Goal: Task Accomplishment & Management: Manage account settings

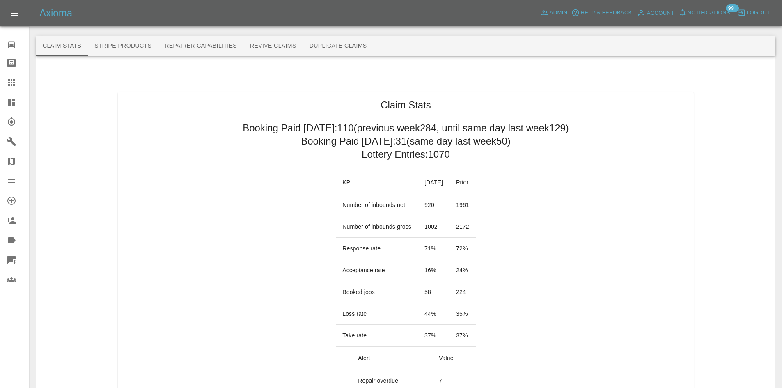
scroll to position [452, 0]
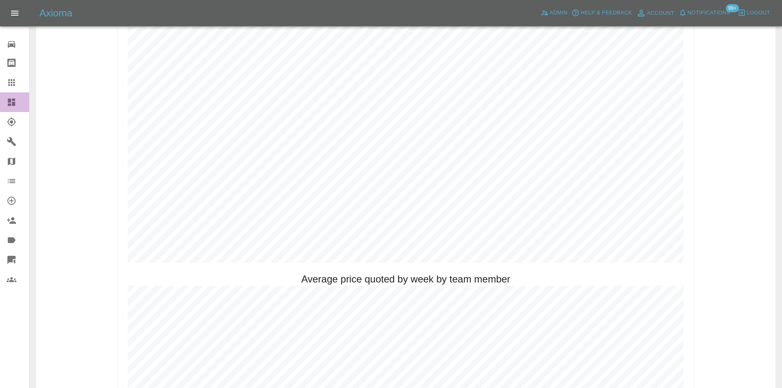
click at [17, 102] on div at bounding box center [18, 102] width 23 height 10
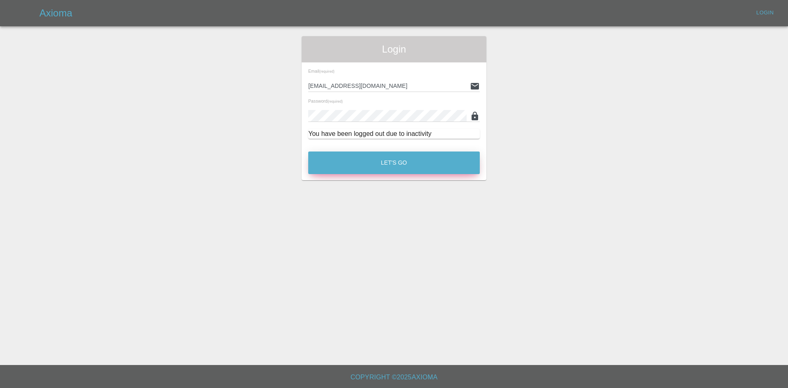
click at [368, 159] on button "Let's Go" at bounding box center [394, 163] width 172 height 23
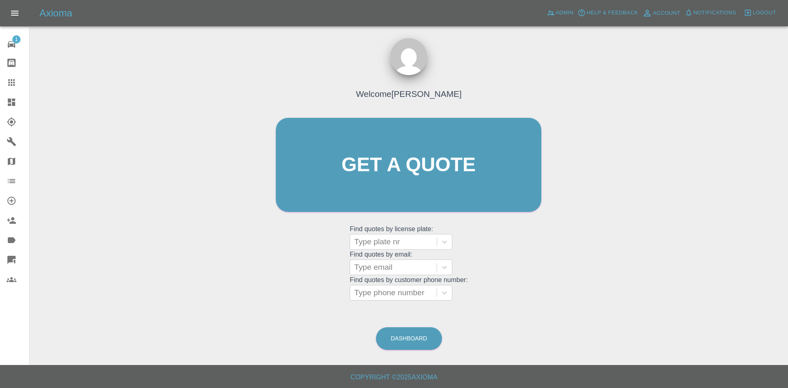
click at [11, 97] on icon at bounding box center [12, 102] width 10 height 10
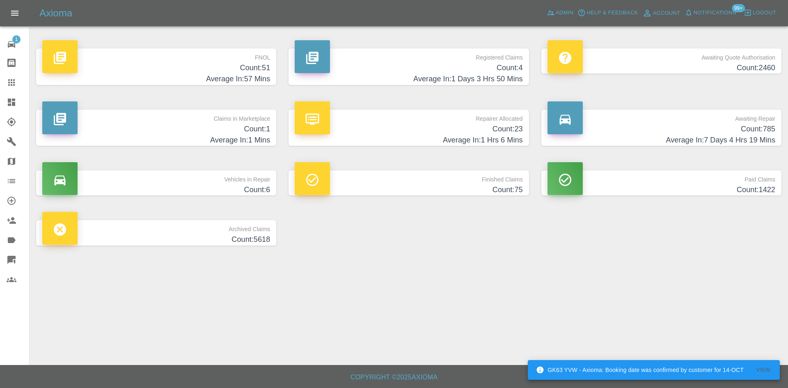
click at [230, 76] on h4 "Average In: 57 Mins" at bounding box center [156, 79] width 228 height 11
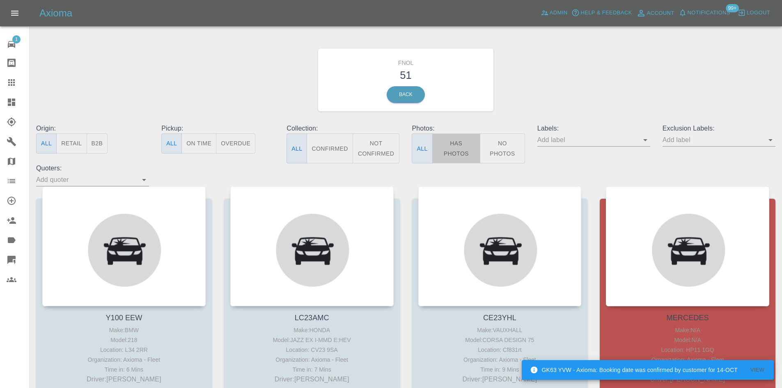
click at [448, 154] on button "Has Photos" at bounding box center [456, 148] width 48 height 30
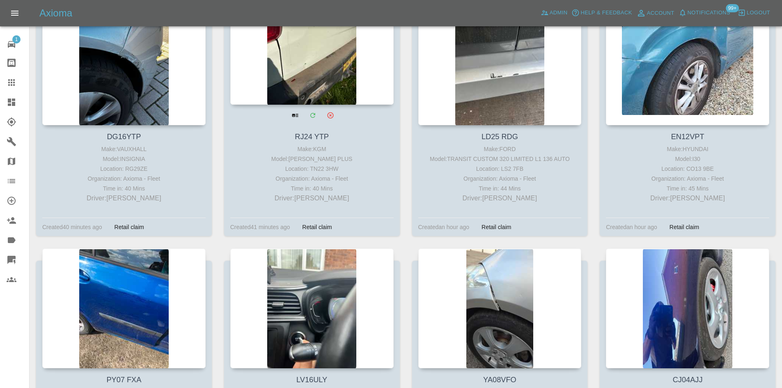
scroll to position [1068, 0]
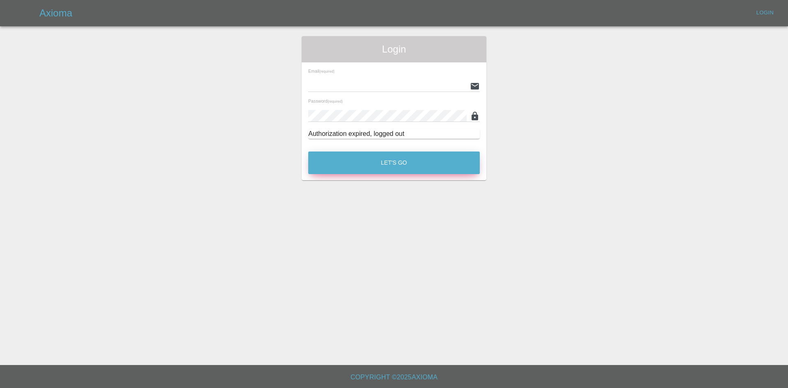
type input "ankur.mehta@axioma.co.uk"
click at [416, 168] on button "Let's Go" at bounding box center [394, 163] width 172 height 23
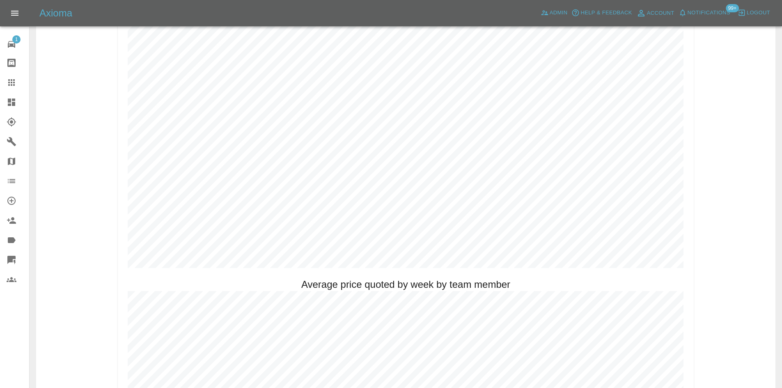
scroll to position [452, 0]
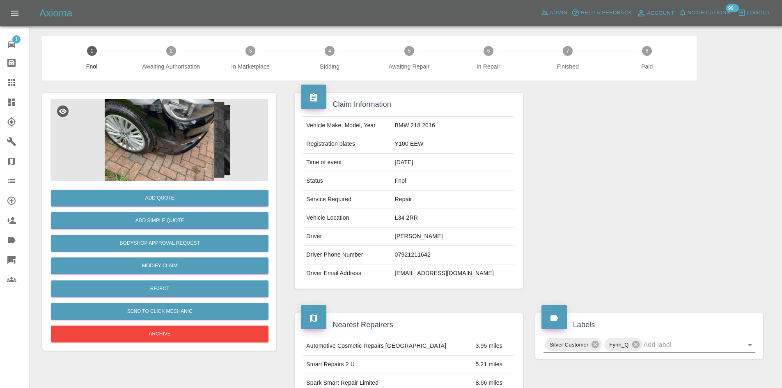
click at [172, 140] on img at bounding box center [160, 140] width 218 height 82
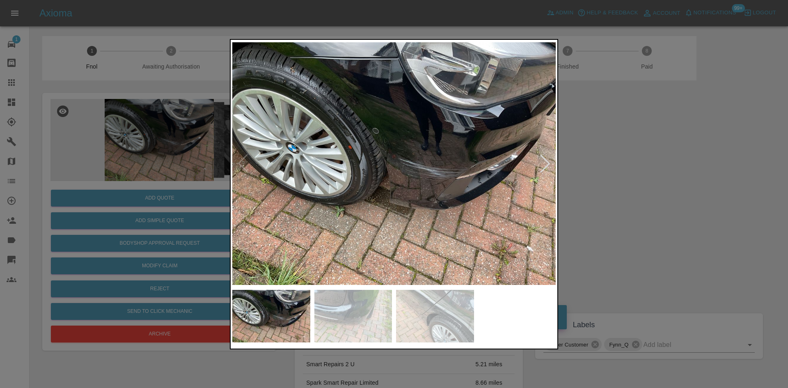
click at [355, 177] on img at bounding box center [394, 163] width 324 height 244
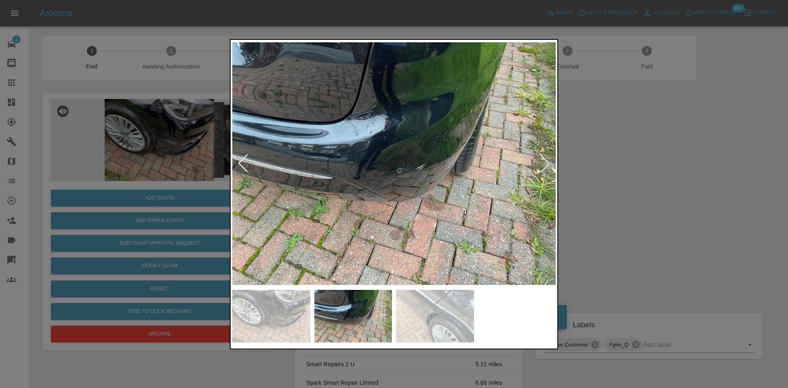
click at [360, 185] on img at bounding box center [394, 163] width 324 height 244
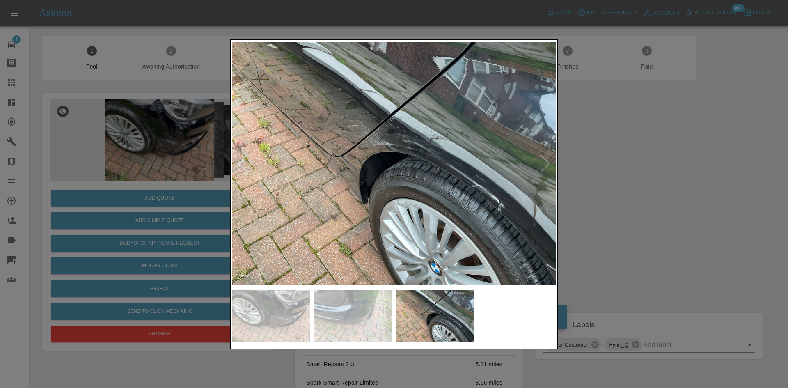
click at [342, 193] on img at bounding box center [394, 163] width 324 height 244
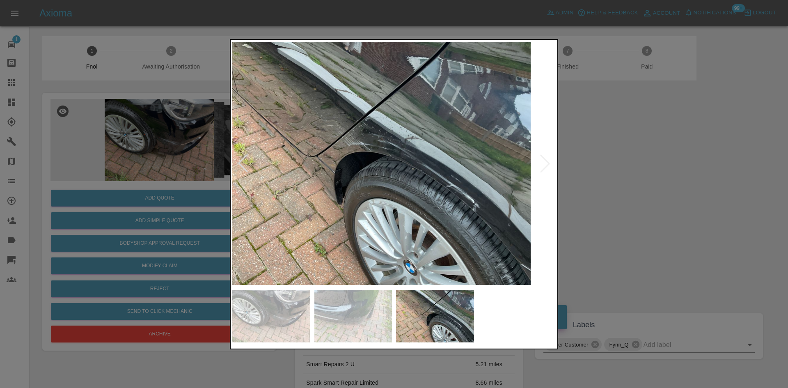
click at [260, 138] on img at bounding box center [369, 163] width 324 height 244
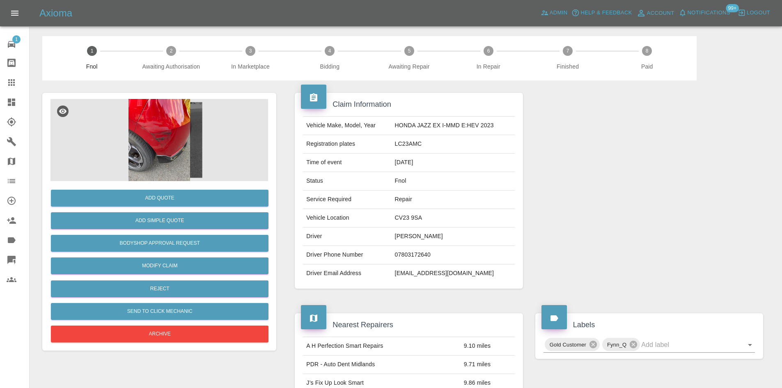
click at [168, 131] on img at bounding box center [160, 140] width 218 height 82
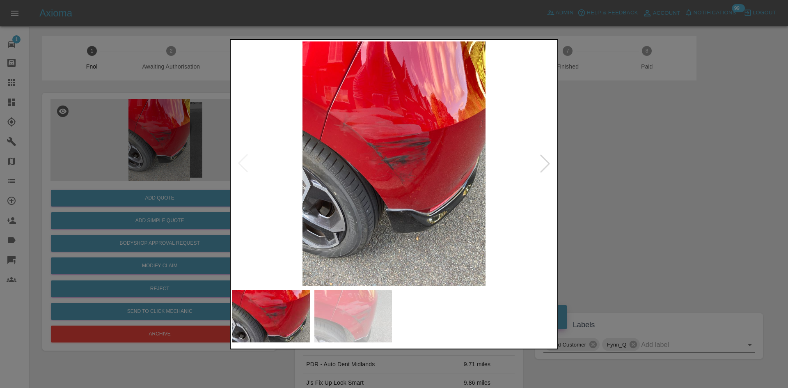
click at [303, 189] on img at bounding box center [394, 163] width 324 height 244
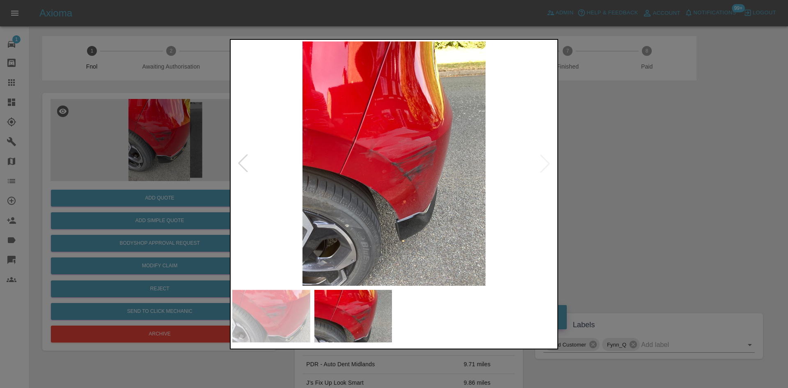
click at [342, 128] on img at bounding box center [394, 163] width 324 height 244
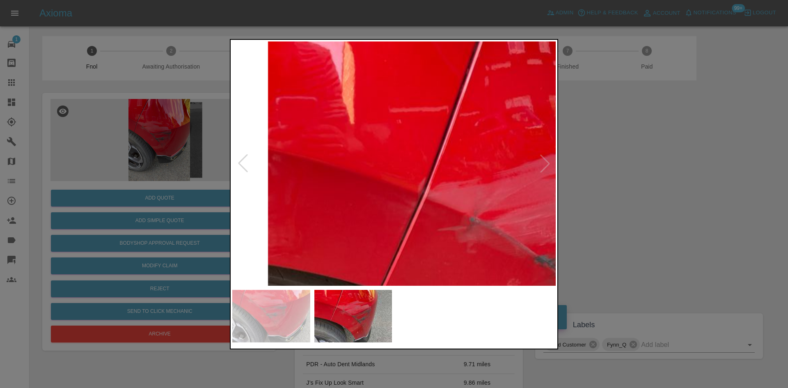
click at [352, 157] on img at bounding box center [542, 259] width 971 height 733
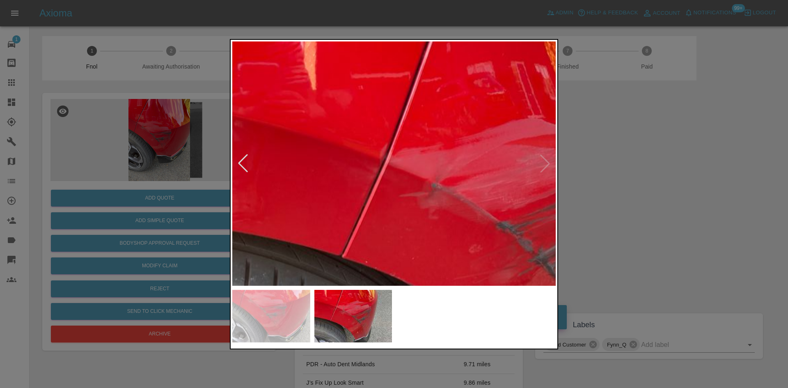
click at [388, 201] on img at bounding box center [504, 225] width 971 height 733
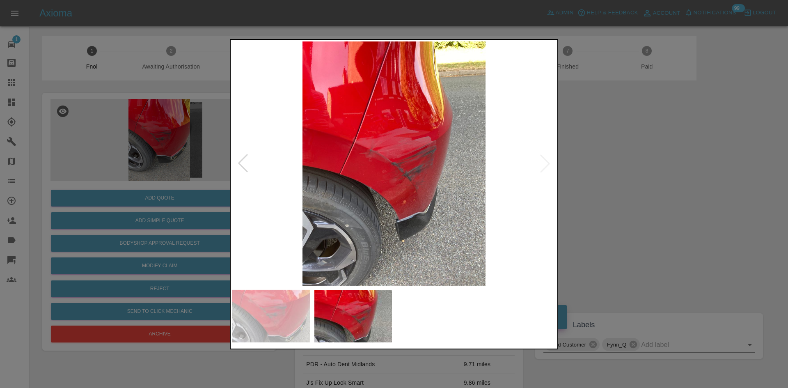
click at [300, 192] on img at bounding box center [394, 163] width 324 height 244
click at [401, 198] on img at bounding box center [394, 163] width 324 height 244
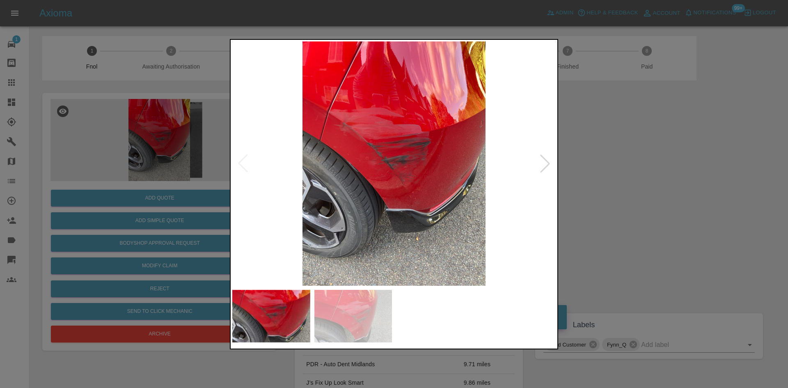
click at [397, 170] on img at bounding box center [394, 163] width 324 height 244
click at [393, 169] on img at bounding box center [394, 163] width 324 height 244
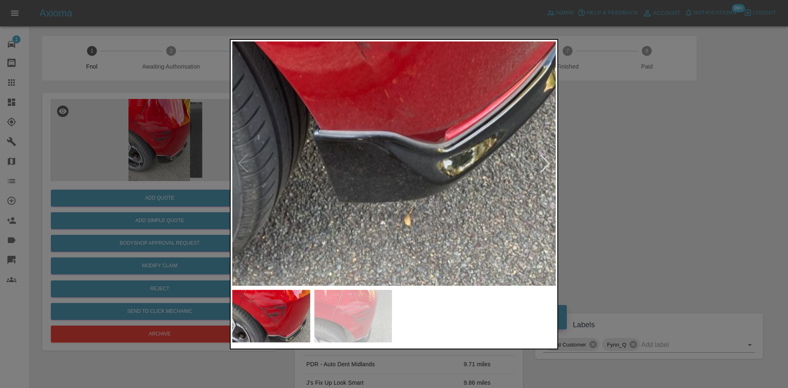
click at [325, 40] on div at bounding box center [394, 194] width 329 height 310
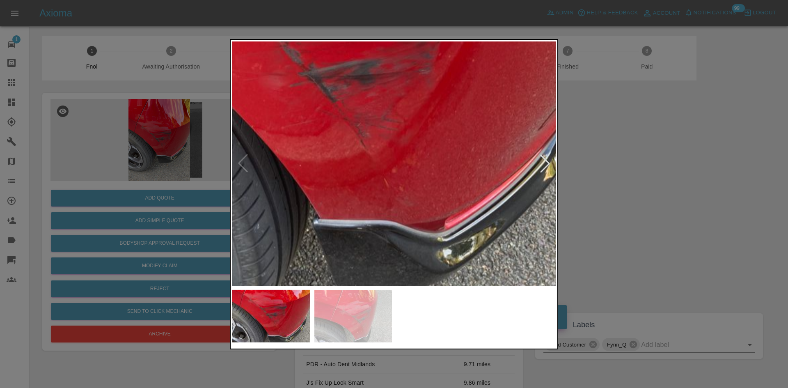
click at [321, 160] on img at bounding box center [337, 83] width 971 height 733
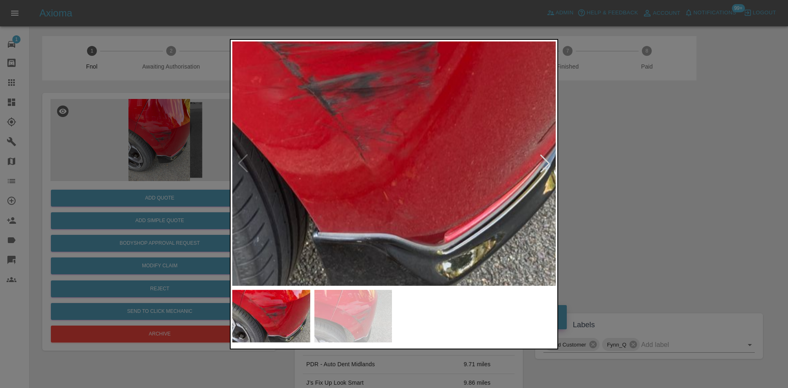
click at [317, 188] on img at bounding box center [337, 97] width 971 height 733
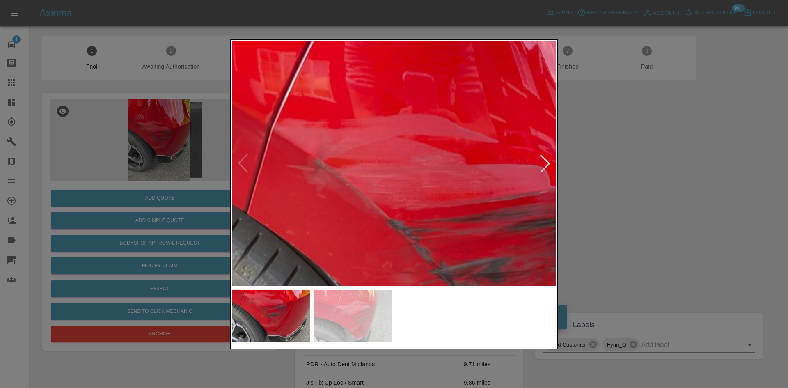
click at [393, 244] on img at bounding box center [468, 282] width 971 height 733
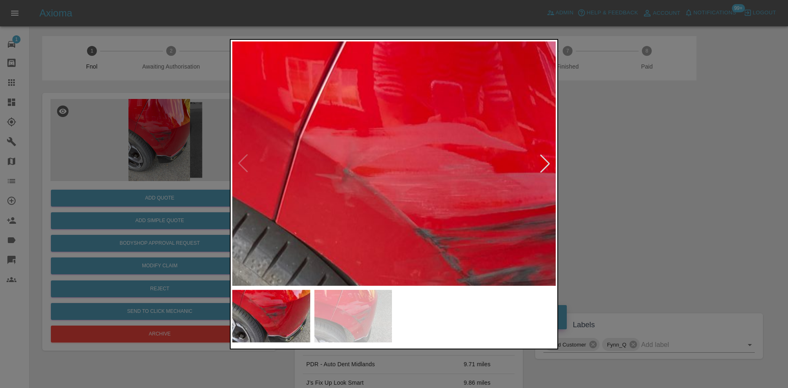
click at [360, 208] on img at bounding box center [496, 290] width 971 height 733
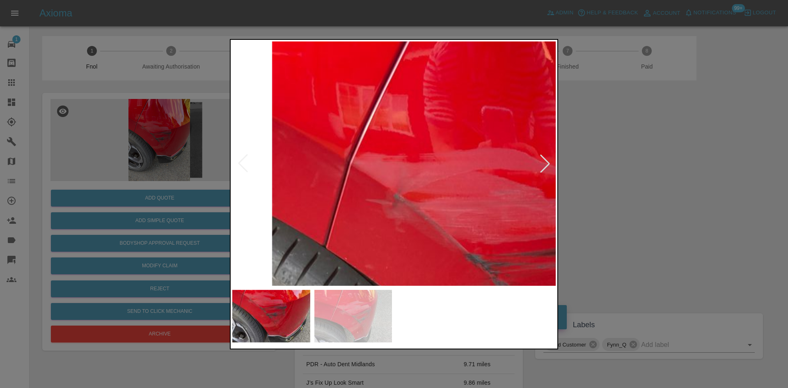
click at [337, 197] on img at bounding box center [547, 316] width 971 height 733
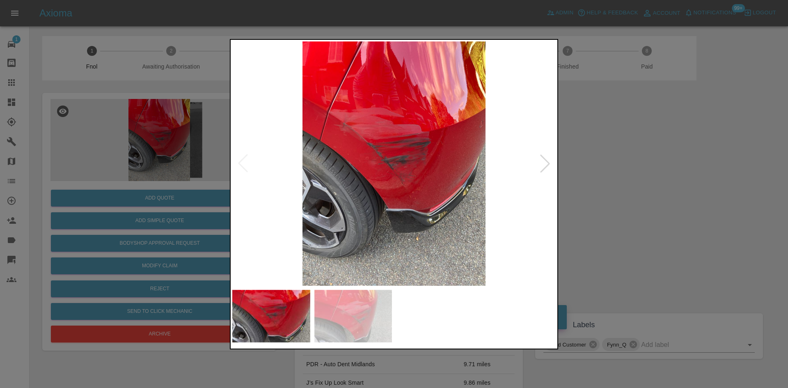
click at [163, 214] on div at bounding box center [394, 194] width 788 height 388
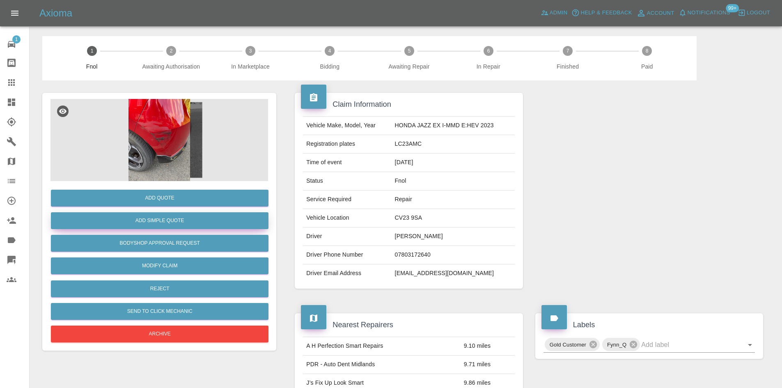
click at [170, 219] on button "Add Simple Quote" at bounding box center [160, 220] width 218 height 17
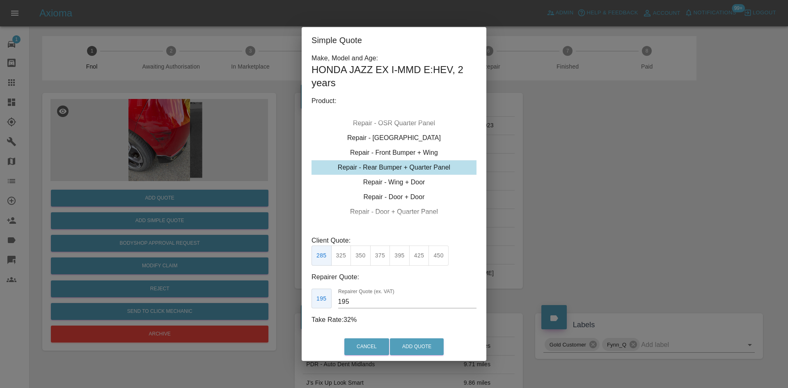
click at [374, 170] on div "Repair - Rear Bumper + Quarter Panel" at bounding box center [394, 167] width 165 height 15
click at [403, 346] on button "Add Quote" at bounding box center [417, 346] width 54 height 17
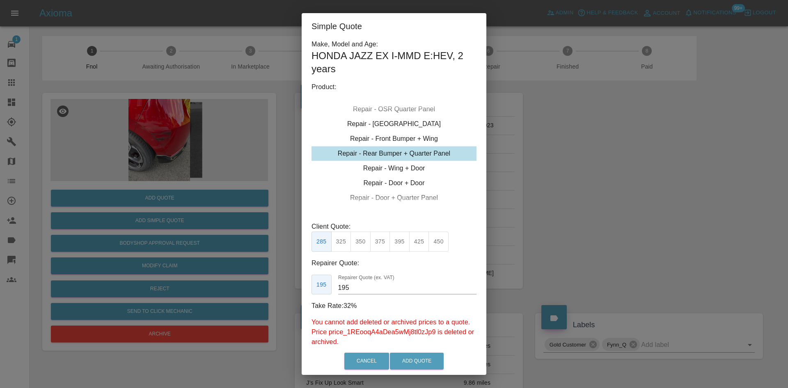
click at [345, 246] on button "325" at bounding box center [341, 242] width 20 height 20
drag, startPoint x: 360, startPoint y: 286, endPoint x: 218, endPoint y: 287, distance: 142.1
click at [225, 291] on div "Simple Quote Make, Model and Age: HONDA JAZZ EX I-MMD E:HEV , 2 years Product: …" at bounding box center [394, 194] width 788 height 388
type input "195"
click at [425, 364] on button "Add Quote" at bounding box center [417, 361] width 54 height 17
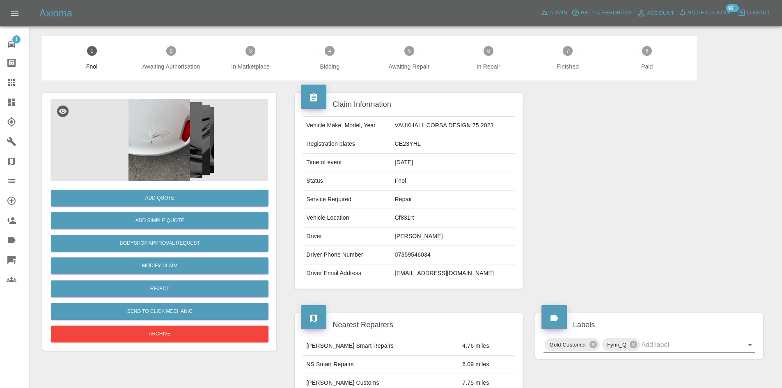
click at [174, 149] on img at bounding box center [160, 140] width 218 height 82
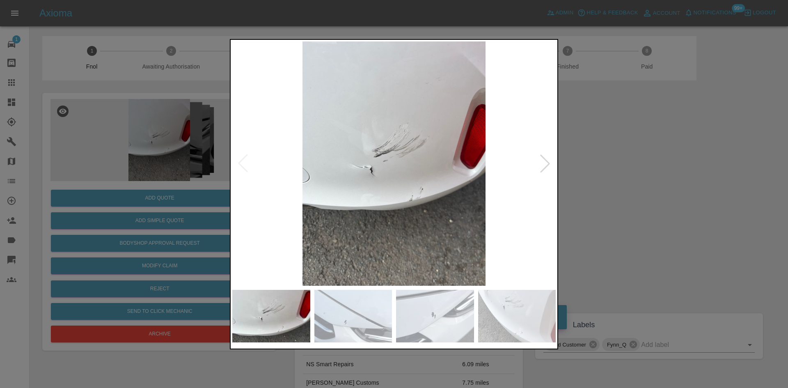
click at [362, 172] on img at bounding box center [394, 163] width 324 height 244
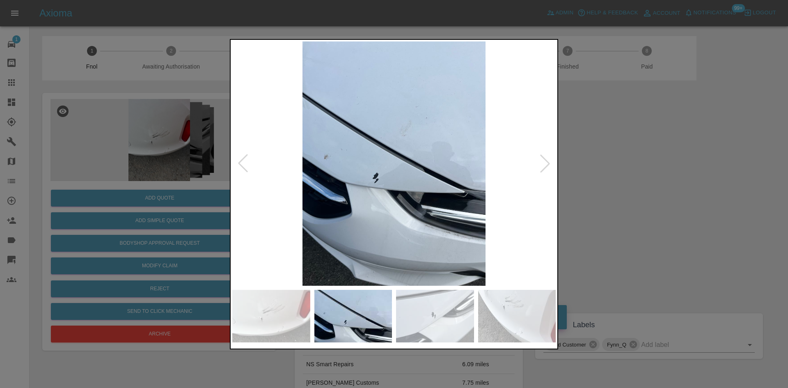
click at [361, 183] on img at bounding box center [394, 163] width 324 height 244
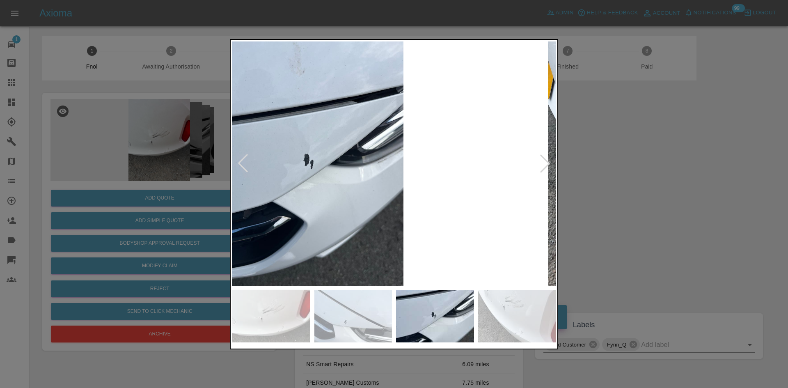
click at [362, 200] on img at bounding box center [312, 163] width 324 height 244
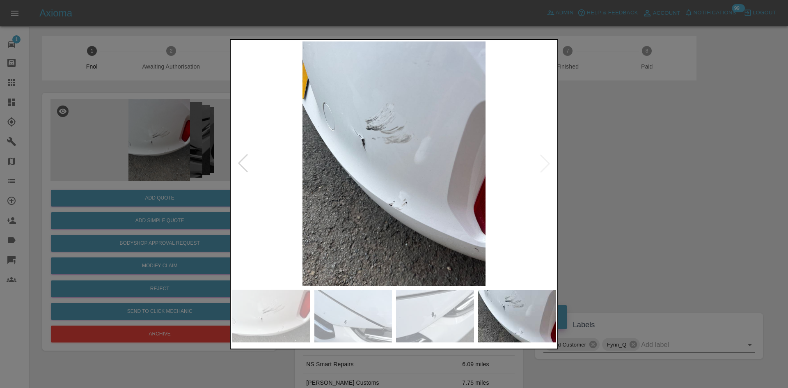
click at [418, 205] on img at bounding box center [394, 163] width 324 height 244
click at [316, 202] on img at bounding box center [394, 163] width 324 height 244
click at [275, 188] on img at bounding box center [394, 163] width 324 height 244
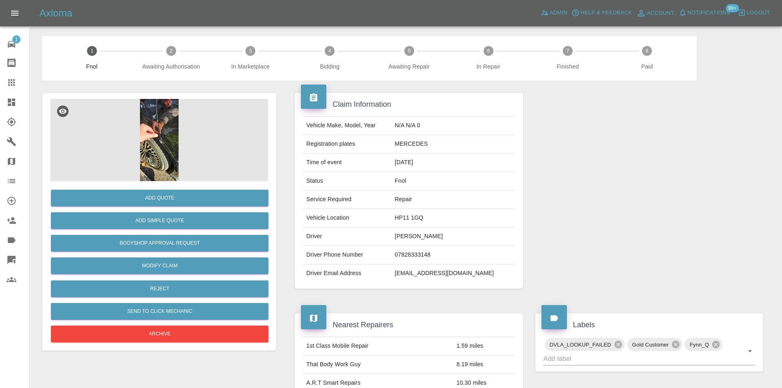
click at [154, 138] on img at bounding box center [160, 140] width 218 height 82
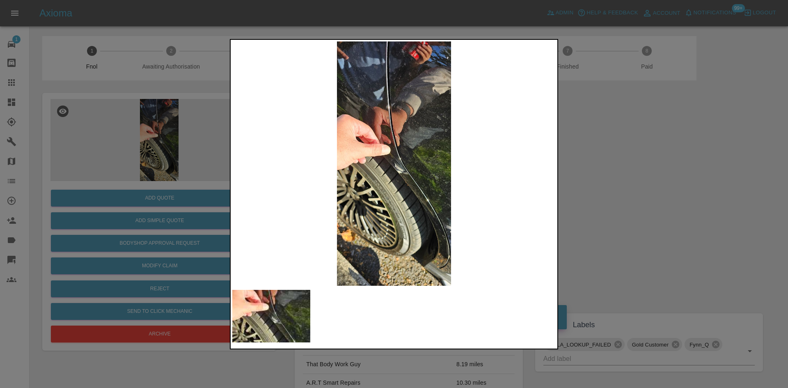
click at [289, 193] on img at bounding box center [394, 163] width 324 height 244
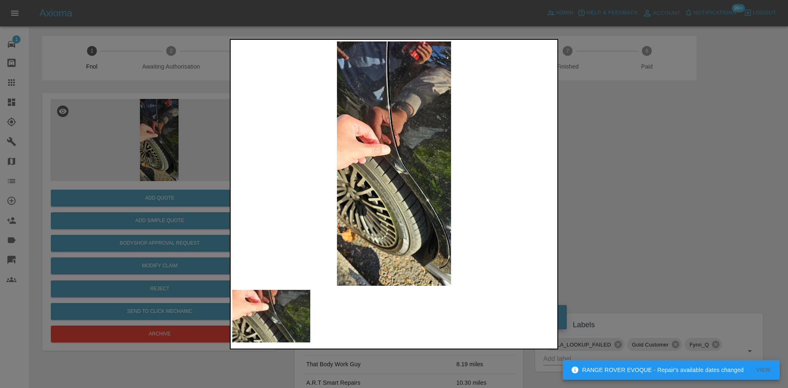
click at [372, 168] on img at bounding box center [394, 163] width 324 height 244
click at [403, 165] on img at bounding box center [394, 163] width 324 height 244
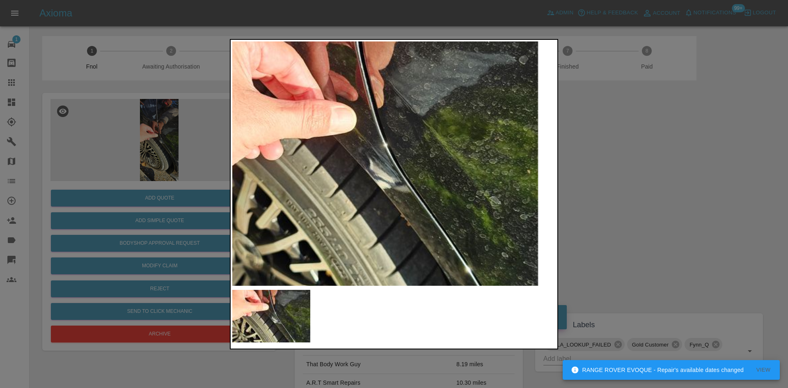
drag, startPoint x: 136, startPoint y: 145, endPoint x: 121, endPoint y: 149, distance: 15.3
click at [136, 144] on div at bounding box center [394, 194] width 788 height 388
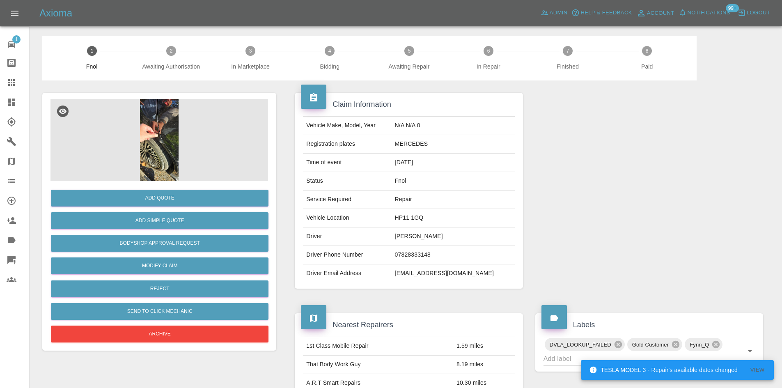
click at [165, 108] on img at bounding box center [160, 140] width 218 height 82
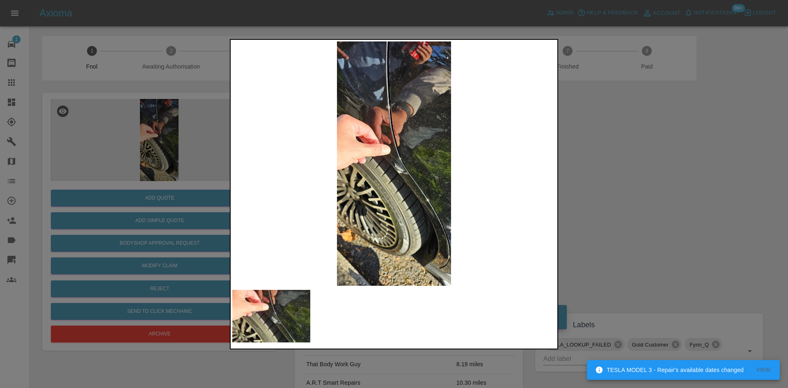
click at [378, 163] on img at bounding box center [394, 163] width 324 height 244
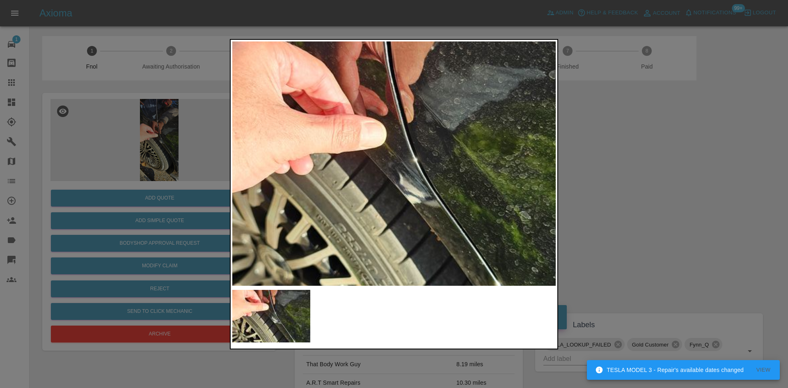
click at [377, 207] on img at bounding box center [397, 174] width 971 height 733
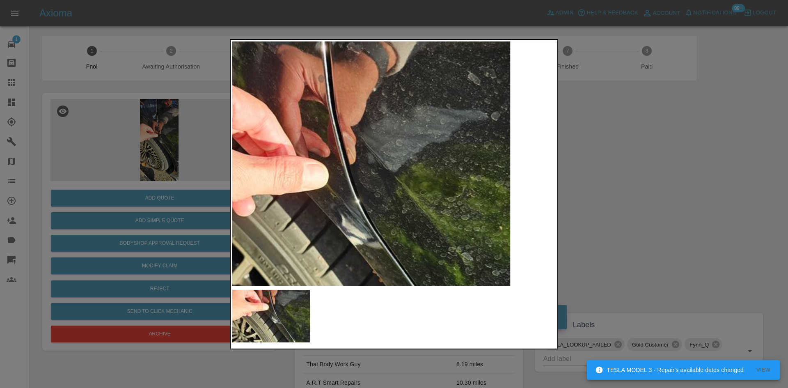
click at [322, 177] on img at bounding box center [339, 215] width 971 height 733
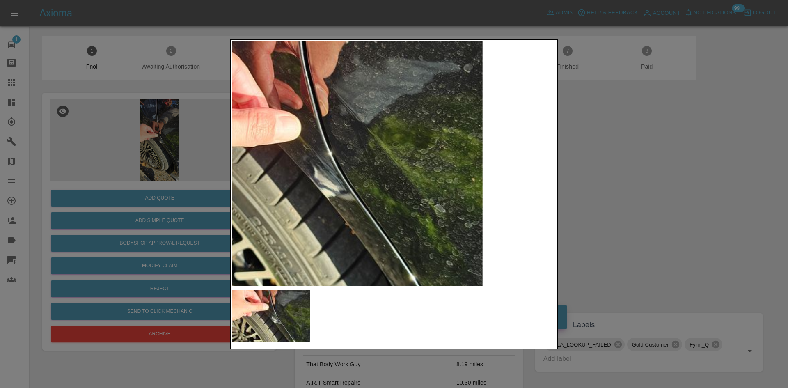
click at [299, 186] on img at bounding box center [311, 167] width 971 height 733
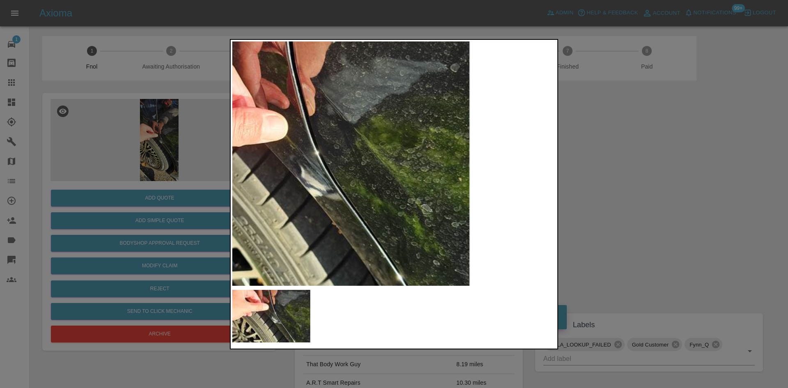
click at [274, 96] on img at bounding box center [298, 167] width 971 height 733
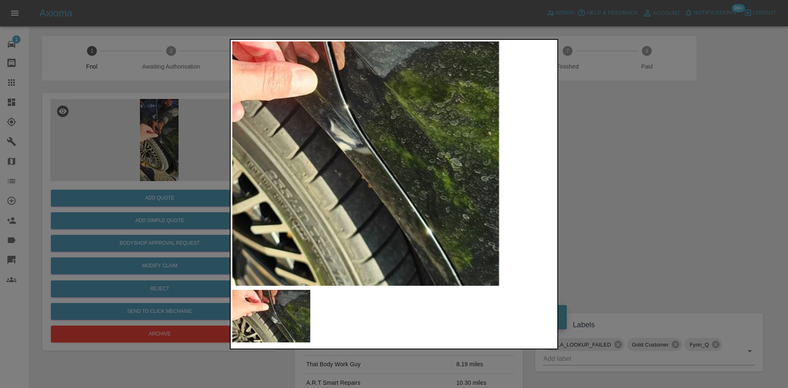
click at [382, 239] on img at bounding box center [328, 121] width 971 height 733
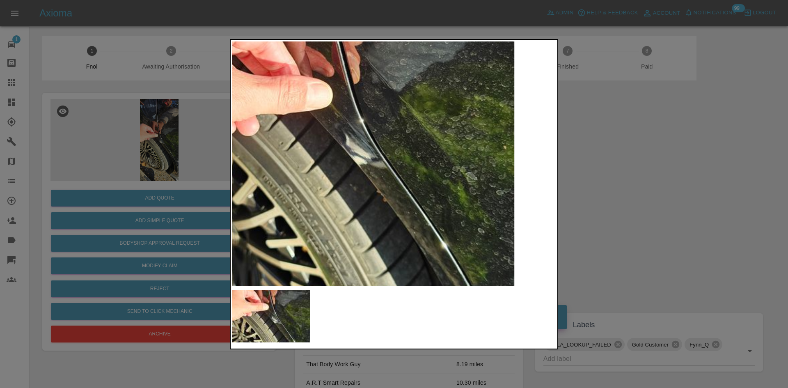
click at [173, 215] on div at bounding box center [394, 194] width 788 height 388
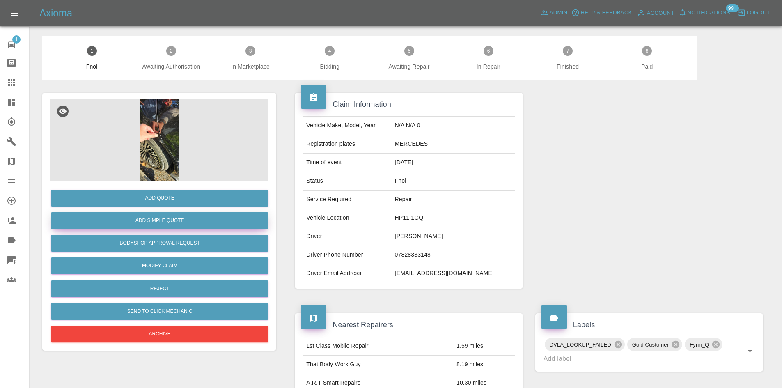
click at [173, 216] on button "Add Simple Quote" at bounding box center [160, 220] width 218 height 17
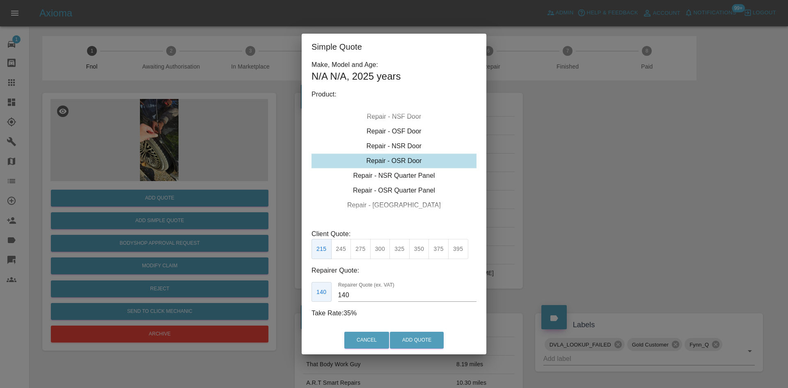
click at [401, 165] on div "Repair - OSR Door" at bounding box center [394, 161] width 165 height 15
click at [381, 251] on button "300" at bounding box center [380, 249] width 20 height 20
drag, startPoint x: 361, startPoint y: 296, endPoint x: 255, endPoint y: 289, distance: 105.8
click at [262, 289] on div "Simple Quote Make, Model and Age: N/A N/A , 2025 years Product: Repair - Front …" at bounding box center [394, 194] width 788 height 388
type input "175"
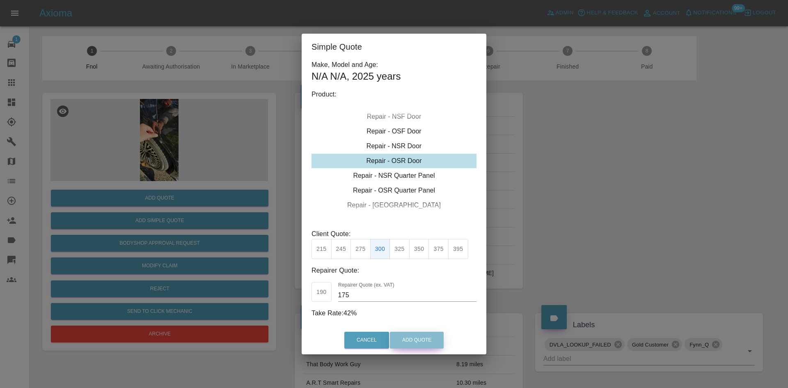
click at [412, 344] on button "Add Quote" at bounding box center [417, 340] width 54 height 17
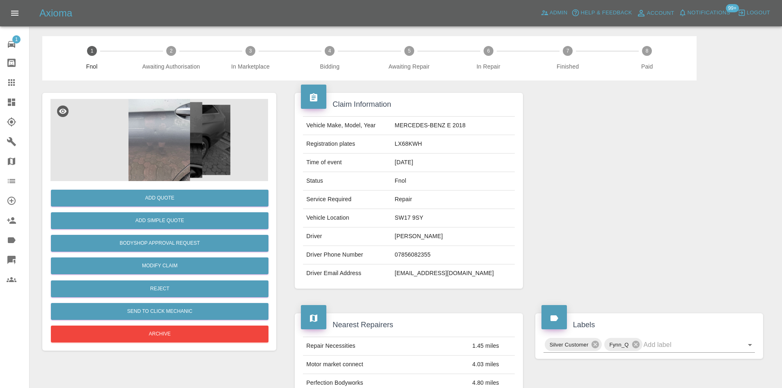
click at [182, 126] on img at bounding box center [160, 140] width 218 height 82
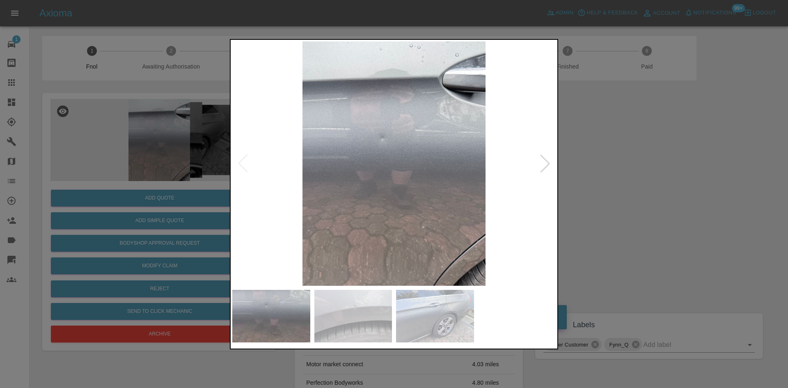
click at [376, 178] on img at bounding box center [394, 163] width 324 height 244
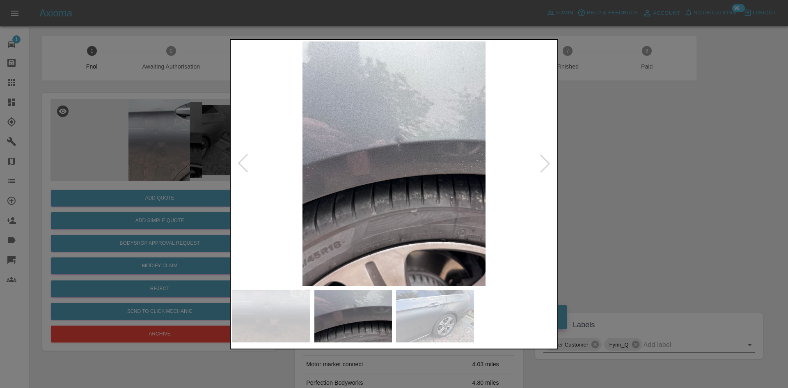
click at [334, 182] on img at bounding box center [394, 163] width 324 height 244
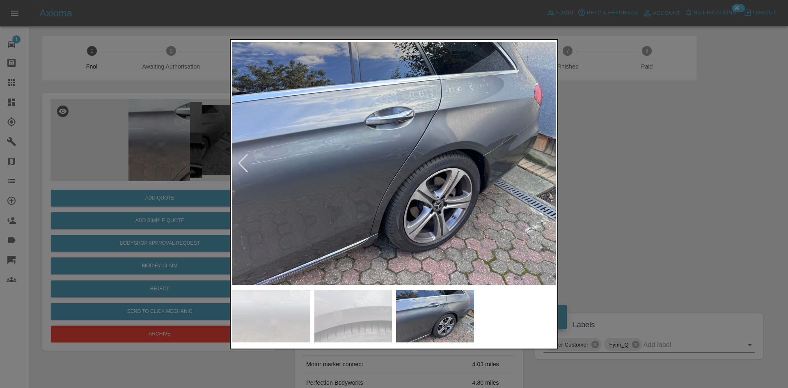
click at [303, 190] on img at bounding box center [394, 163] width 324 height 244
click at [424, 179] on img at bounding box center [394, 163] width 324 height 244
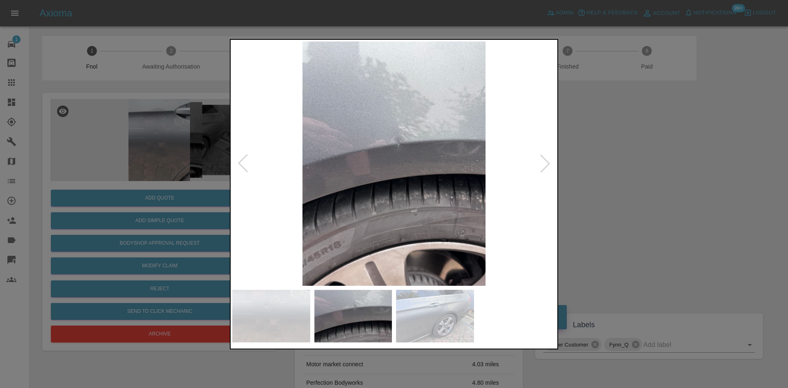
click at [296, 185] on img at bounding box center [394, 163] width 324 height 244
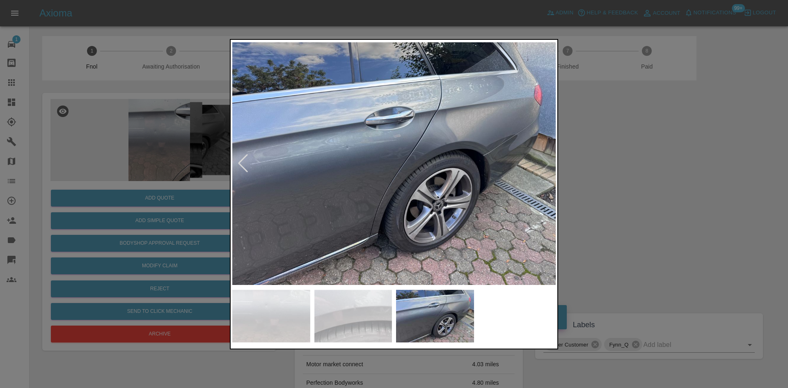
click at [456, 151] on img at bounding box center [394, 163] width 324 height 244
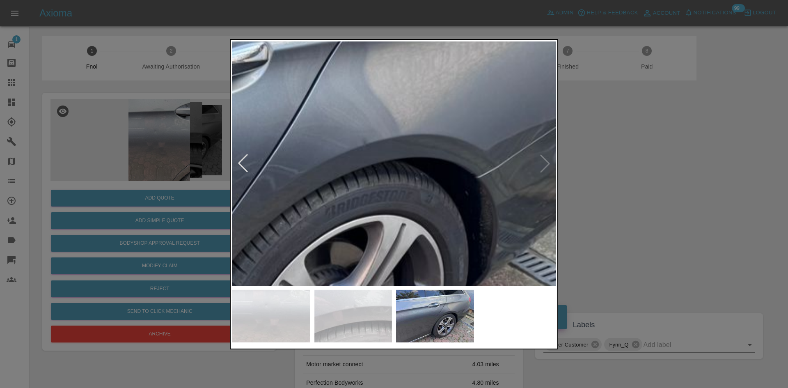
click at [495, 168] on img at bounding box center [209, 201] width 971 height 733
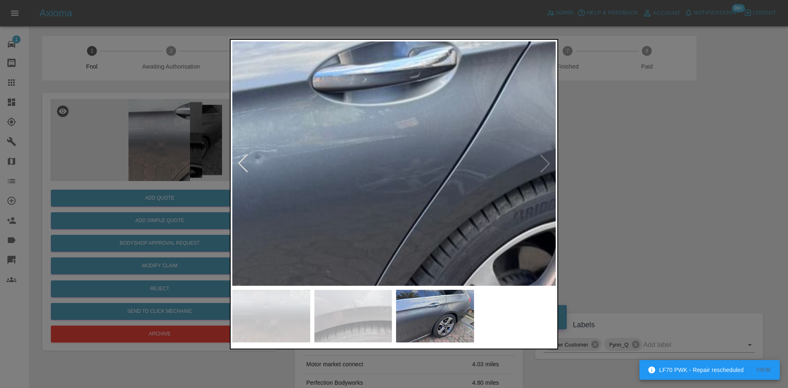
click at [348, 188] on img at bounding box center [398, 205] width 971 height 733
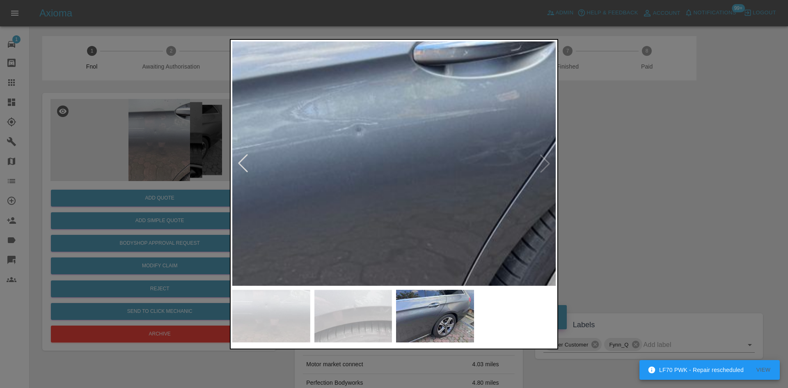
click at [408, 172] on img at bounding box center [499, 178] width 971 height 733
click at [368, 172] on img at bounding box center [499, 178] width 971 height 733
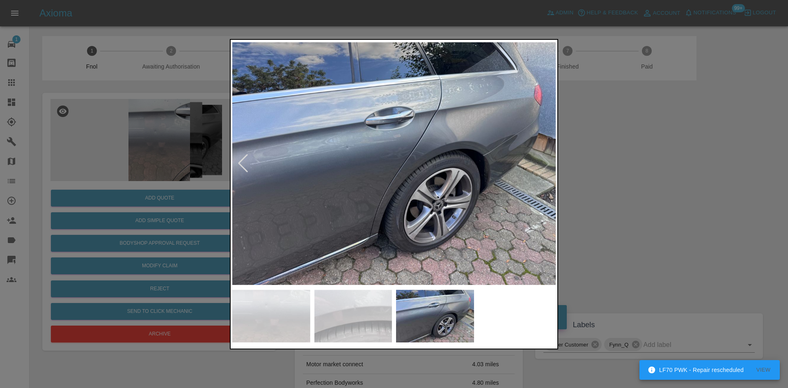
click at [368, 172] on img at bounding box center [394, 163] width 324 height 244
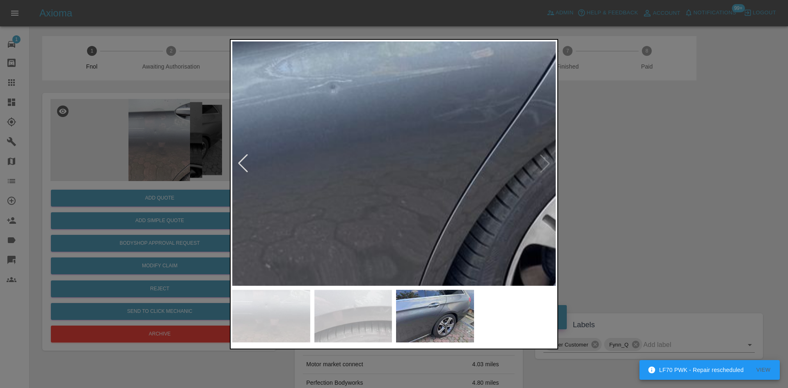
click at [331, 182] on img at bounding box center [473, 136] width 971 height 733
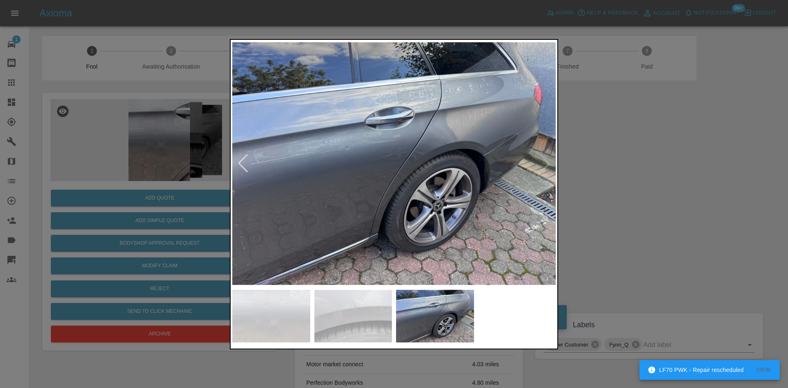
click at [376, 190] on img at bounding box center [394, 163] width 324 height 244
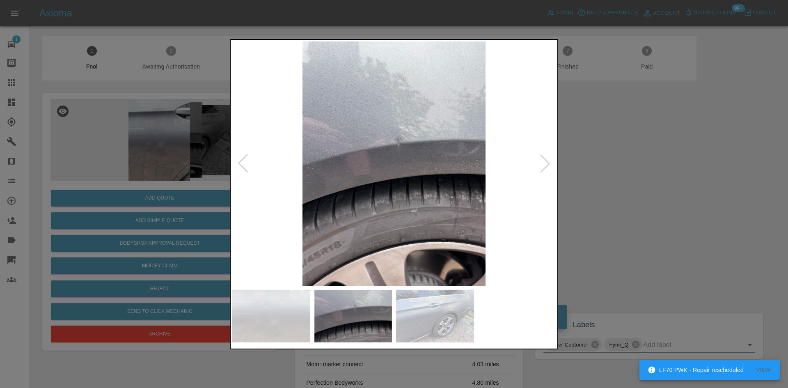
click at [482, 194] on img at bounding box center [394, 163] width 324 height 244
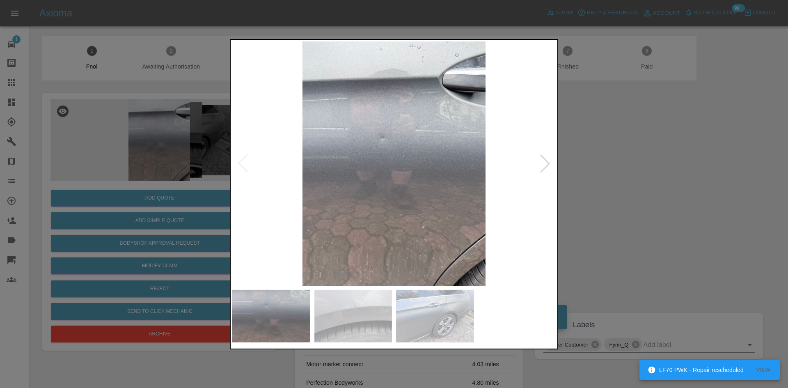
click at [501, 196] on img at bounding box center [394, 163] width 324 height 244
click at [397, 161] on img at bounding box center [394, 163] width 324 height 244
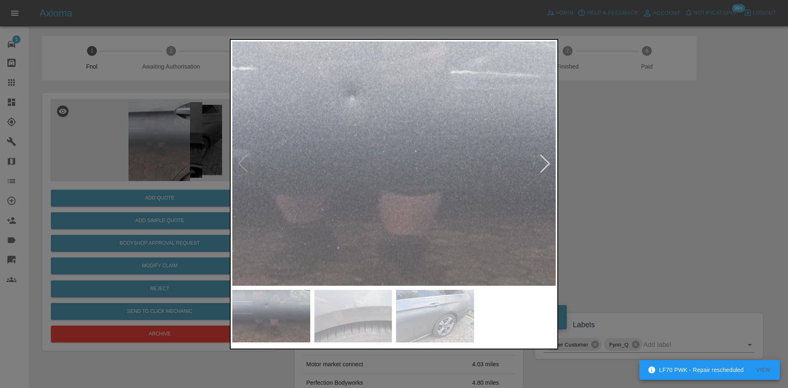
click at [396, 160] on img at bounding box center [386, 171] width 971 height 733
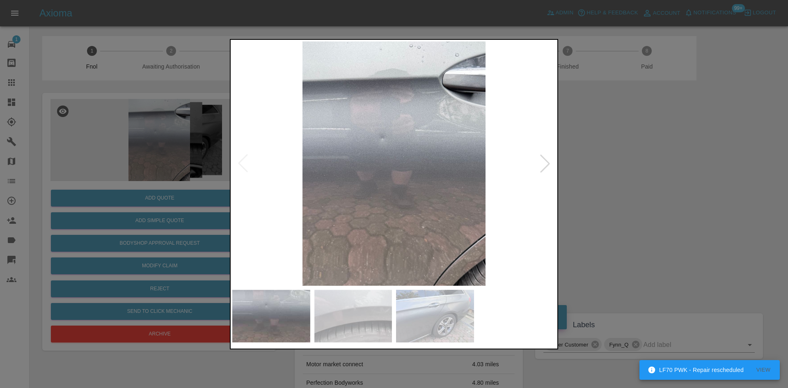
click at [368, 178] on img at bounding box center [394, 163] width 324 height 244
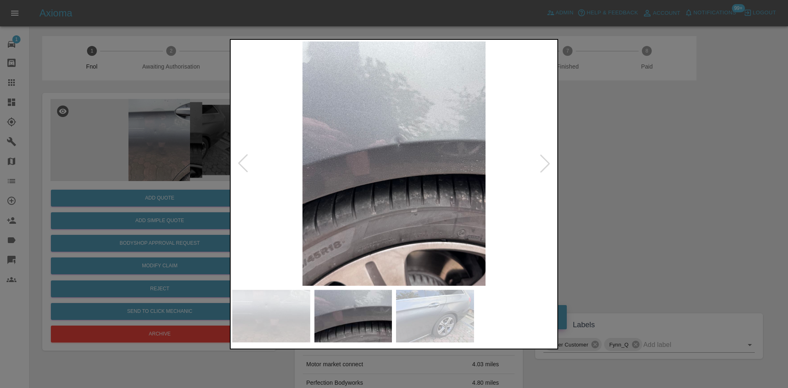
click at [362, 182] on img at bounding box center [394, 163] width 324 height 244
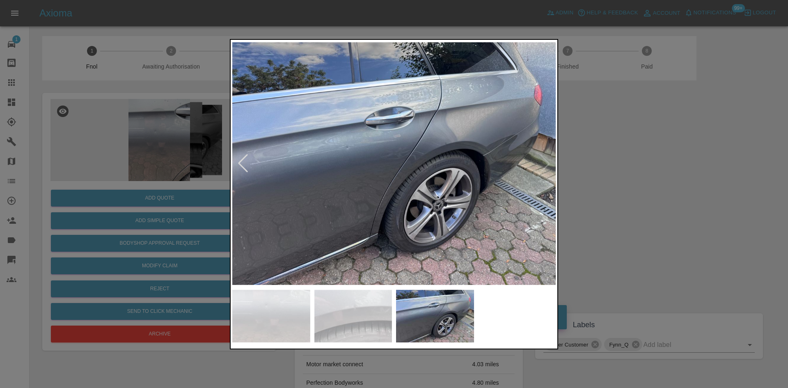
click at [345, 175] on img at bounding box center [394, 163] width 324 height 244
click at [425, 161] on img at bounding box center [394, 163] width 324 height 244
click at [425, 160] on img at bounding box center [394, 163] width 324 height 244
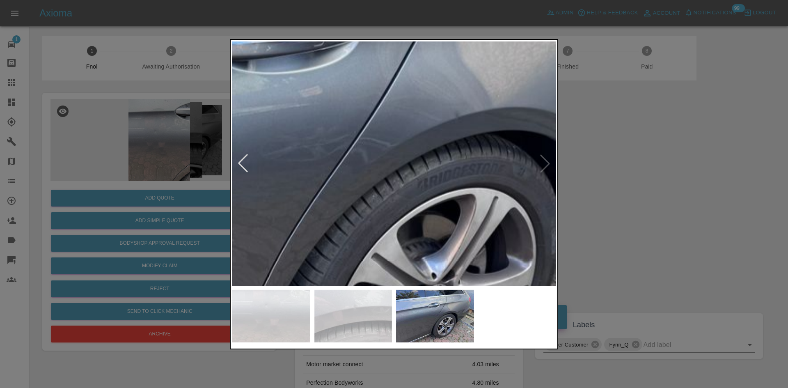
click at [419, 156] on img at bounding box center [301, 174] width 971 height 733
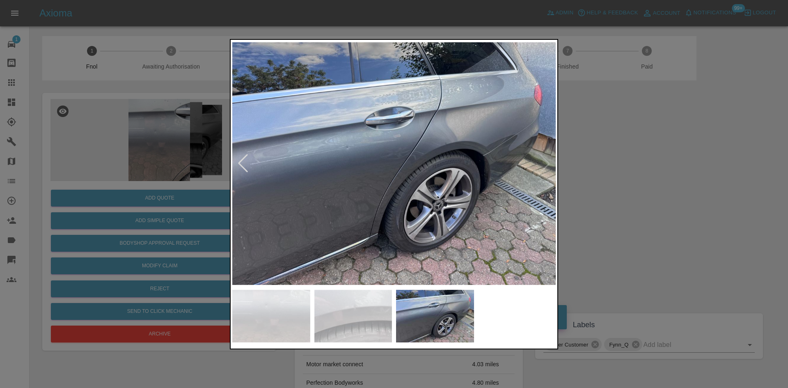
click at [349, 145] on img at bounding box center [394, 163] width 324 height 244
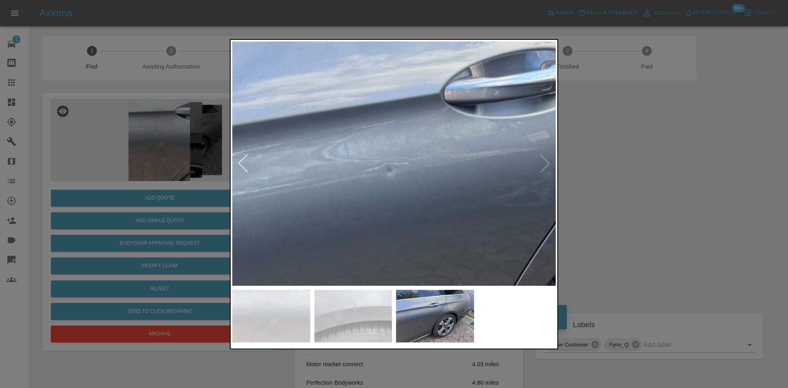
click at [372, 166] on img at bounding box center [529, 218] width 971 height 733
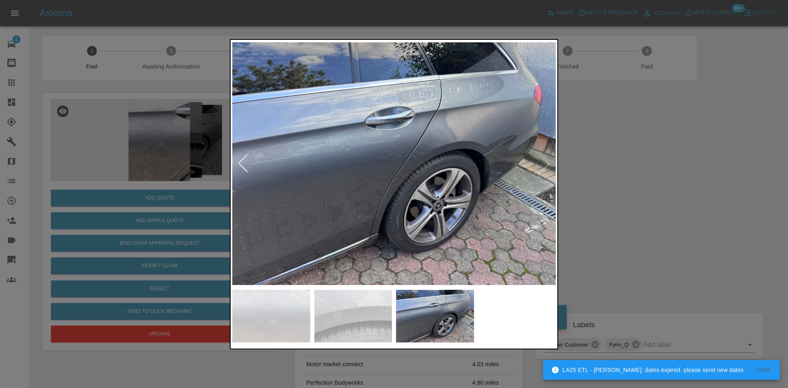
click at [436, 148] on img at bounding box center [394, 163] width 324 height 244
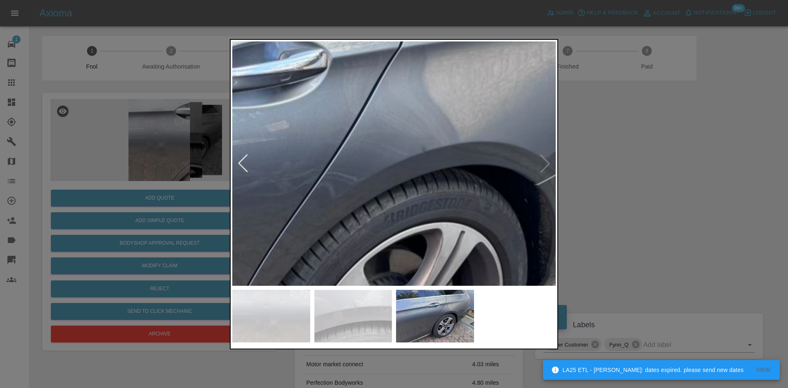
click at [436, 148] on img at bounding box center [268, 208] width 971 height 733
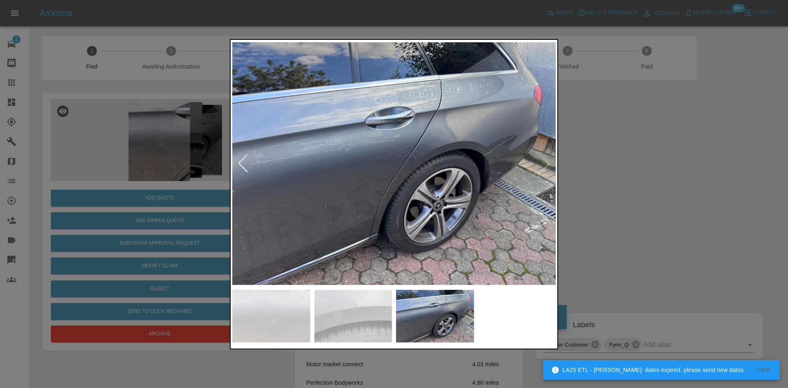
click at [164, 158] on div at bounding box center [394, 194] width 788 height 388
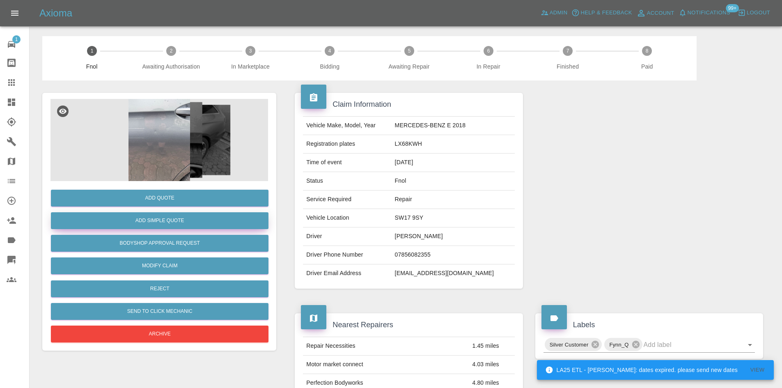
click at [179, 217] on button "Add Simple Quote" at bounding box center [160, 220] width 218 height 17
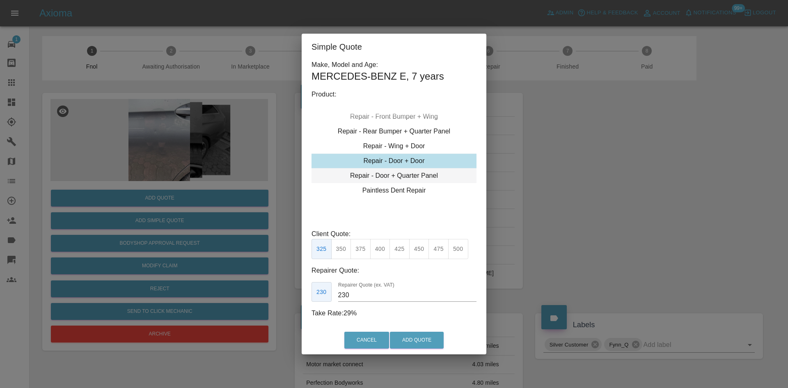
click at [401, 172] on div "Repair - Door + Quarter Panel" at bounding box center [394, 175] width 165 height 15
click at [386, 253] on button "400" at bounding box center [380, 249] width 20 height 20
drag, startPoint x: 395, startPoint y: 246, endPoint x: 382, endPoint y: 300, distance: 55.7
click at [395, 247] on button "425" at bounding box center [400, 249] width 20 height 20
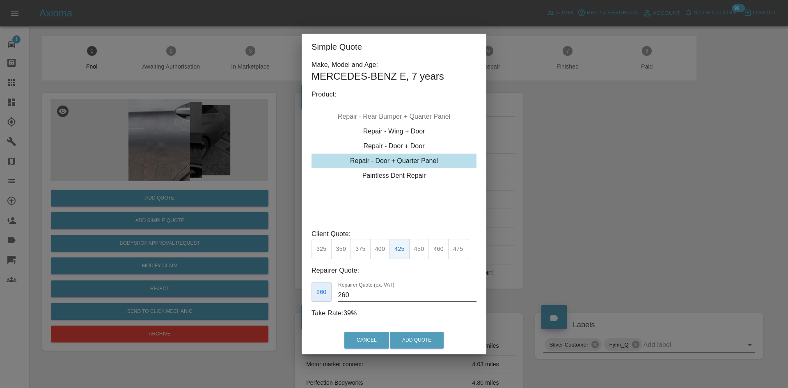
drag, startPoint x: 363, startPoint y: 297, endPoint x: 326, endPoint y: 301, distance: 37.2
click at [328, 301] on div "260 Repairer Quote (ex. VAT) 260" at bounding box center [394, 292] width 165 height 20
type input "250"
click at [418, 336] on button "Add Quote" at bounding box center [417, 340] width 54 height 17
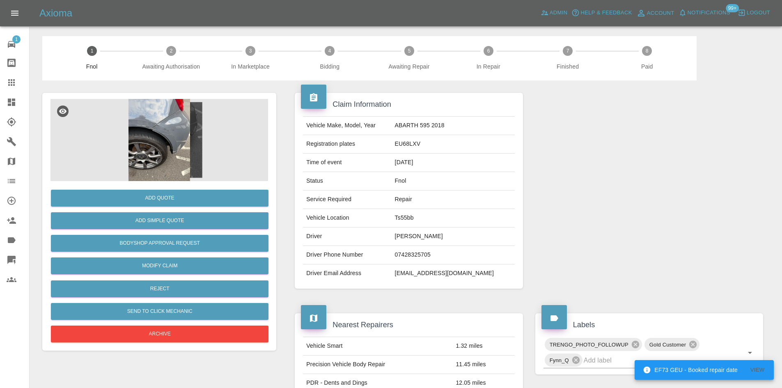
click at [163, 137] on img at bounding box center [160, 140] width 218 height 82
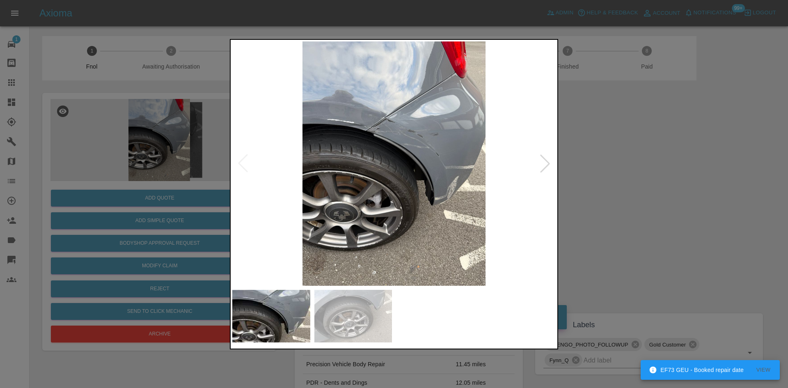
click at [388, 129] on img at bounding box center [394, 163] width 324 height 244
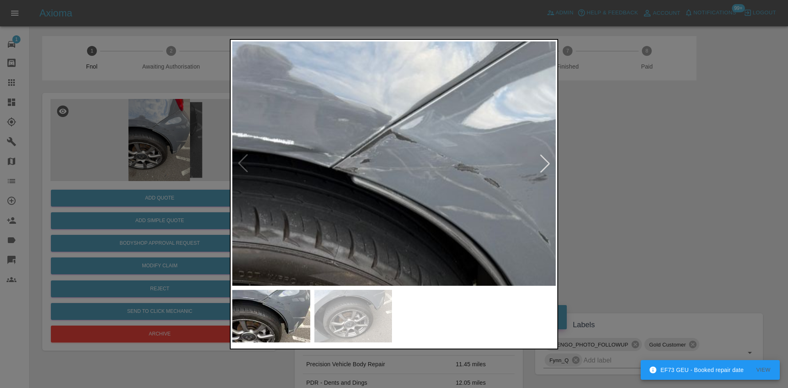
click at [392, 170] on img at bounding box center [414, 265] width 971 height 733
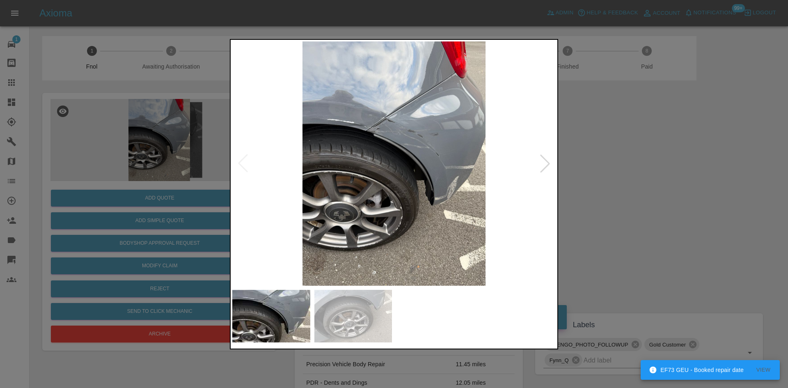
click at [388, 215] on img at bounding box center [394, 163] width 324 height 244
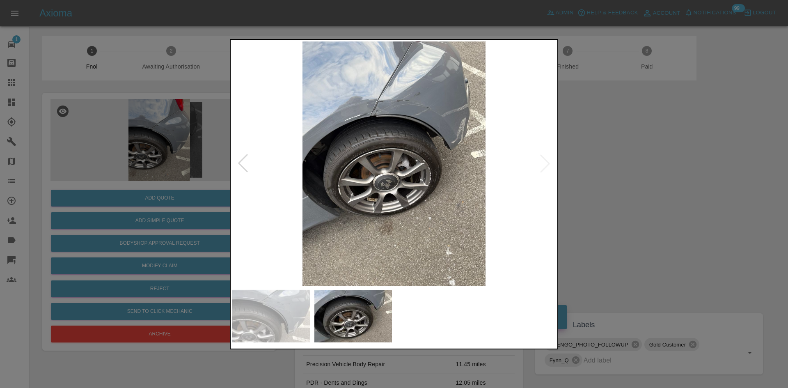
click at [281, 219] on img at bounding box center [394, 163] width 324 height 244
click at [138, 217] on div at bounding box center [394, 194] width 788 height 388
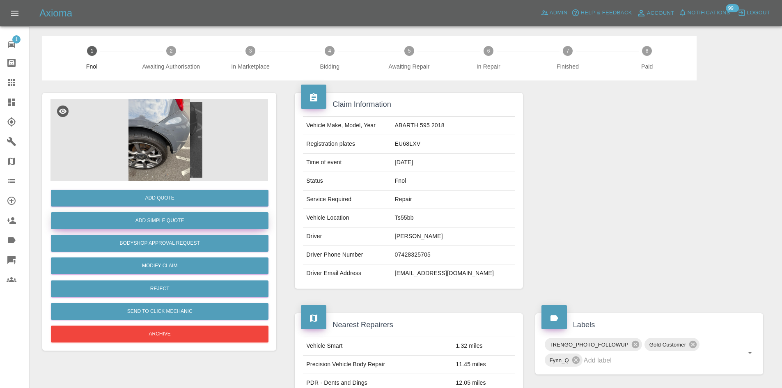
click at [162, 220] on button "Add Simple Quote" at bounding box center [160, 220] width 218 height 17
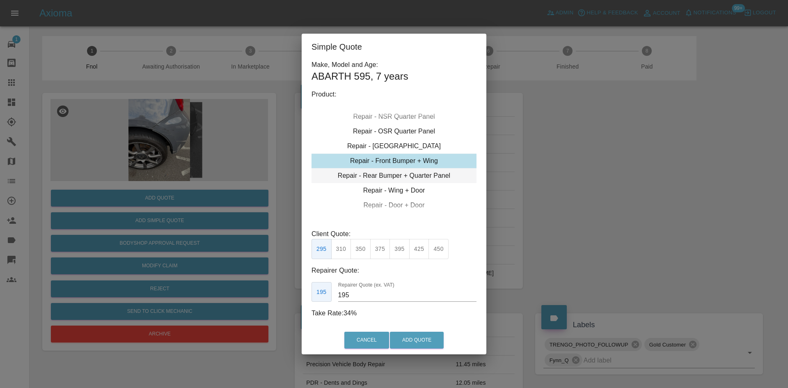
click at [395, 177] on div "Repair - Rear Bumper + Quarter Panel" at bounding box center [394, 175] width 165 height 15
click at [365, 248] on button "350" at bounding box center [361, 249] width 20 height 20
type input "210"
click at [411, 337] on button "Add Quote" at bounding box center [417, 340] width 54 height 17
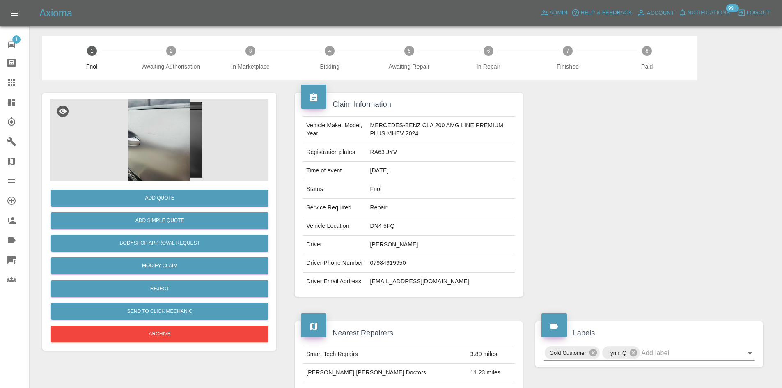
click at [191, 144] on img at bounding box center [160, 140] width 218 height 82
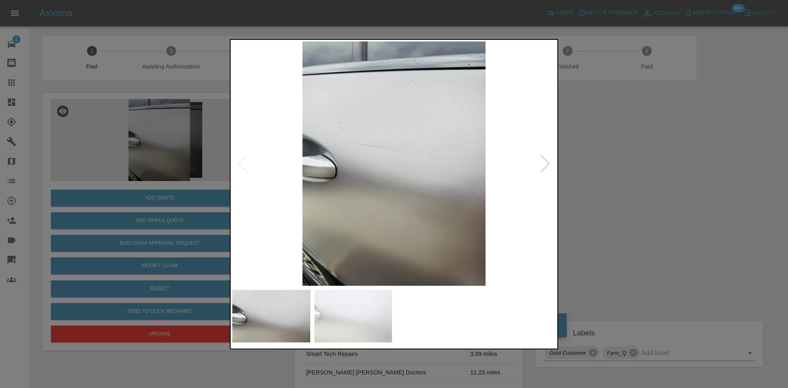
click at [376, 183] on img at bounding box center [394, 163] width 324 height 244
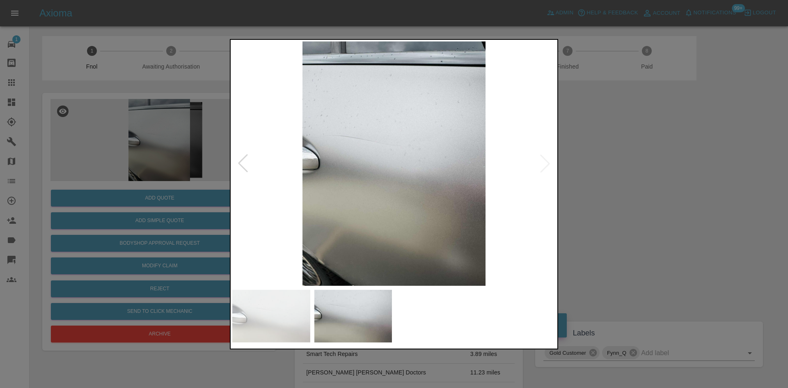
click at [277, 159] on img at bounding box center [394, 163] width 324 height 244
click at [579, 174] on div at bounding box center [394, 194] width 788 height 388
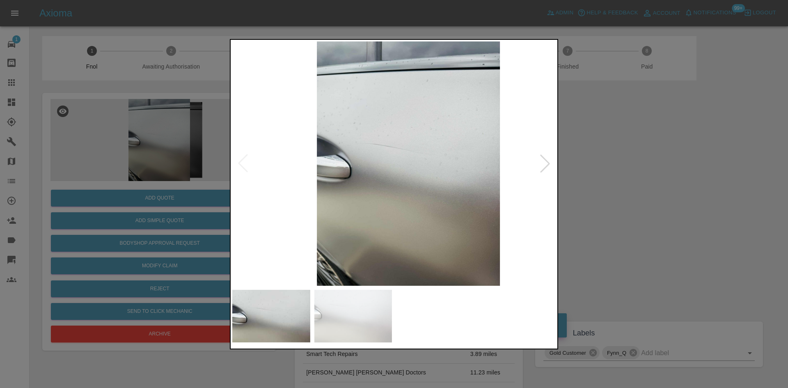
click at [522, 149] on img at bounding box center [409, 163] width 324 height 244
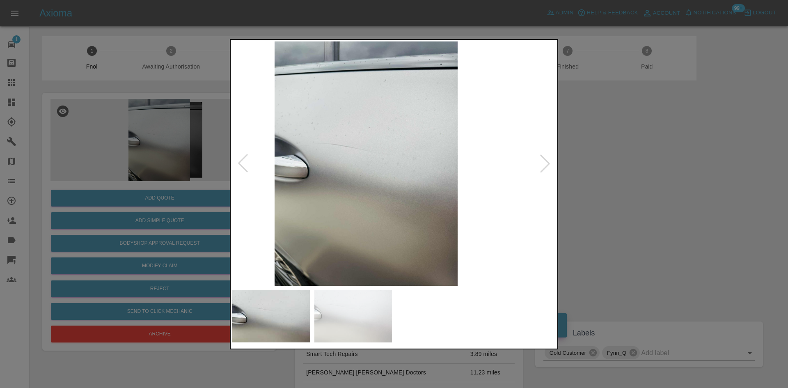
click at [443, 154] on img at bounding box center [367, 163] width 324 height 244
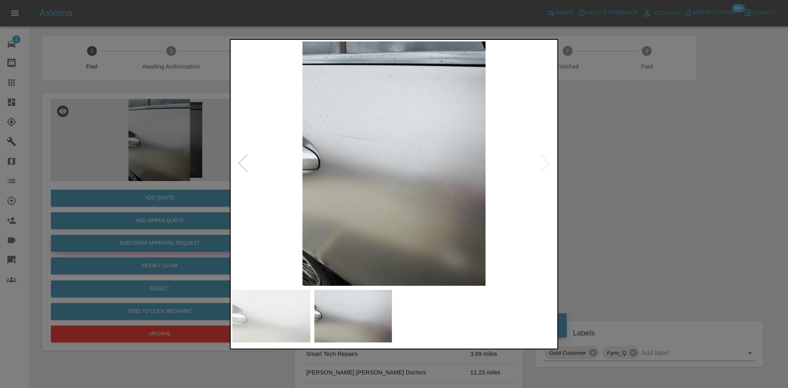
drag, startPoint x: 100, startPoint y: 156, endPoint x: 88, endPoint y: 238, distance: 83.0
click at [100, 164] on div at bounding box center [394, 194] width 788 height 388
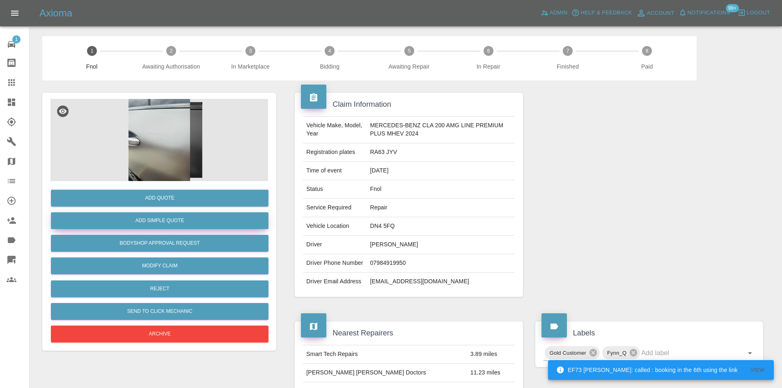
click at [146, 224] on button "Add Simple Quote" at bounding box center [160, 220] width 218 height 17
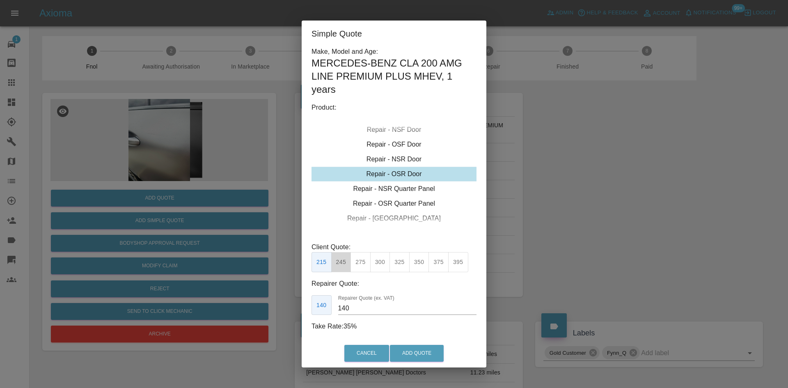
click at [344, 264] on button "245" at bounding box center [341, 262] width 20 height 20
drag, startPoint x: 361, startPoint y: 313, endPoint x: 232, endPoint y: 314, distance: 129.0
click at [235, 315] on div "Simple Quote Make, Model and Age: MERCEDES-BENZ CLA 200 AMG LINE PREMIUM PLUS M…" at bounding box center [394, 194] width 788 height 388
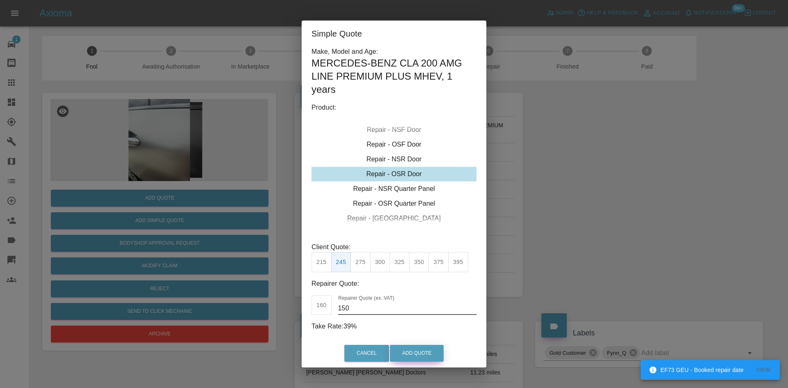
type input "150"
click at [413, 355] on button "Add Quote" at bounding box center [417, 353] width 54 height 17
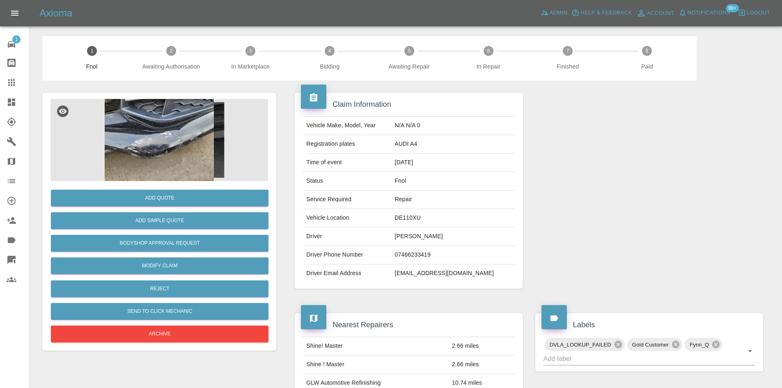
click at [149, 126] on img at bounding box center [160, 140] width 218 height 82
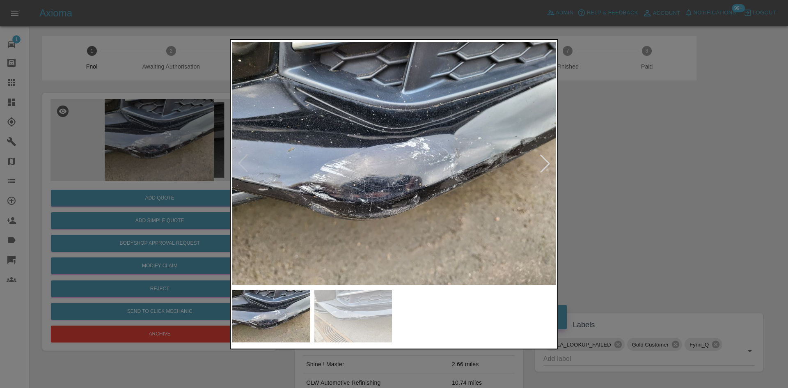
click at [366, 204] on img at bounding box center [394, 163] width 324 height 244
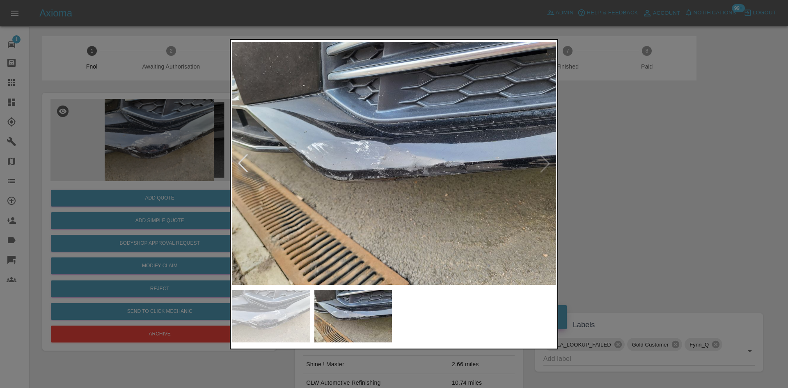
click at [355, 206] on img at bounding box center [394, 163] width 324 height 244
click at [411, 180] on img at bounding box center [394, 163] width 324 height 244
click at [405, 178] on img at bounding box center [394, 163] width 324 height 244
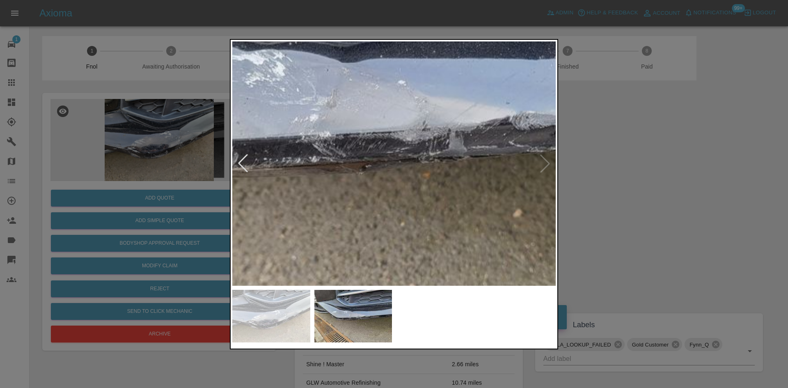
click at [400, 178] on img at bounding box center [361, 118] width 971 height 733
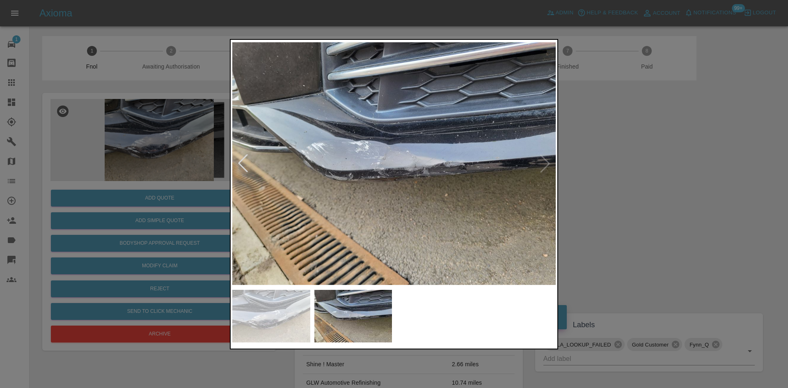
click at [402, 197] on img at bounding box center [394, 163] width 324 height 244
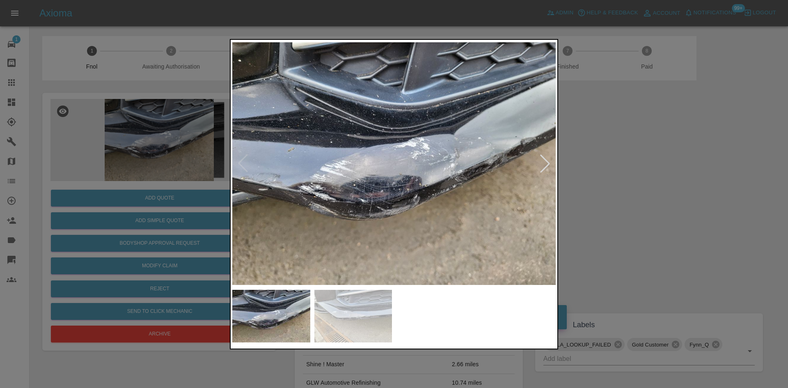
click at [142, 198] on div at bounding box center [394, 194] width 788 height 388
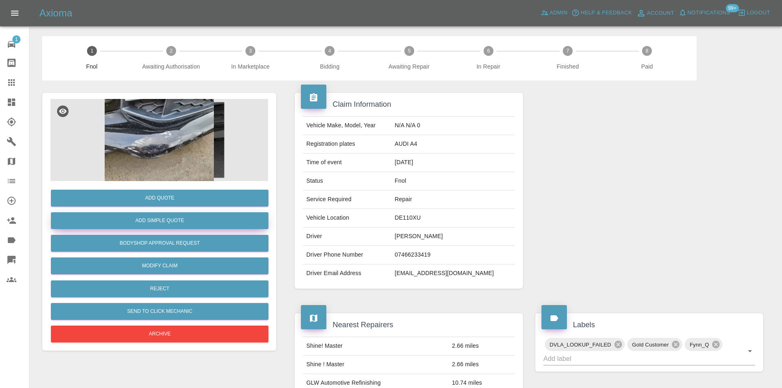
click at [156, 217] on button "Add Simple Quote" at bounding box center [160, 220] width 218 height 17
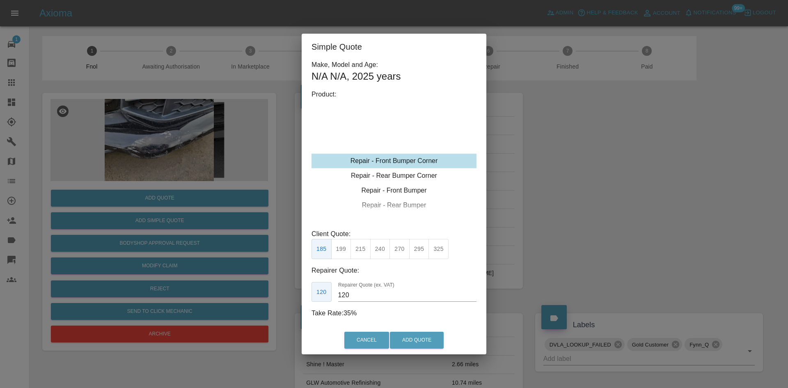
click at [395, 166] on div "Repair - Front Bumper Corner" at bounding box center [394, 161] width 165 height 15
click at [441, 253] on button "325" at bounding box center [439, 249] width 20 height 20
drag, startPoint x: 420, startPoint y: 248, endPoint x: 411, endPoint y: 253, distance: 9.6
click at [419, 248] on button "295" at bounding box center [419, 249] width 20 height 20
drag, startPoint x: 359, startPoint y: 297, endPoint x: 311, endPoint y: 290, distance: 48.1
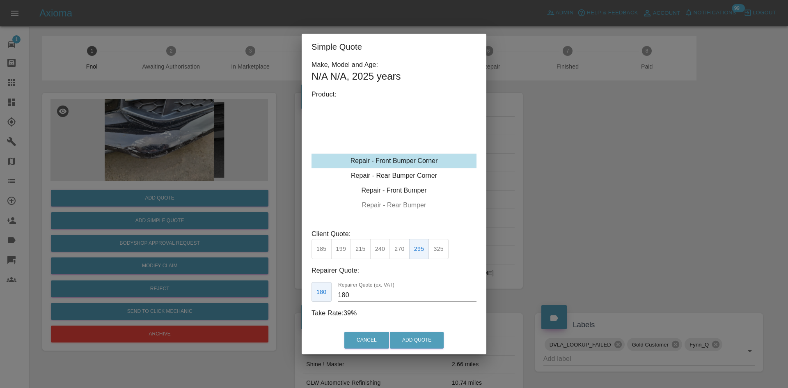
click at [323, 296] on div "180 Repairer Quote (ex. VAT) 180" at bounding box center [394, 292] width 165 height 20
type input "175"
click at [418, 347] on button "Add Quote" at bounding box center [417, 340] width 54 height 17
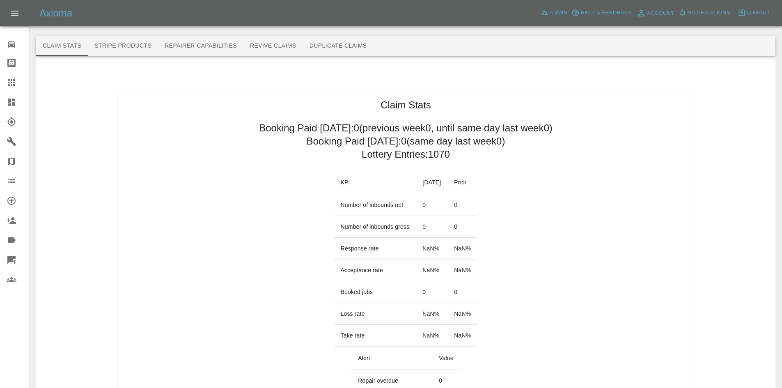
scroll to position [452, 0]
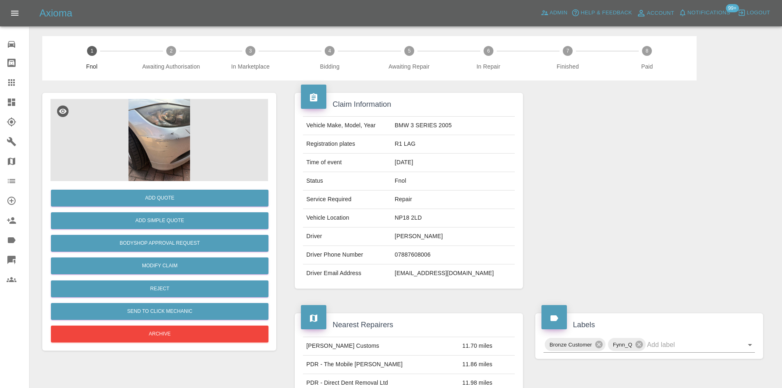
click at [168, 129] on img at bounding box center [160, 140] width 218 height 82
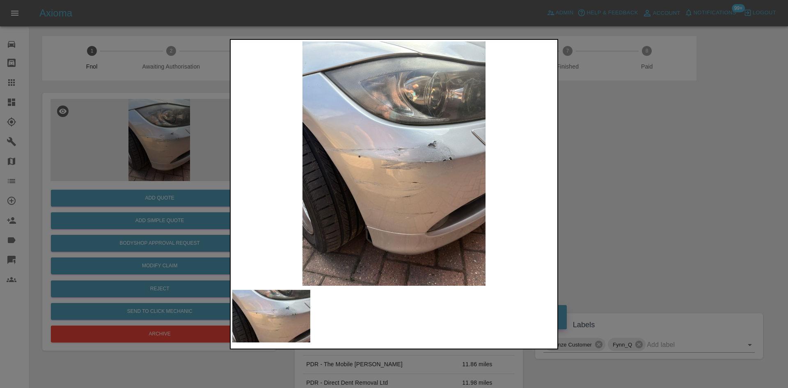
click at [362, 157] on img at bounding box center [394, 163] width 324 height 244
click at [410, 147] on img at bounding box center [394, 163] width 324 height 244
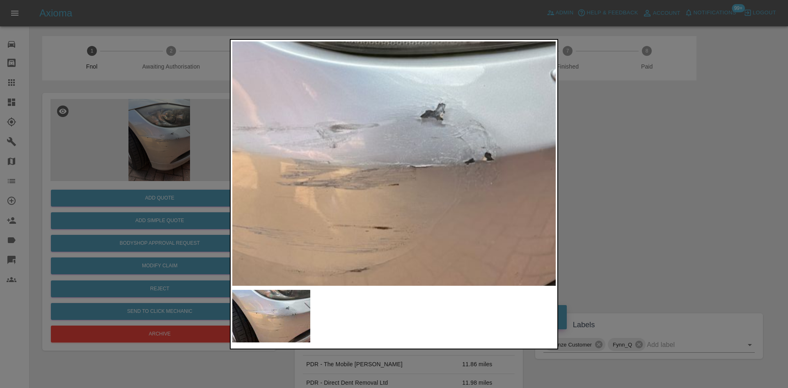
click at [402, 144] on img at bounding box center [318, 171] width 971 height 733
click at [406, 154] on img at bounding box center [318, 171] width 971 height 733
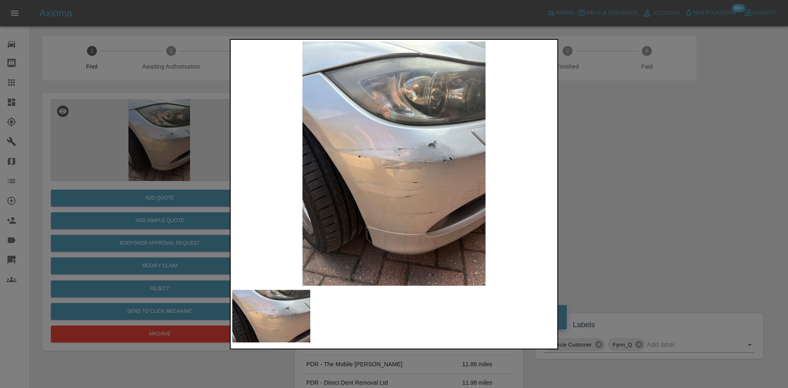
click at [323, 193] on img at bounding box center [394, 163] width 324 height 244
click at [178, 182] on div at bounding box center [394, 194] width 788 height 388
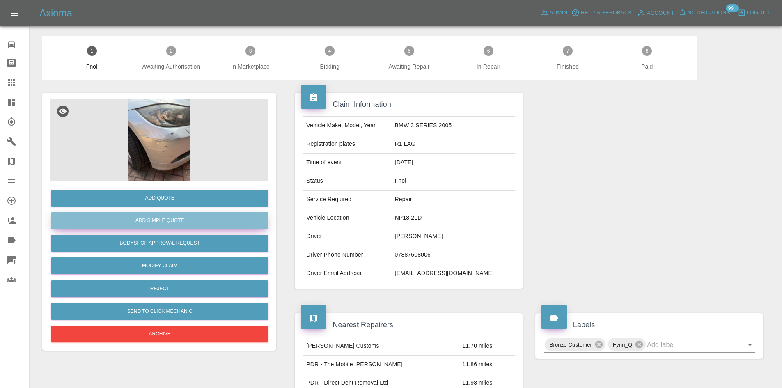
click at [168, 222] on button "Add Simple Quote" at bounding box center [160, 220] width 218 height 17
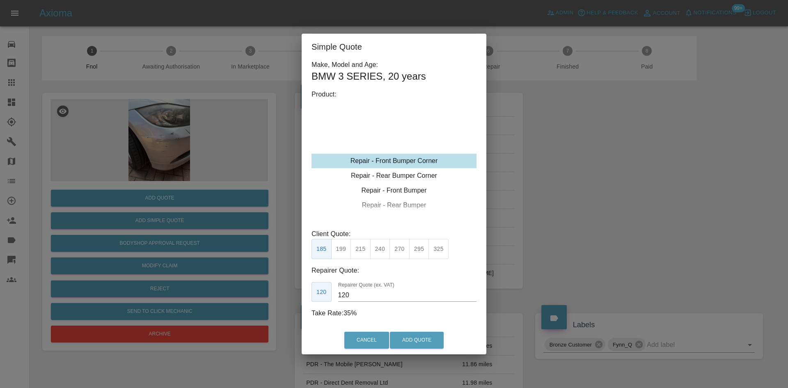
click at [399, 167] on div "Repair - Front Bumper Corner" at bounding box center [394, 161] width 165 height 15
click at [343, 248] on button "199" at bounding box center [341, 249] width 20 height 20
click at [359, 257] on button "215" at bounding box center [361, 249] width 20 height 20
drag, startPoint x: 356, startPoint y: 292, endPoint x: 182, endPoint y: 296, distance: 174.6
click at [242, 296] on div "Simple Quote Make, Model and Age: BMW 3 SERIES , 20 years Product: Repair - Fro…" at bounding box center [394, 194] width 788 height 388
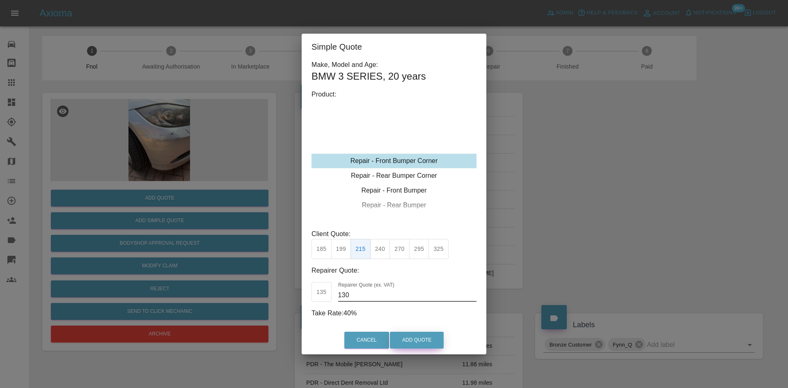
type input "130"
click at [422, 336] on button "Add Quote" at bounding box center [417, 340] width 54 height 17
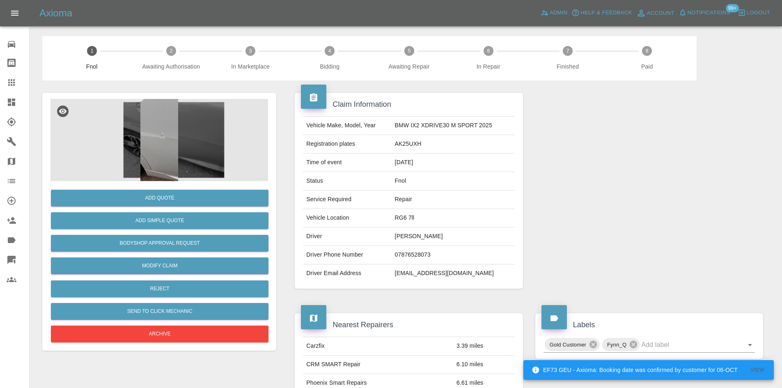
click at [165, 136] on img at bounding box center [160, 140] width 218 height 82
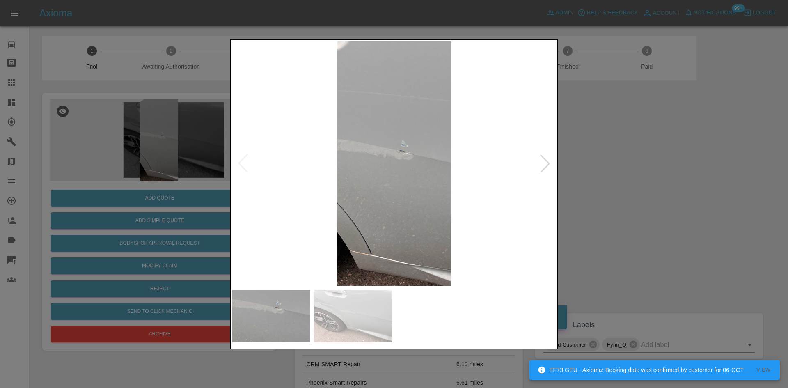
click at [345, 166] on img at bounding box center [394, 163] width 324 height 244
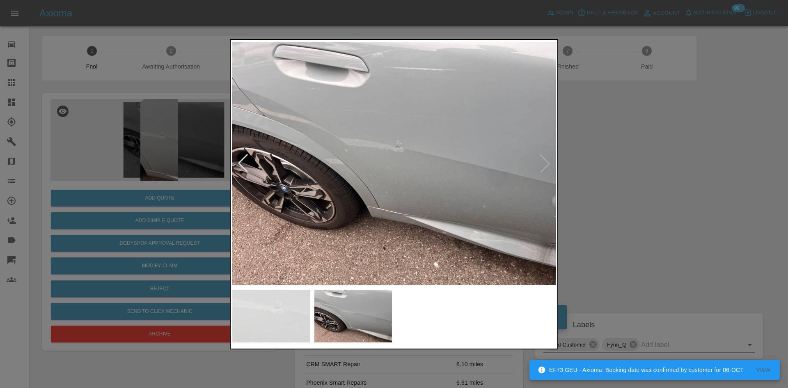
click at [330, 176] on img at bounding box center [394, 163] width 324 height 244
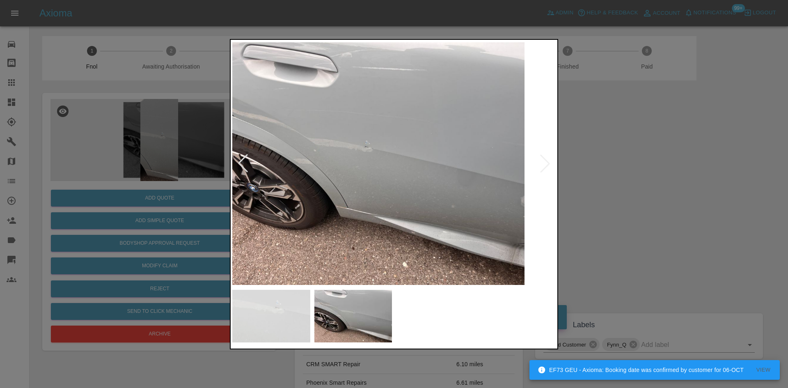
click at [286, 191] on img at bounding box center [363, 163] width 324 height 244
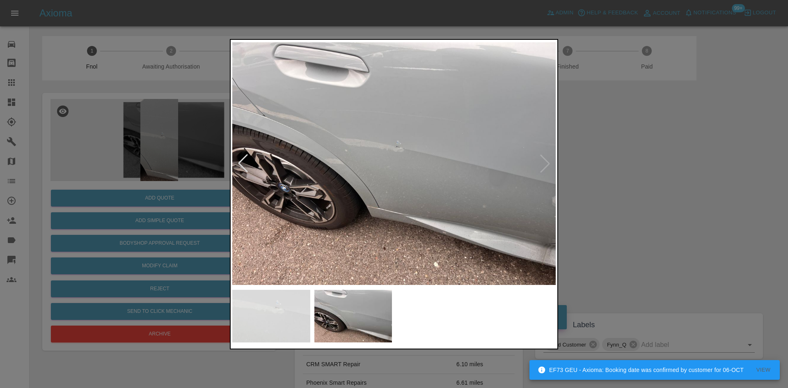
click at [372, 165] on img at bounding box center [394, 163] width 324 height 244
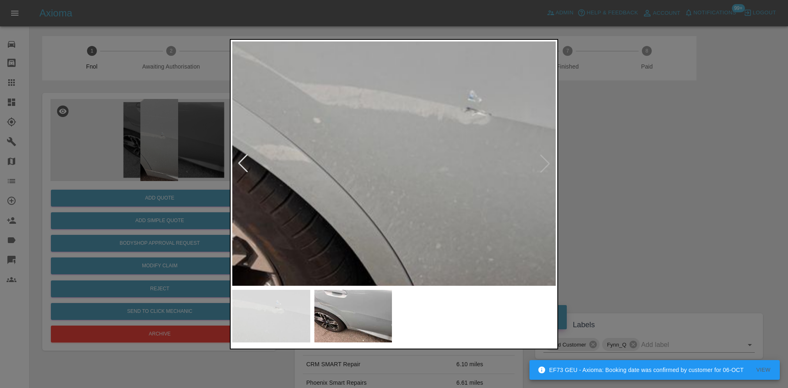
click at [369, 167] on img at bounding box center [460, 159] width 971 height 733
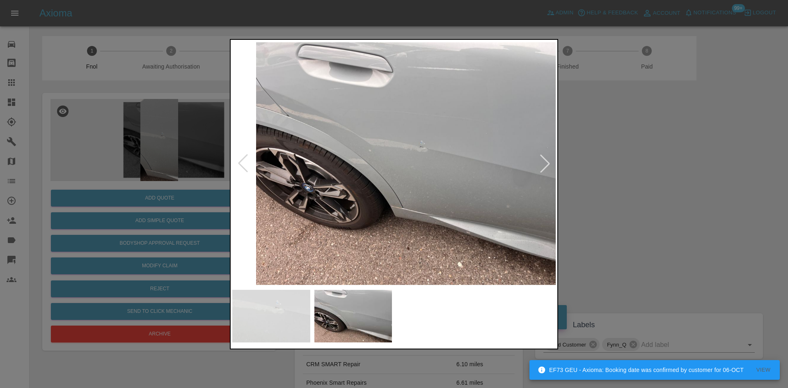
click at [359, 191] on img at bounding box center [418, 163] width 324 height 244
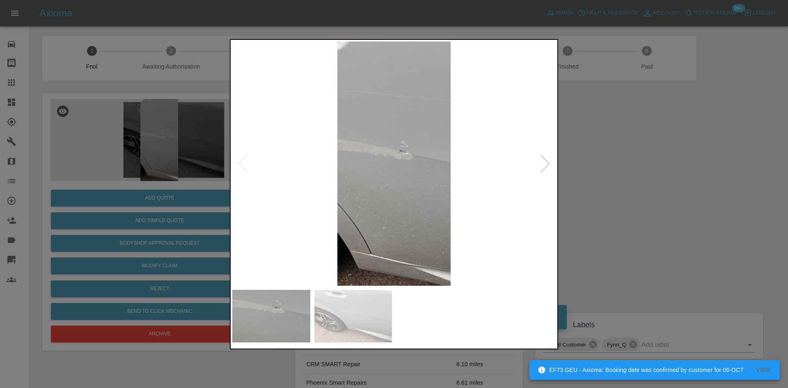
click at [391, 172] on img at bounding box center [394, 163] width 324 height 244
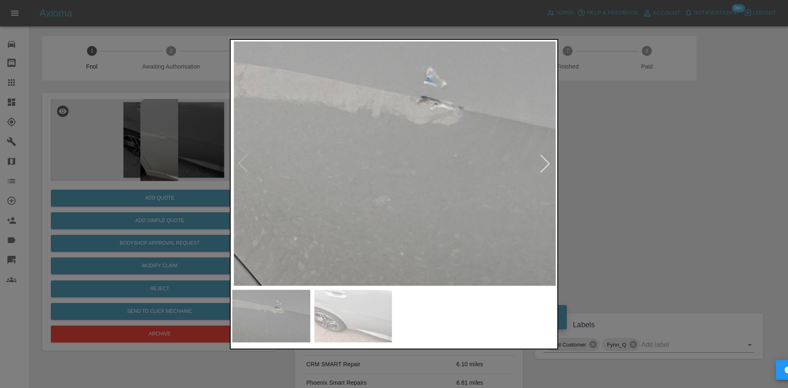
click at [143, 185] on div at bounding box center [394, 194] width 788 height 388
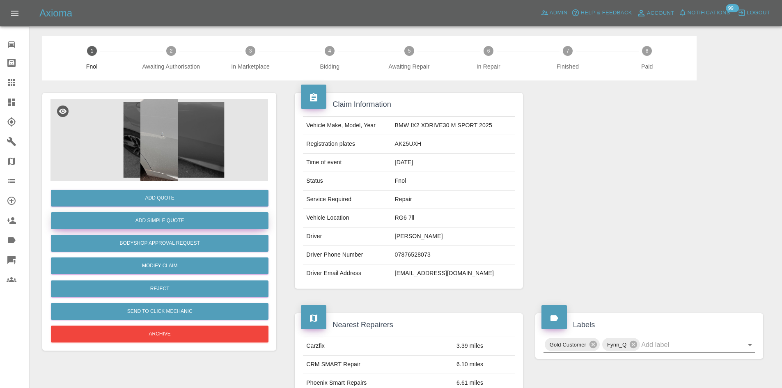
click at [155, 221] on button "Add Simple Quote" at bounding box center [160, 220] width 218 height 17
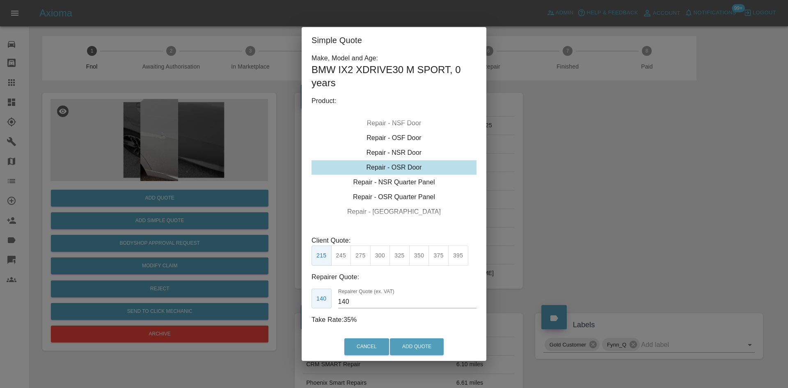
click at [382, 168] on div "Repair - OSR Door" at bounding box center [394, 167] width 165 height 15
click at [356, 252] on button "275" at bounding box center [361, 256] width 20 height 20
drag, startPoint x: 357, startPoint y: 301, endPoint x: 292, endPoint y: 300, distance: 65.7
click at [301, 299] on div "Simple Quote Make, Model and Age: BMW IX2 XDRIVE30 M SPORT , 0 years Product: R…" at bounding box center [394, 194] width 788 height 388
type input "170"
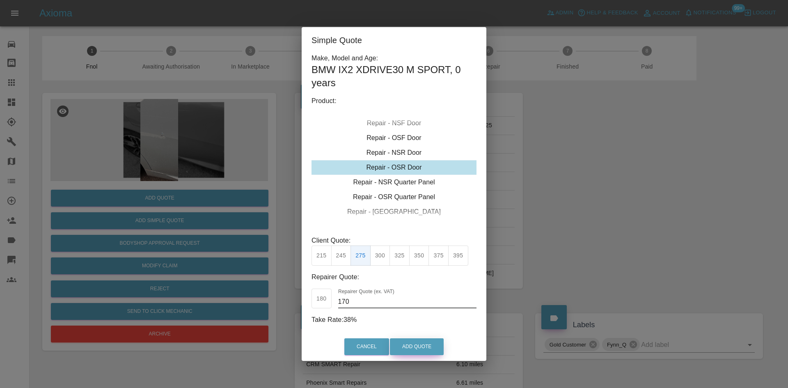
click at [412, 350] on button "Add Quote" at bounding box center [417, 346] width 54 height 17
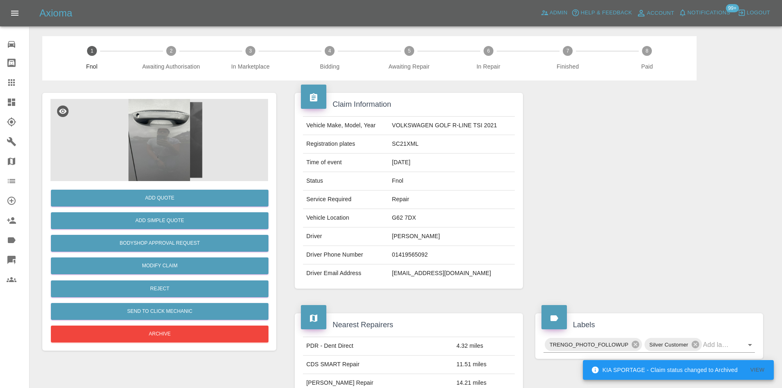
click at [169, 139] on img at bounding box center [160, 140] width 218 height 82
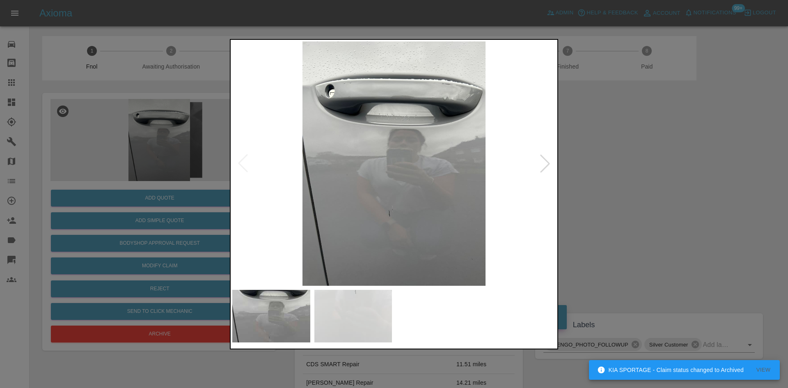
click at [361, 201] on img at bounding box center [394, 163] width 324 height 244
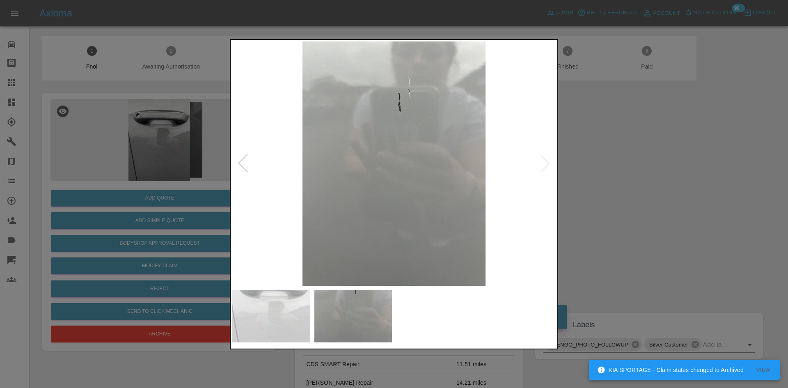
click at [292, 186] on img at bounding box center [394, 163] width 324 height 244
click at [462, 135] on img at bounding box center [394, 163] width 324 height 244
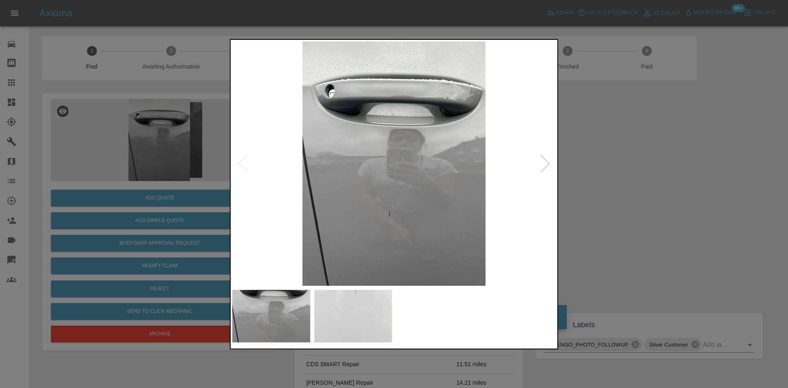
click at [382, 211] on img at bounding box center [394, 163] width 324 height 244
click at [383, 211] on img at bounding box center [394, 163] width 324 height 244
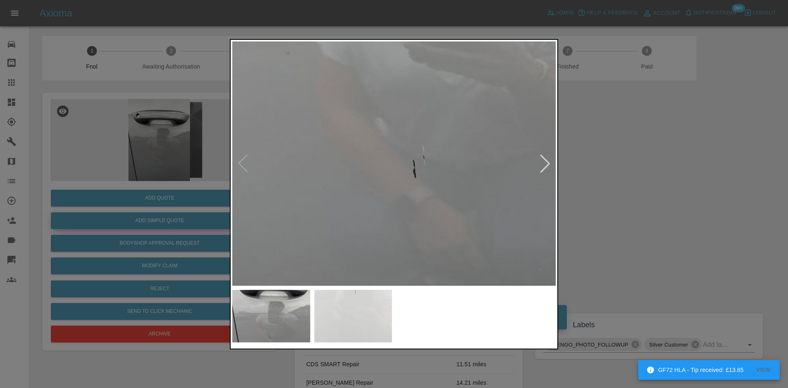
drag, startPoint x: 211, startPoint y: 195, endPoint x: 207, endPoint y: 218, distance: 23.4
click at [211, 205] on div at bounding box center [394, 194] width 788 height 388
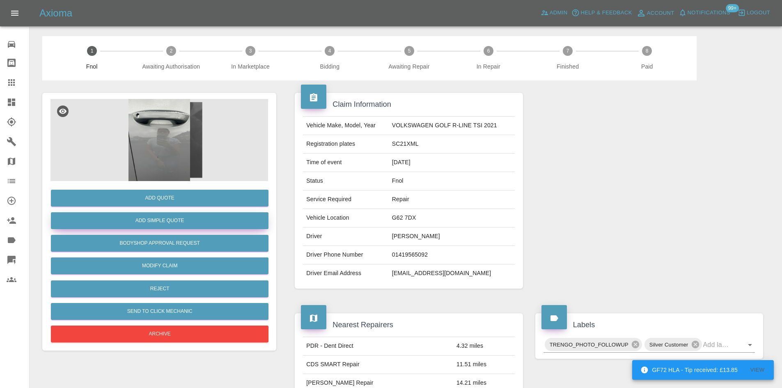
click at [199, 221] on button "Add Simple Quote" at bounding box center [160, 220] width 218 height 17
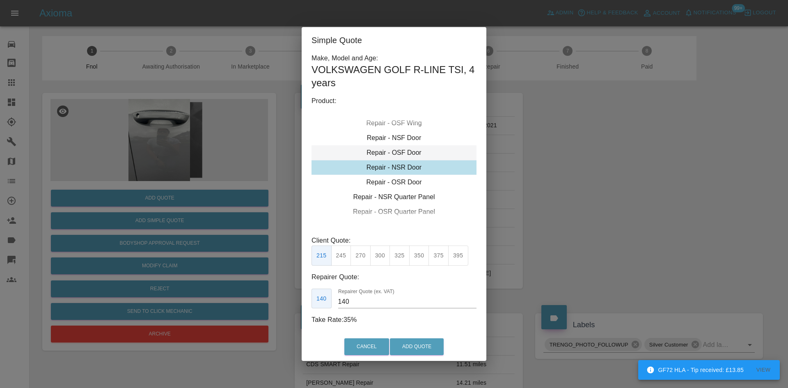
click at [393, 153] on div "Repair - OSF Door" at bounding box center [394, 152] width 165 height 15
drag, startPoint x: 344, startPoint y: 261, endPoint x: 359, endPoint y: 294, distance: 36.0
click at [344, 262] on button "245" at bounding box center [341, 256] width 20 height 20
drag, startPoint x: 359, startPoint y: 303, endPoint x: 281, endPoint y: 310, distance: 78.7
click at [292, 310] on div "Simple Quote Make, Model and Age: VOLKSWAGEN GOLF R-LINE TSI , 4 years Product:…" at bounding box center [394, 194] width 788 height 388
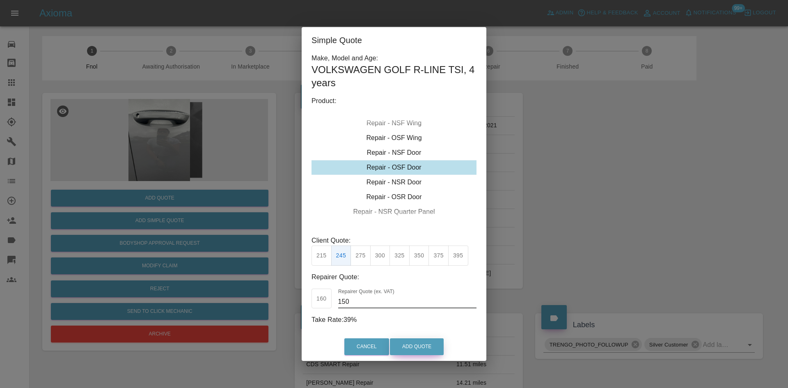
type input "150"
drag, startPoint x: 425, startPoint y: 349, endPoint x: 440, endPoint y: 382, distance: 35.6
click at [425, 349] on button "Add Quote" at bounding box center [417, 346] width 54 height 17
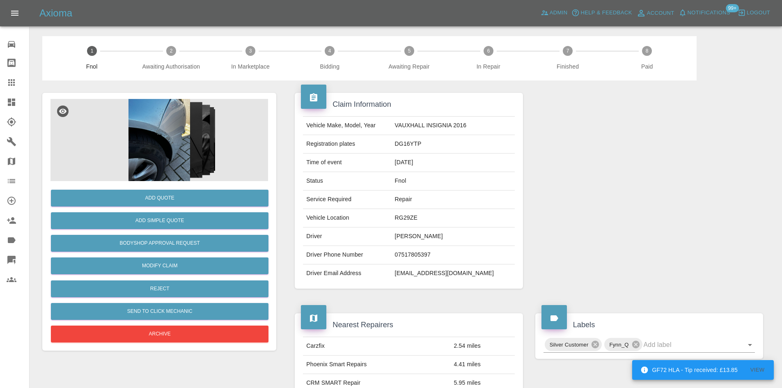
click at [182, 129] on img at bounding box center [160, 140] width 218 height 82
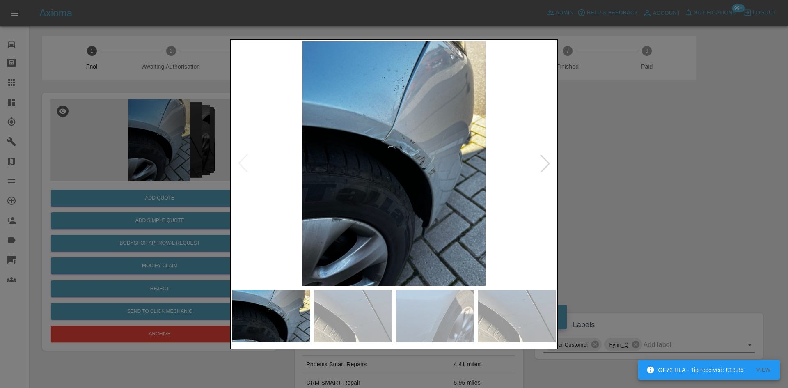
click at [379, 146] on img at bounding box center [394, 163] width 324 height 244
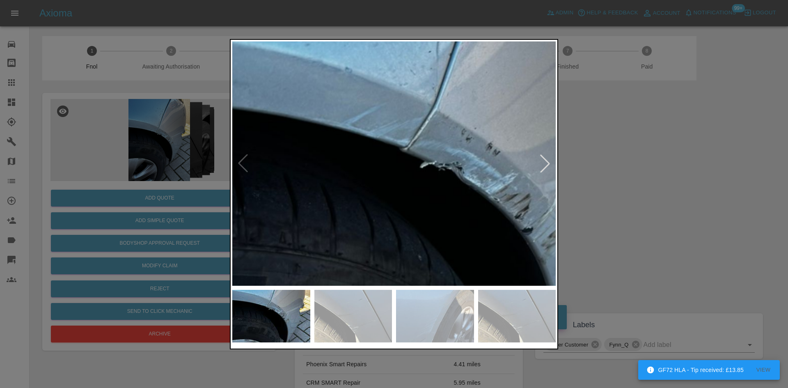
click at [448, 159] on img at bounding box center [438, 214] width 971 height 733
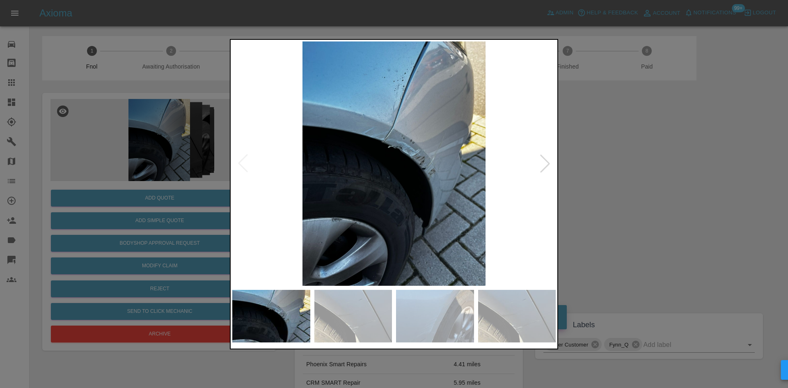
click at [384, 178] on img at bounding box center [394, 163] width 324 height 244
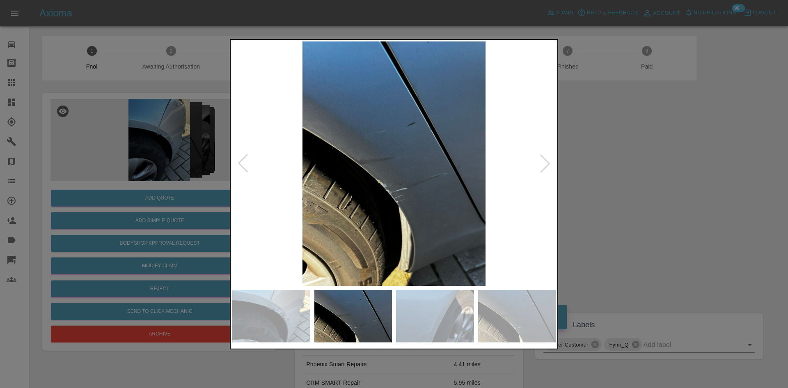
click at [359, 184] on img at bounding box center [394, 163] width 324 height 244
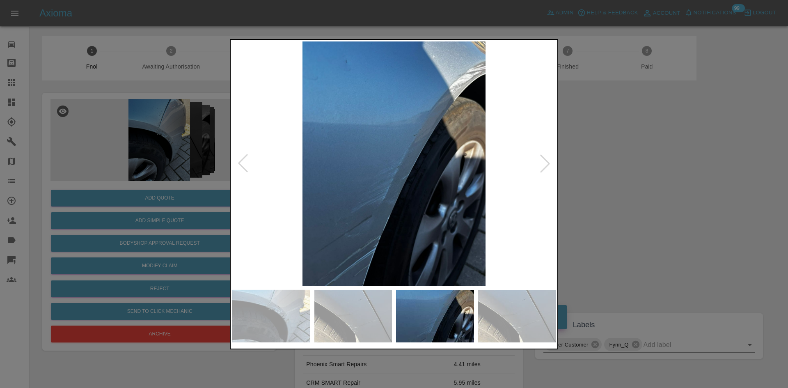
click at [333, 163] on img at bounding box center [394, 163] width 324 height 244
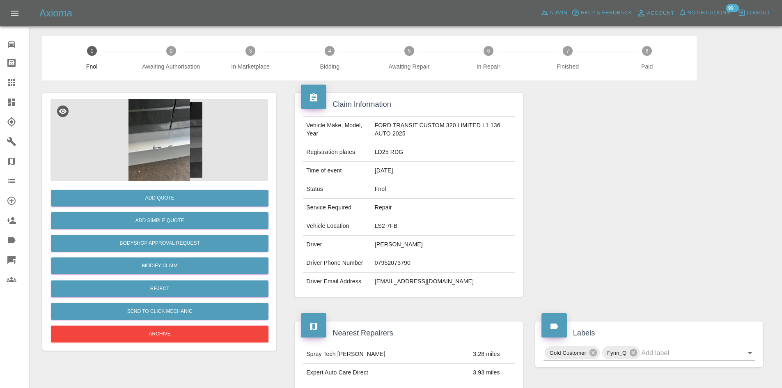
click at [179, 164] on img at bounding box center [160, 140] width 218 height 82
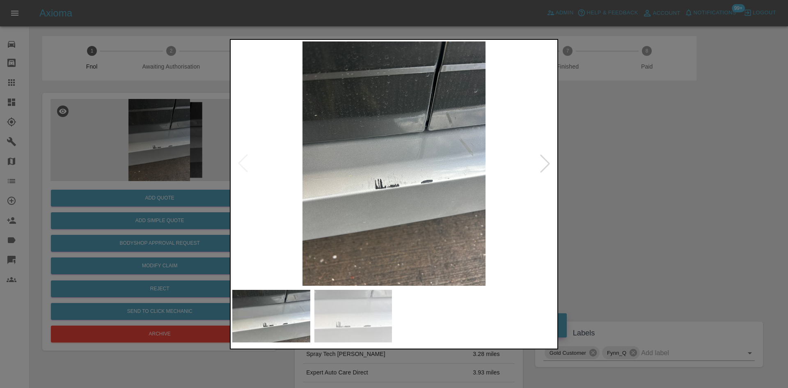
click at [379, 199] on img at bounding box center [394, 163] width 324 height 244
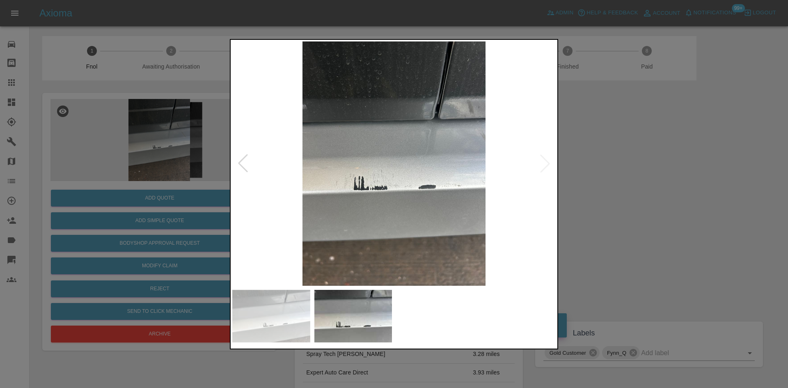
click at [360, 202] on img at bounding box center [394, 163] width 324 height 244
click at [340, 206] on img at bounding box center [394, 163] width 324 height 244
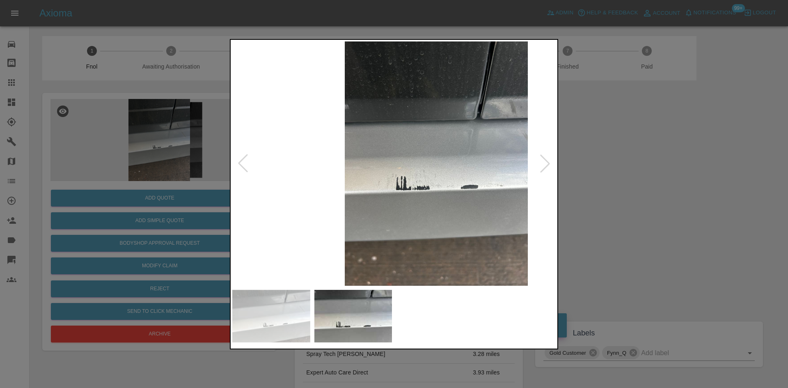
click at [417, 202] on img at bounding box center [437, 163] width 324 height 244
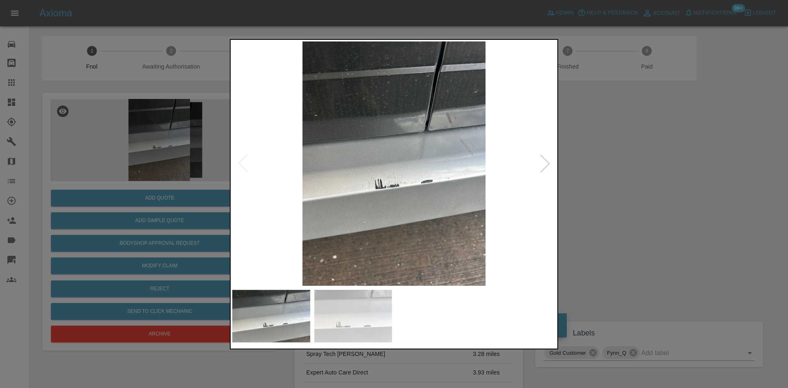
click at [538, 204] on img at bounding box center [394, 163] width 324 height 244
click at [478, 205] on img at bounding box center [394, 163] width 324 height 244
click at [178, 136] on div at bounding box center [394, 194] width 788 height 388
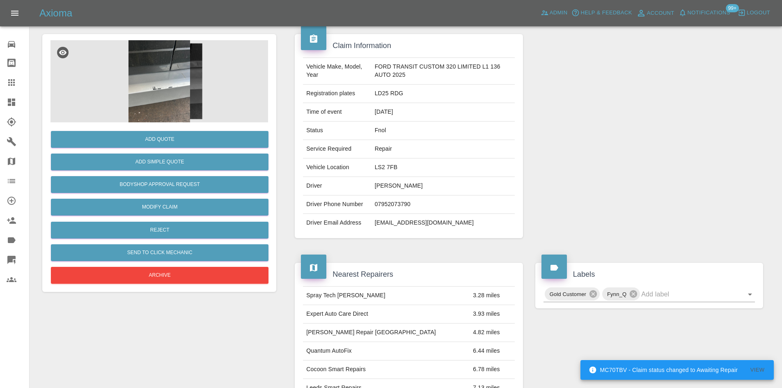
scroll to position [56, 0]
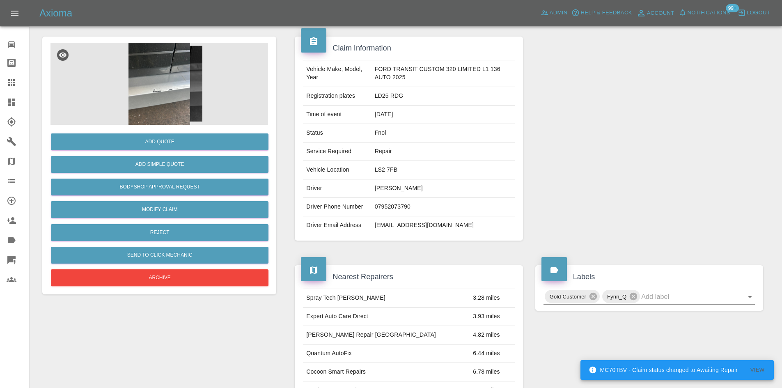
click at [160, 49] on img at bounding box center [160, 84] width 218 height 82
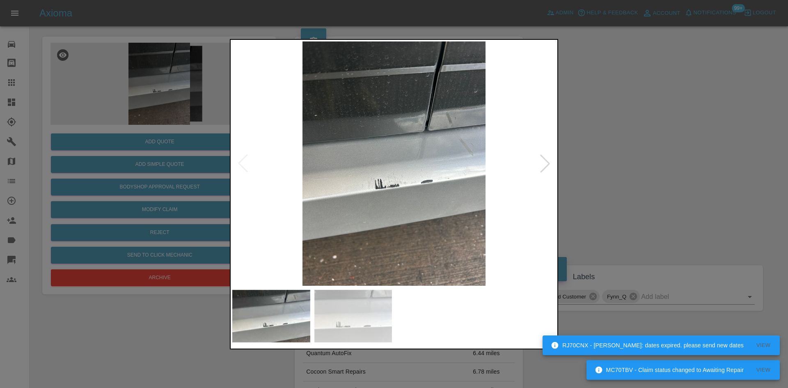
drag, startPoint x: 163, startPoint y: 92, endPoint x: 175, endPoint y: 133, distance: 42.4
click at [164, 95] on div at bounding box center [394, 194] width 788 height 388
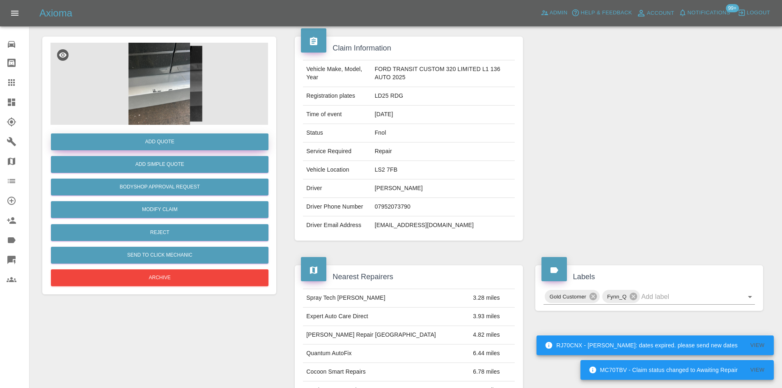
click at [174, 149] on button "Add Quote" at bounding box center [160, 141] width 218 height 17
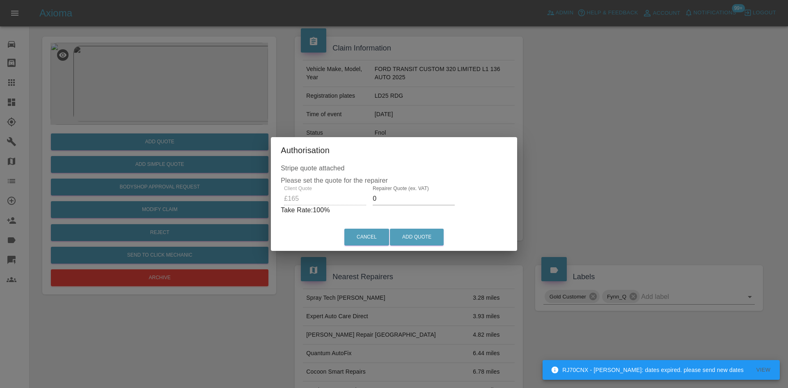
click at [336, 194] on div "Client Quote £165 Repairer Quote (ex. VAT) 0 Take Rate: 100 %" at bounding box center [394, 201] width 227 height 30
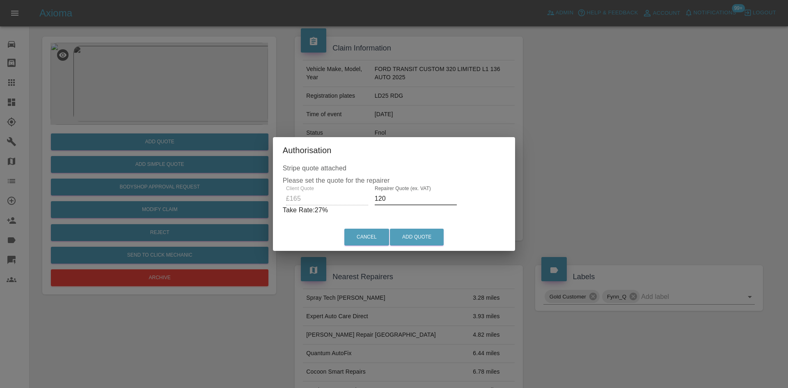
drag, startPoint x: 388, startPoint y: 198, endPoint x: 258, endPoint y: 161, distance: 135.4
click at [277, 170] on div "Stripe quote attached Please set the quote for the repairer Client Quote £165 R…" at bounding box center [394, 193] width 243 height 60
click at [307, 197] on div "Client Quote £165 Repairer Quote (ex. VAT) 110 Take Rate: 33 %" at bounding box center [394, 201] width 223 height 30
type input "120"
drag, startPoint x: 412, startPoint y: 238, endPoint x: 420, endPoint y: 245, distance: 10.5
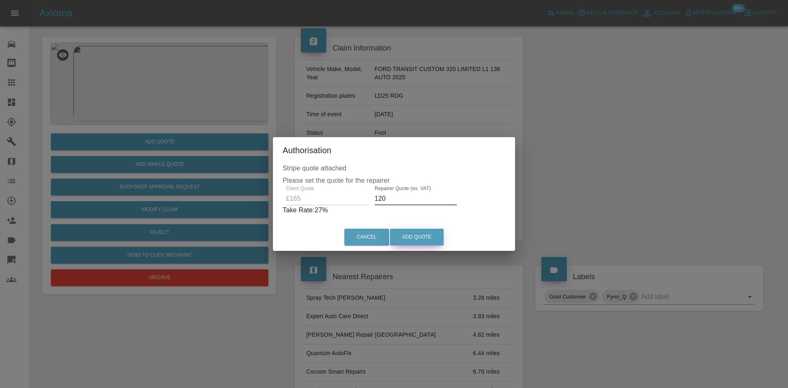
click at [413, 238] on button "Add Quote" at bounding box center [417, 237] width 54 height 17
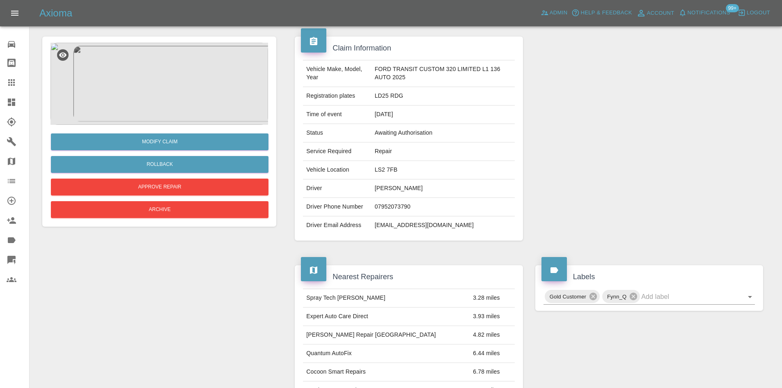
scroll to position [0, 0]
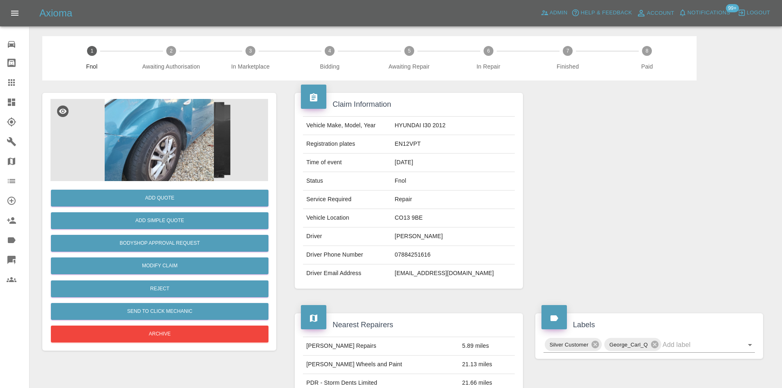
click at [122, 141] on img at bounding box center [160, 140] width 218 height 82
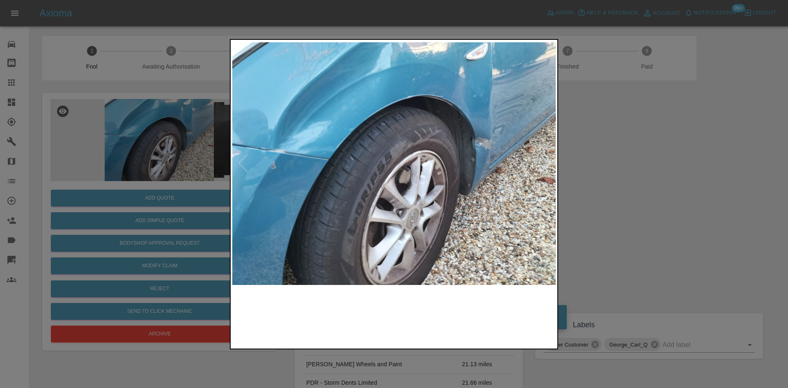
click at [307, 153] on img at bounding box center [394, 163] width 324 height 244
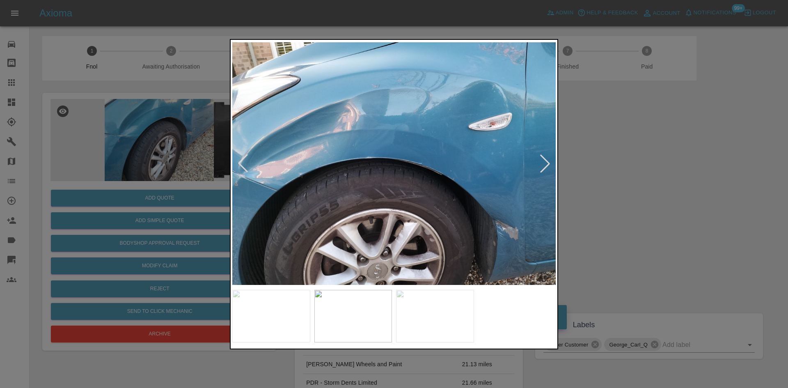
click at [309, 161] on img at bounding box center [394, 163] width 324 height 244
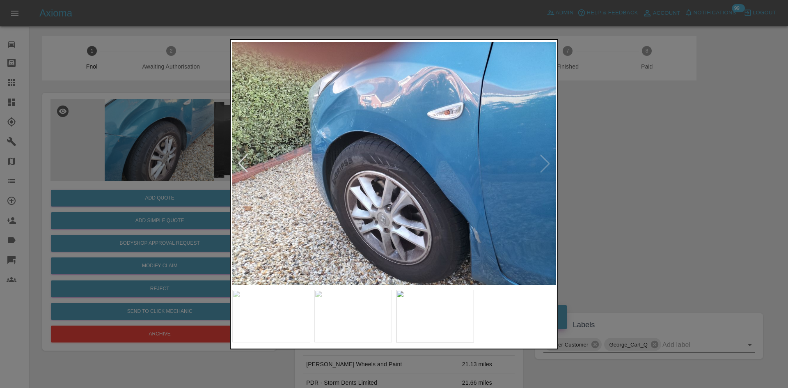
click at [346, 164] on img at bounding box center [394, 163] width 324 height 244
drag, startPoint x: 128, startPoint y: 169, endPoint x: 163, endPoint y: 261, distance: 98.8
click at [128, 168] on div at bounding box center [394, 194] width 788 height 388
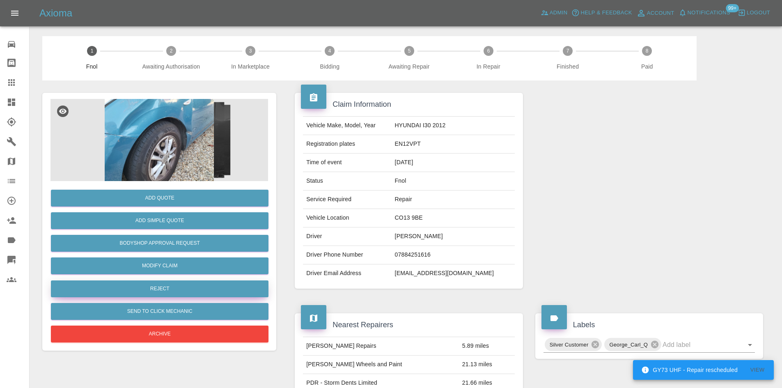
click at [155, 292] on button "Reject" at bounding box center [160, 288] width 218 height 17
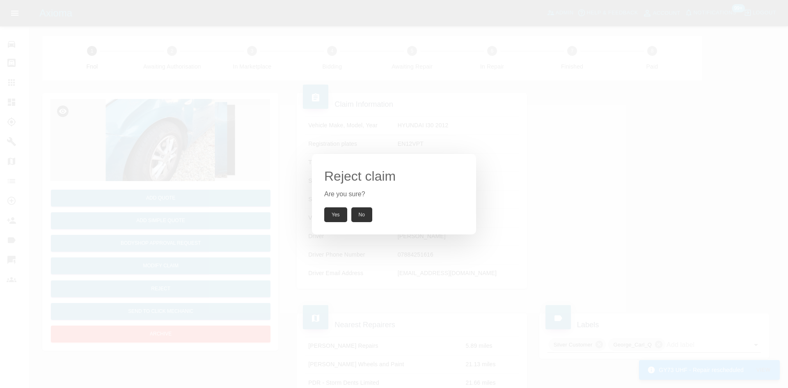
click at [342, 220] on button "Yes" at bounding box center [335, 214] width 23 height 15
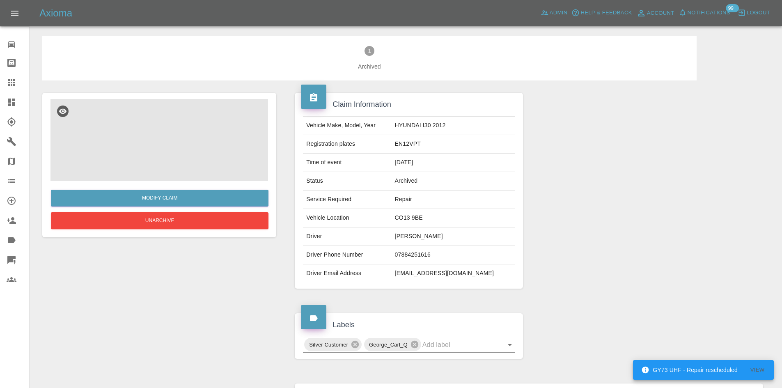
click at [133, 111] on img at bounding box center [160, 140] width 218 height 82
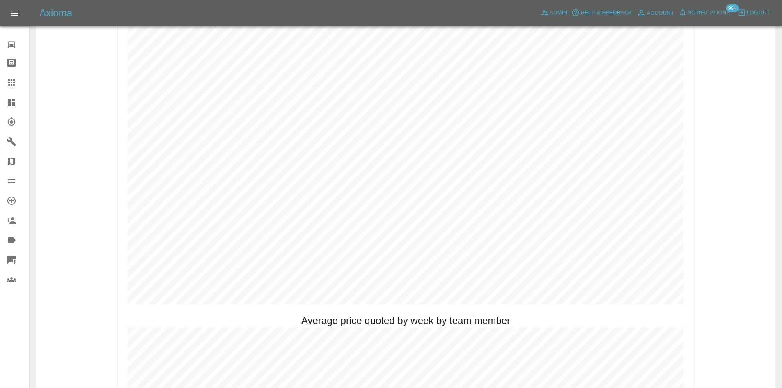
scroll to position [411, 0]
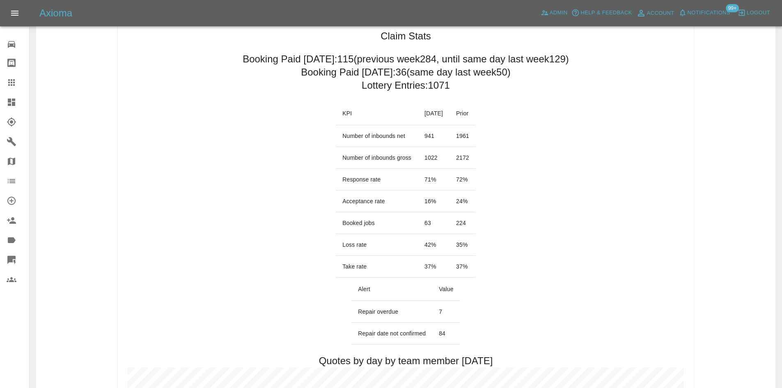
scroll to position [246, 0]
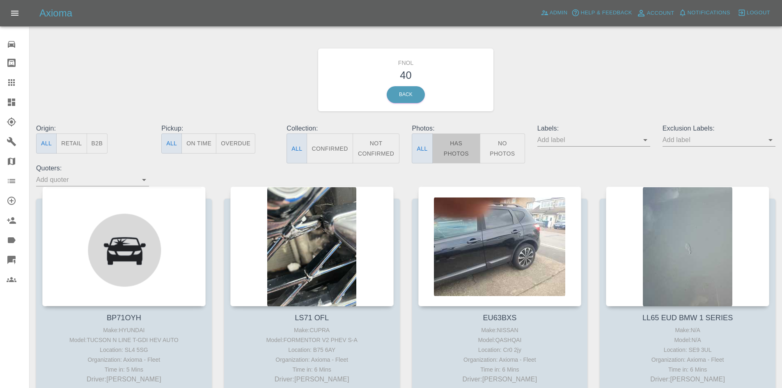
click at [473, 150] on button "Has Photos" at bounding box center [456, 148] width 48 height 30
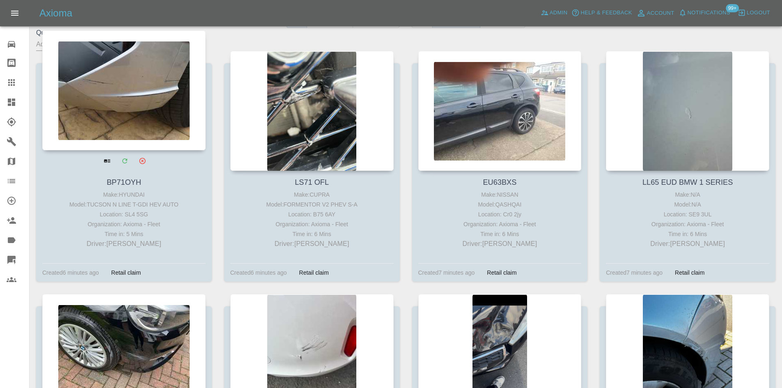
scroll to position [287, 0]
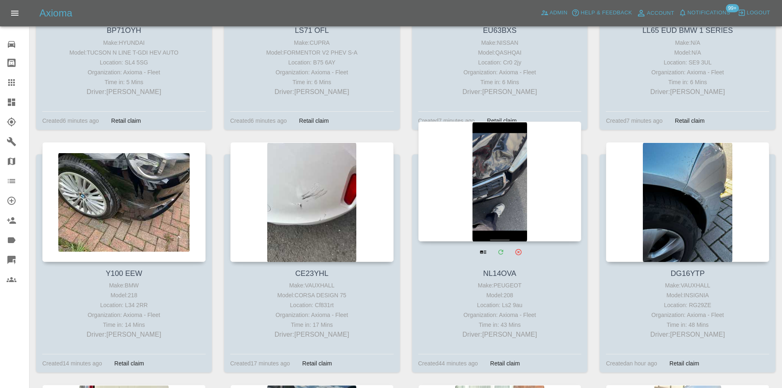
drag, startPoint x: 285, startPoint y: 181, endPoint x: 499, endPoint y: 186, distance: 214.8
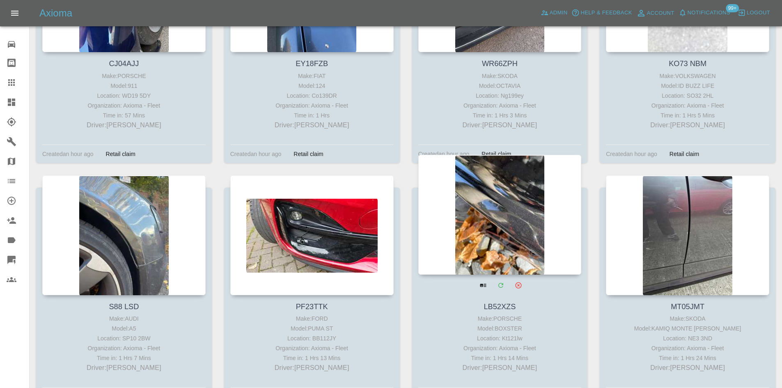
scroll to position [986, 0]
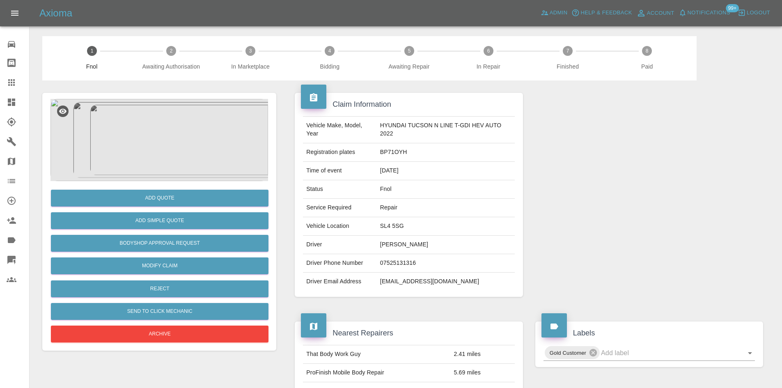
click at [152, 144] on img at bounding box center [160, 140] width 218 height 82
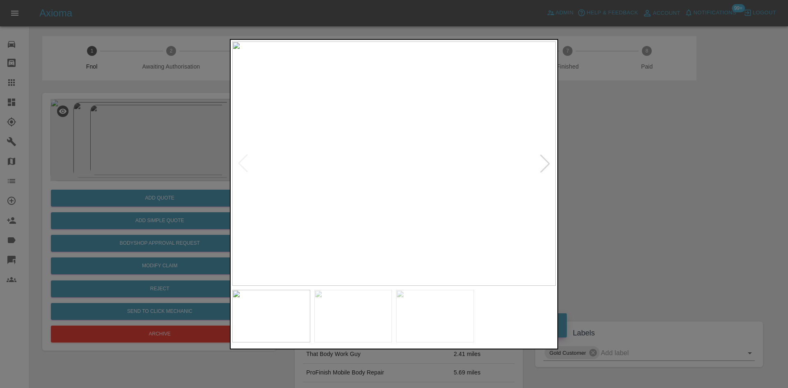
click at [354, 190] on img at bounding box center [394, 163] width 324 height 244
click at [367, 205] on img at bounding box center [394, 163] width 324 height 244
click at [331, 210] on img at bounding box center [394, 163] width 324 height 244
click at [374, 195] on img at bounding box center [394, 163] width 324 height 244
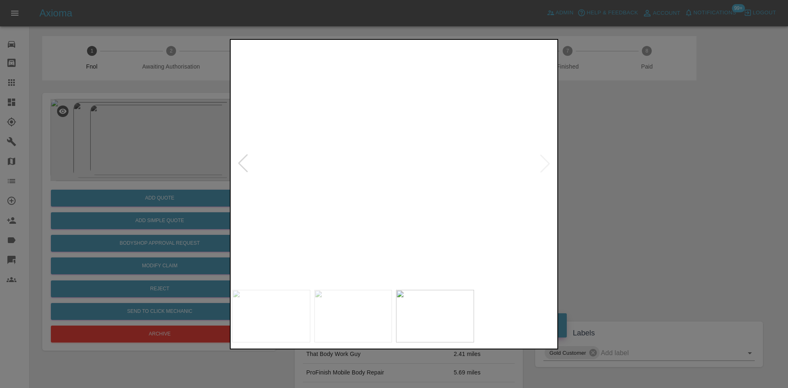
click at [227, 238] on div at bounding box center [394, 194] width 788 height 388
click at [254, 234] on img at bounding box center [223, 134] width 971 height 733
drag, startPoint x: 148, startPoint y: 225, endPoint x: 136, endPoint y: 216, distance: 14.9
click at [148, 224] on div at bounding box center [394, 194] width 788 height 388
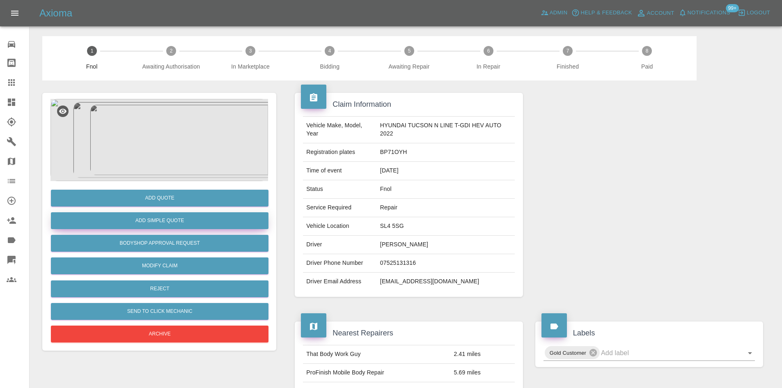
click at [136, 216] on button "Add Simple Quote" at bounding box center [160, 220] width 218 height 17
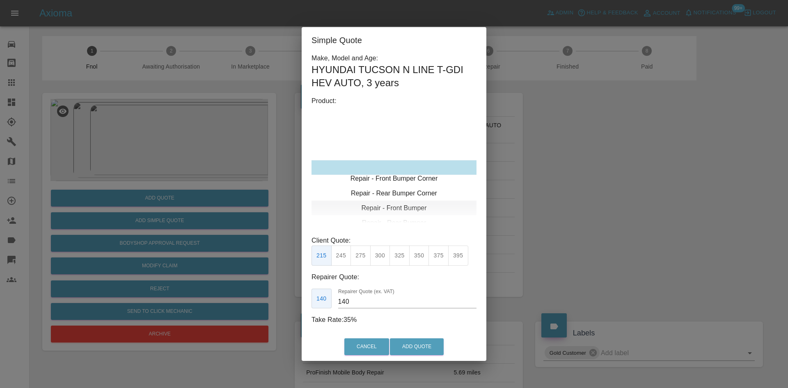
type input "120"
click at [400, 172] on div "Repair - Front Bumper Corner" at bounding box center [394, 179] width 165 height 15
drag, startPoint x: 347, startPoint y: 250, endPoint x: 345, endPoint y: 283, distance: 32.9
click at [347, 251] on button "199" at bounding box center [341, 256] width 20 height 20
click at [407, 349] on button "Add Quote" at bounding box center [417, 346] width 54 height 17
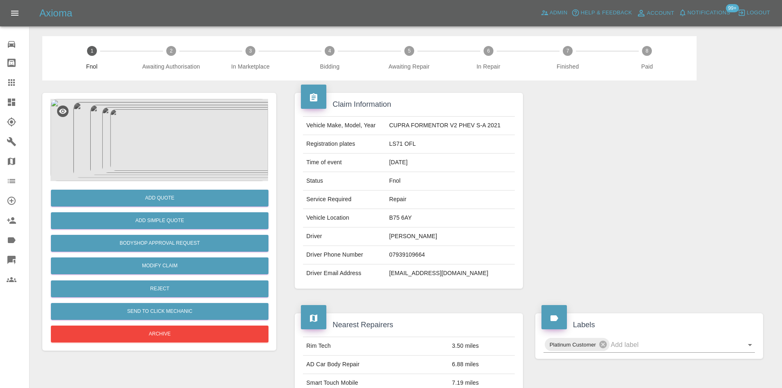
click at [175, 117] on img at bounding box center [160, 140] width 218 height 82
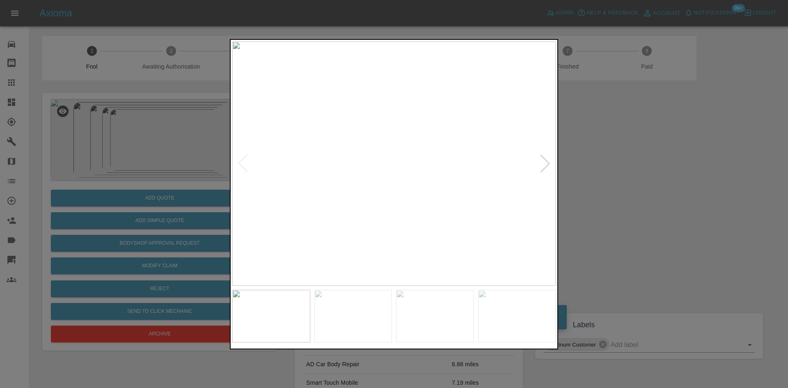
click at [348, 207] on img at bounding box center [394, 163] width 324 height 244
click at [338, 211] on img at bounding box center [394, 163] width 324 height 244
click at [306, 212] on img at bounding box center [394, 163] width 324 height 244
click at [313, 208] on img at bounding box center [394, 163] width 324 height 244
click at [357, 212] on img at bounding box center [375, 163] width 324 height 244
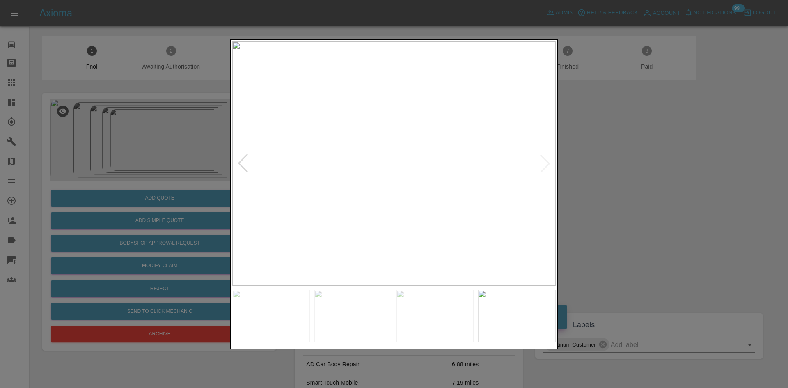
click at [296, 207] on img at bounding box center [394, 163] width 324 height 244
drag, startPoint x: 85, startPoint y: 161, endPoint x: 153, endPoint y: 169, distance: 68.7
click at [96, 161] on div at bounding box center [394, 194] width 788 height 388
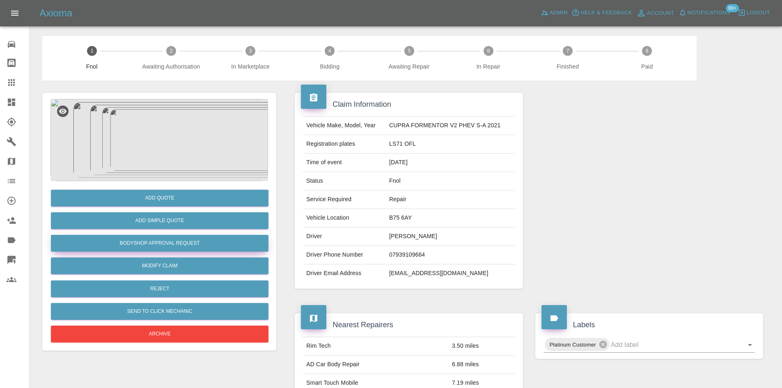
drag, startPoint x: 165, startPoint y: 243, endPoint x: 175, endPoint y: 168, distance: 75.4
click at [165, 243] on button "Bodyshop Approval Request" at bounding box center [160, 243] width 218 height 17
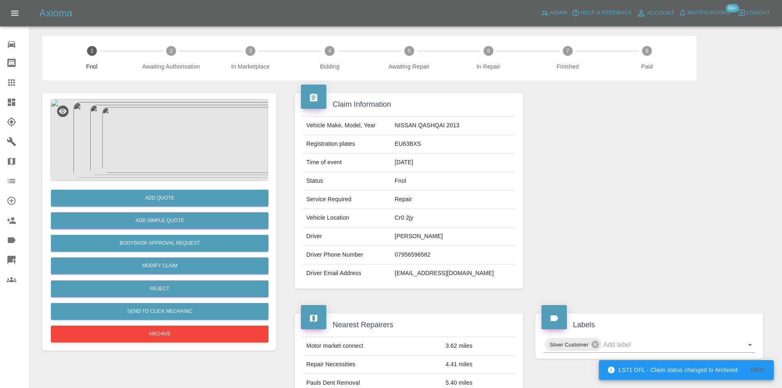
click at [160, 140] on img at bounding box center [160, 140] width 218 height 82
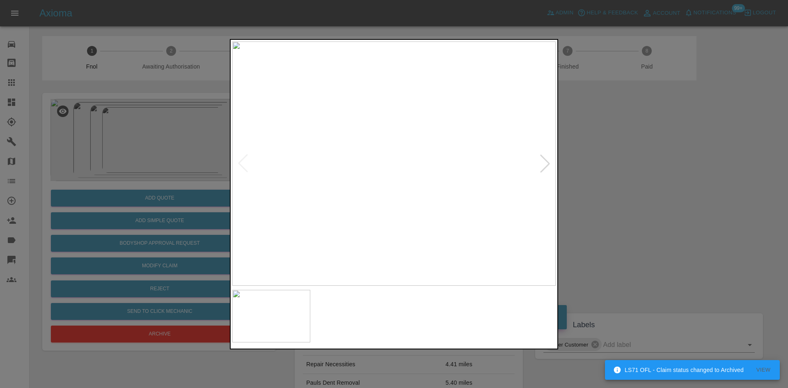
click at [340, 160] on img at bounding box center [394, 163] width 324 height 244
click at [337, 167] on img at bounding box center [394, 163] width 324 height 244
click at [419, 159] on img at bounding box center [394, 163] width 324 height 244
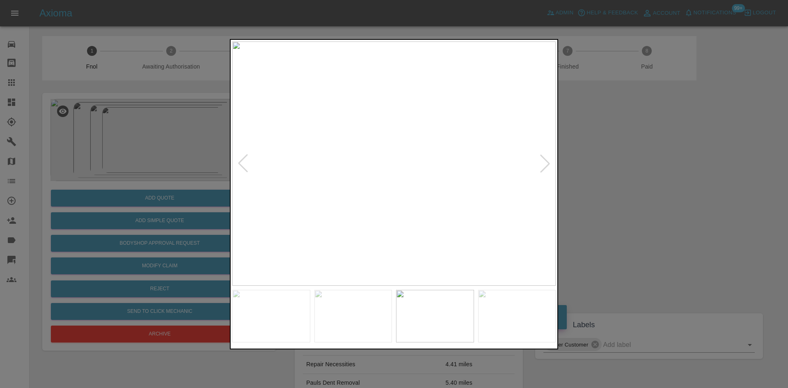
click at [352, 161] on img at bounding box center [394, 163] width 324 height 244
click at [232, 178] on div at bounding box center [394, 194] width 329 height 310
click at [301, 186] on img at bounding box center [394, 163] width 324 height 244
click at [345, 182] on img at bounding box center [415, 163] width 324 height 244
click at [359, 176] on img at bounding box center [394, 163] width 324 height 244
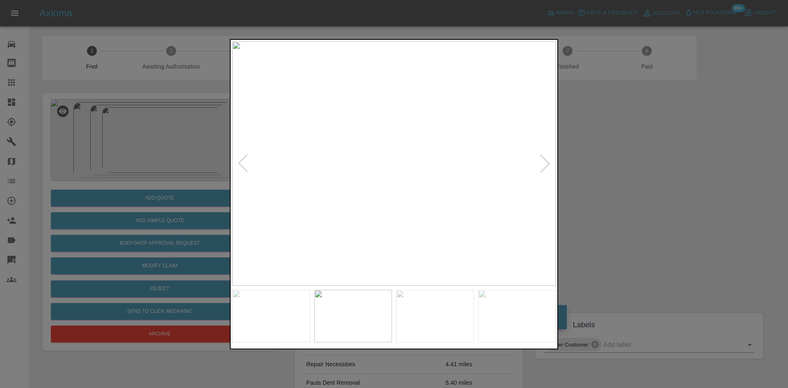
click at [363, 176] on img at bounding box center [394, 163] width 324 height 244
click at [370, 179] on img at bounding box center [489, 126] width 971 height 733
click at [131, 163] on div at bounding box center [394, 194] width 788 height 388
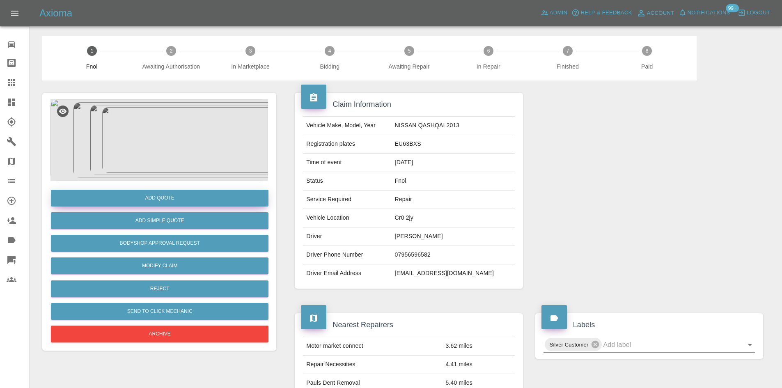
click at [151, 198] on button "Add Quote" at bounding box center [160, 198] width 218 height 17
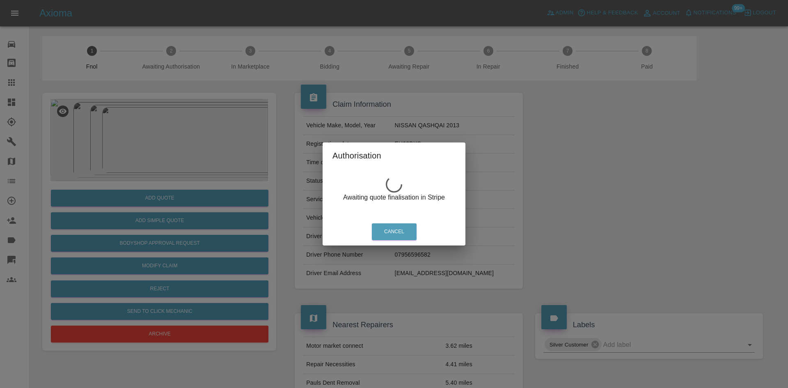
click at [127, 126] on div "Authorisation Awaiting quote finalisation in Stripe Cancel" at bounding box center [394, 194] width 788 height 388
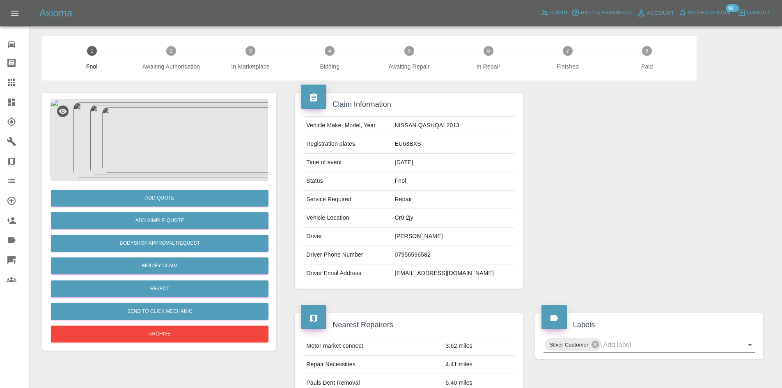
click at [178, 139] on img at bounding box center [160, 140] width 218 height 82
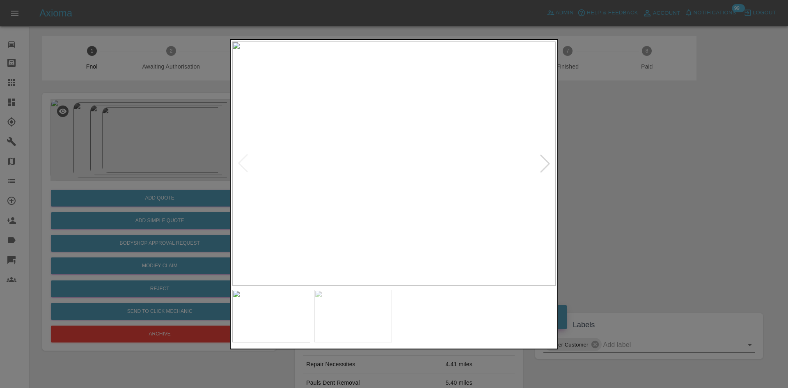
click at [420, 154] on img at bounding box center [394, 163] width 324 height 244
click at [312, 196] on img at bounding box center [316, 191] width 971 height 733
click at [379, 163] on img at bounding box center [323, 190] width 971 height 733
click at [381, 168] on img at bounding box center [394, 163] width 324 height 244
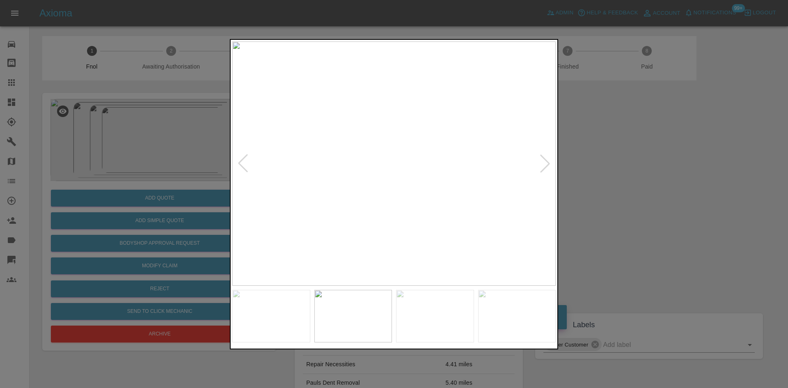
click at [382, 172] on img at bounding box center [394, 163] width 324 height 244
click at [435, 165] on img at bounding box center [394, 163] width 324 height 244
click at [246, 168] on div at bounding box center [394, 163] width 324 height 244
click at [225, 166] on div at bounding box center [394, 194] width 788 height 388
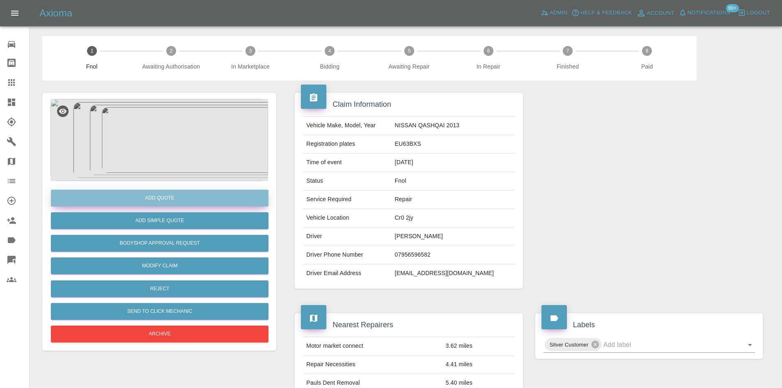
click at [212, 193] on button "Add Quote" at bounding box center [160, 198] width 218 height 17
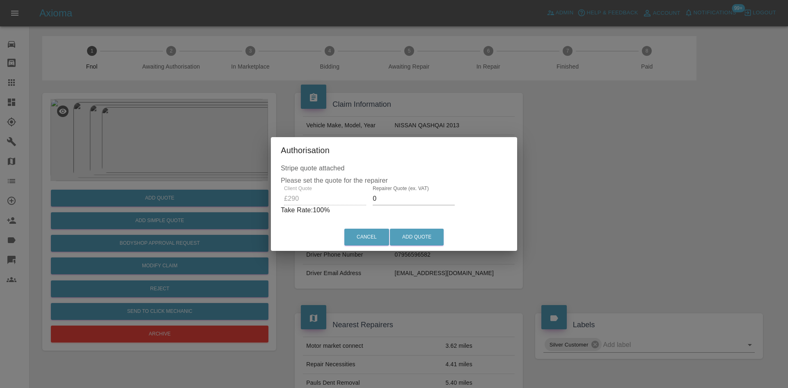
drag, startPoint x: 381, startPoint y: 198, endPoint x: 370, endPoint y: 201, distance: 11.9
click at [373, 201] on input "0" at bounding box center [414, 198] width 82 height 13
drag, startPoint x: 401, startPoint y: 197, endPoint x: 301, endPoint y: 190, distance: 99.6
click at [303, 190] on div "Client Quote £290 Repairer Quote (ex. VAT) 0150 Take Rate: 48 %" at bounding box center [394, 201] width 223 height 30
click at [362, 195] on div "Client Quote £290 Repairer Quote (ex. VAT) 165 Take Rate: 43 %" at bounding box center [394, 201] width 223 height 30
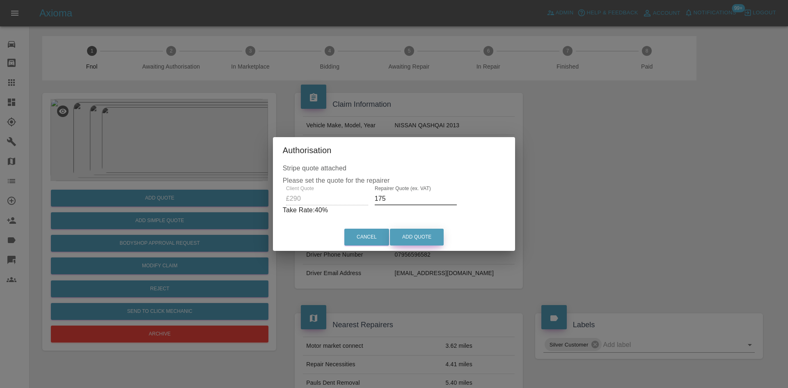
type input "175"
click at [406, 231] on button "Add Quote" at bounding box center [417, 237] width 54 height 17
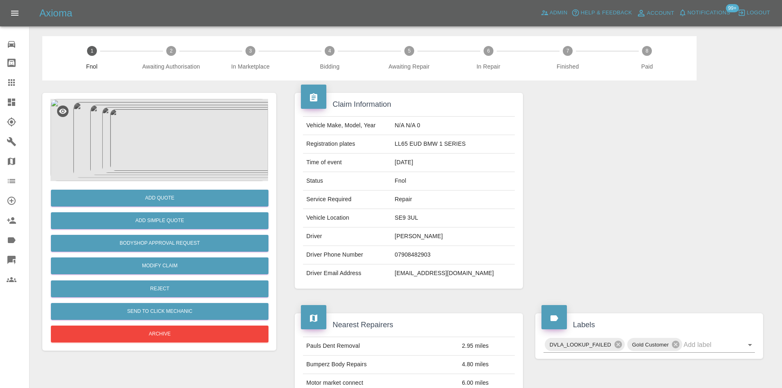
click at [152, 129] on img at bounding box center [160, 140] width 218 height 82
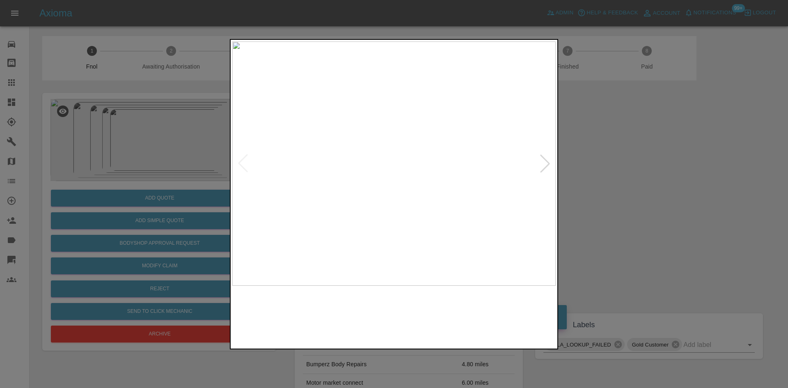
click at [345, 193] on img at bounding box center [394, 163] width 324 height 244
click at [383, 205] on img at bounding box center [394, 163] width 324 height 244
click at [375, 217] on img at bounding box center [394, 163] width 324 height 244
click at [306, 215] on img at bounding box center [394, 163] width 324 height 244
click at [314, 195] on img at bounding box center [394, 163] width 324 height 244
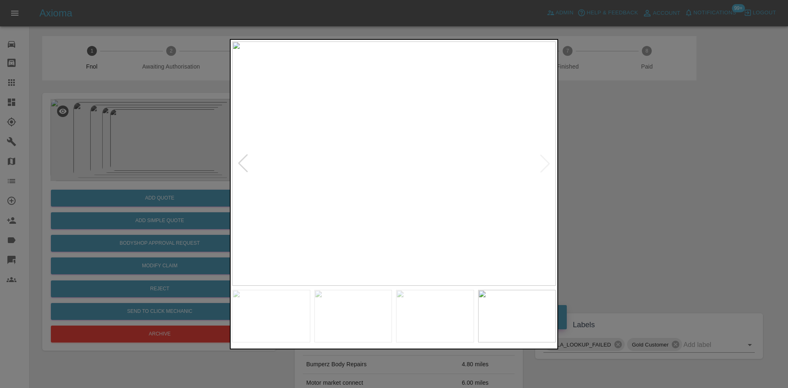
click at [328, 215] on img at bounding box center [394, 163] width 324 height 244
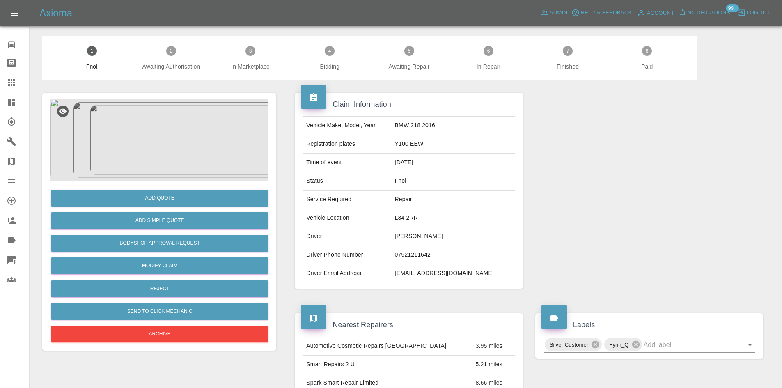
click at [198, 133] on img at bounding box center [160, 140] width 218 height 82
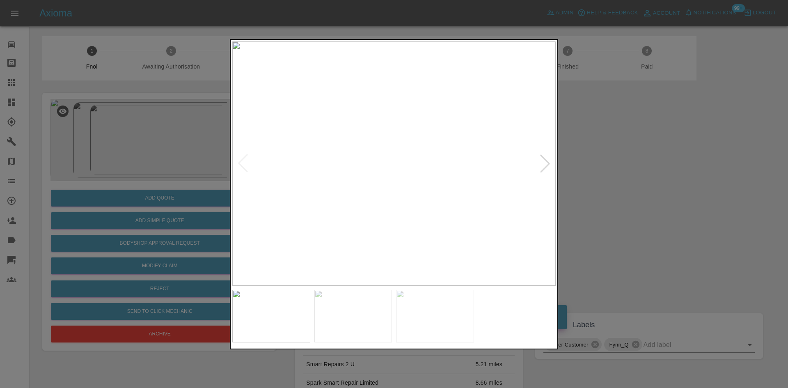
click at [384, 178] on img at bounding box center [394, 163] width 324 height 244
click at [316, 177] on img at bounding box center [394, 163] width 324 height 244
click at [255, 168] on img at bounding box center [394, 163] width 324 height 244
click at [306, 156] on img at bounding box center [394, 163] width 324 height 244
click at [195, 150] on div at bounding box center [394, 194] width 788 height 388
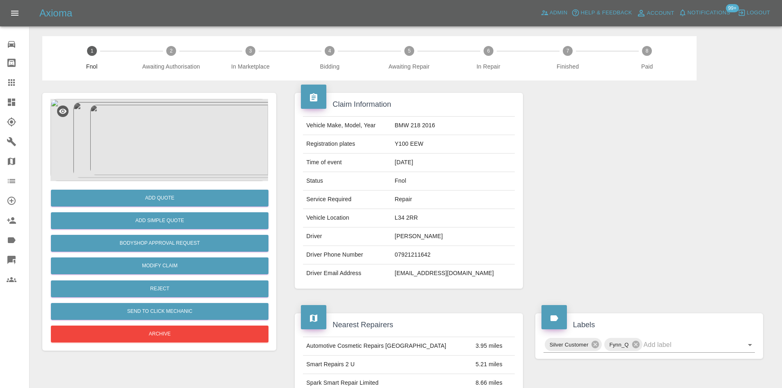
click at [155, 186] on div "Add Quote Add Simple Quote Bodyshop Approval Request Modify Claim Reject Send t…" at bounding box center [160, 262] width 218 height 163
click at [155, 196] on button "Add Quote" at bounding box center [160, 198] width 218 height 17
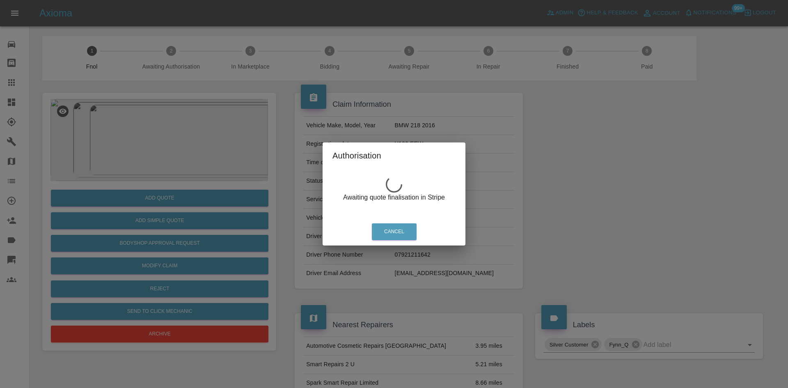
click at [179, 118] on div "Authorisation Awaiting quote finalisation in Stripe Cancel" at bounding box center [394, 194] width 788 height 388
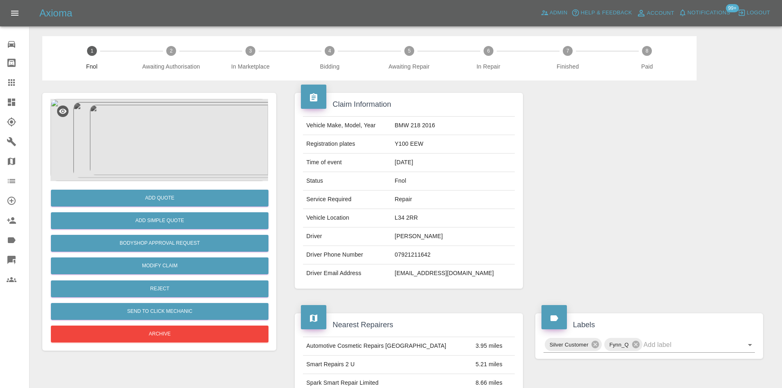
click at [186, 141] on img at bounding box center [160, 140] width 218 height 82
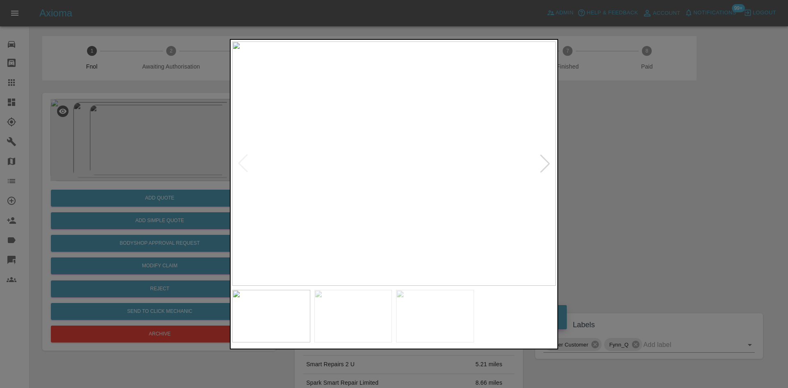
click at [419, 173] on img at bounding box center [394, 163] width 324 height 244
click at [419, 173] on img at bounding box center [320, 134] width 971 height 733
click at [413, 179] on img at bounding box center [374, 163] width 324 height 244
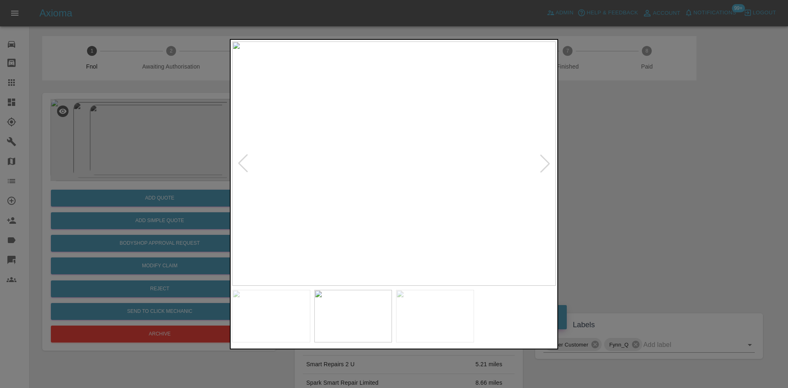
click at [426, 178] on img at bounding box center [394, 163] width 324 height 244
click at [426, 178] on img at bounding box center [299, 118] width 971 height 733
click at [395, 173] on img at bounding box center [391, 163] width 324 height 244
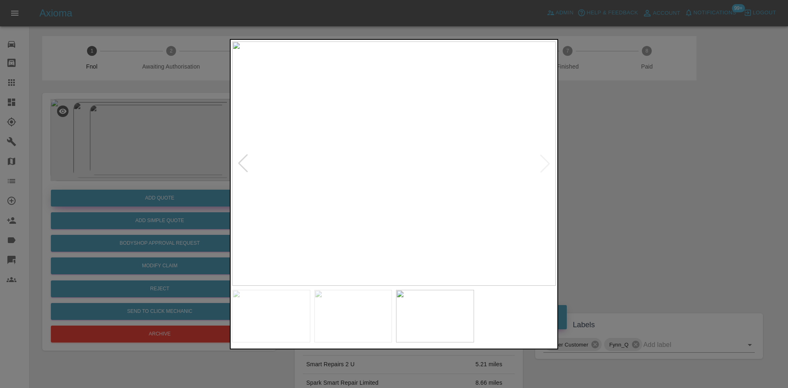
drag, startPoint x: 192, startPoint y: 159, endPoint x: 168, endPoint y: 195, distance: 43.4
click at [191, 159] on div at bounding box center [394, 194] width 788 height 388
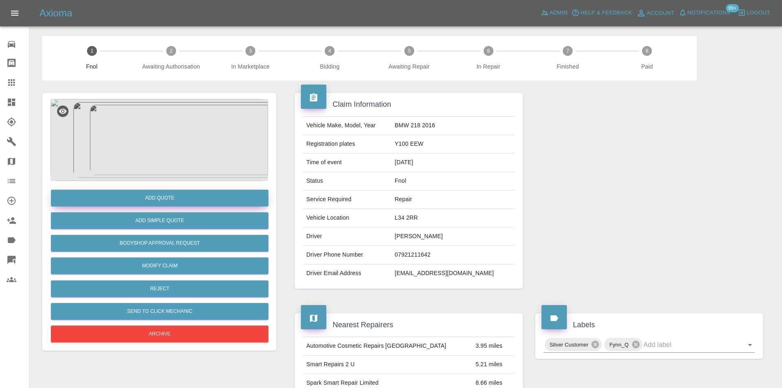
click at [171, 201] on button "Add Quote" at bounding box center [160, 198] width 218 height 17
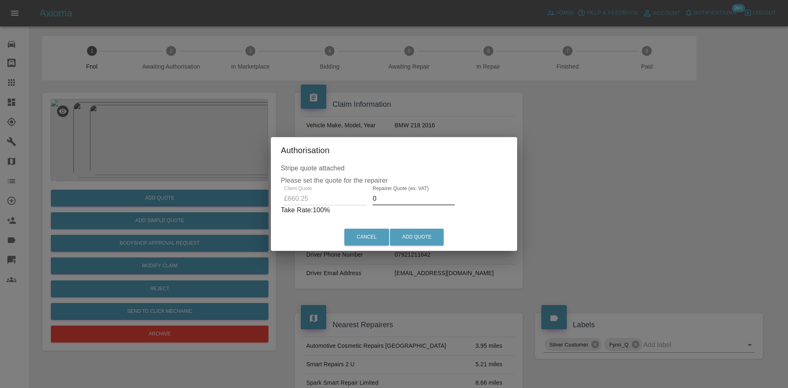
click at [358, 204] on div "Client Quote £660.25 Repairer Quote (ex. VAT) 0 Take Rate: 100 %" at bounding box center [394, 201] width 227 height 30
type input "395"
click at [405, 234] on button "Add Quote" at bounding box center [417, 237] width 54 height 17
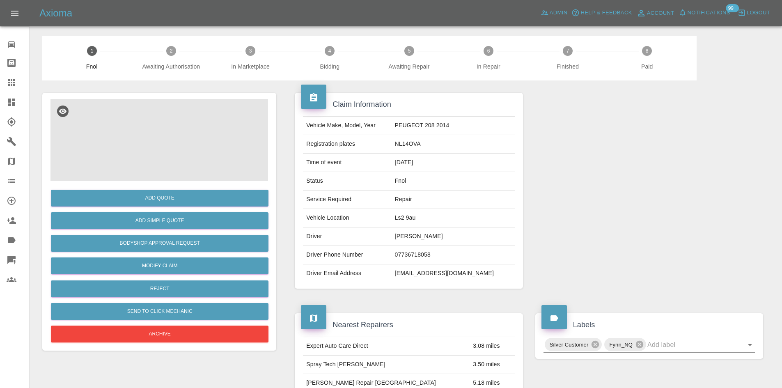
click at [158, 120] on img at bounding box center [160, 140] width 218 height 82
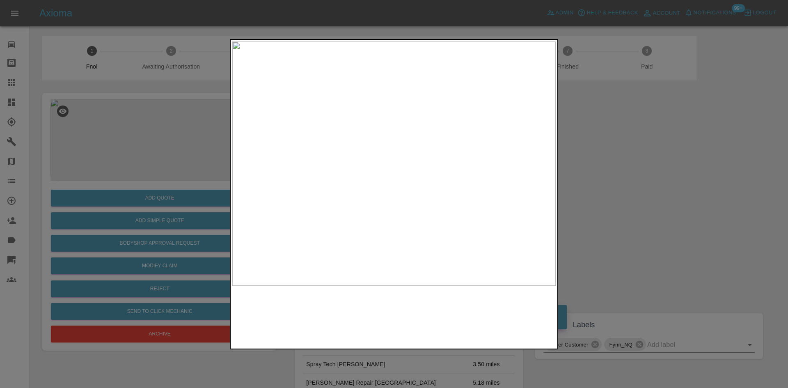
click at [371, 184] on img at bounding box center [394, 163] width 324 height 244
click at [317, 173] on img at bounding box center [394, 163] width 324 height 244
drag, startPoint x: 131, startPoint y: 152, endPoint x: 227, endPoint y: 250, distance: 137.1
click at [140, 160] on div at bounding box center [394, 194] width 788 height 388
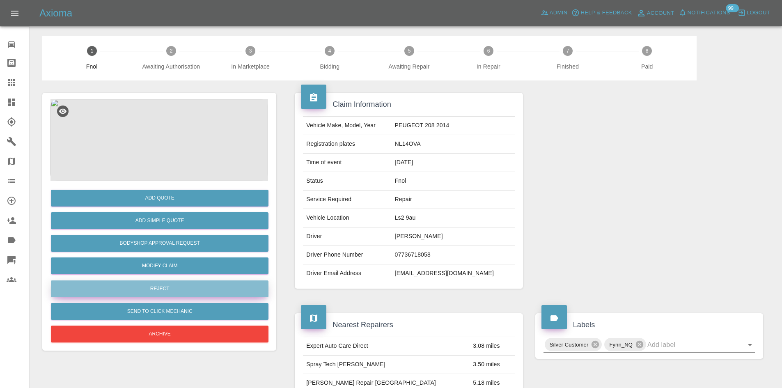
click at [178, 289] on button "Reject" at bounding box center [160, 288] width 218 height 17
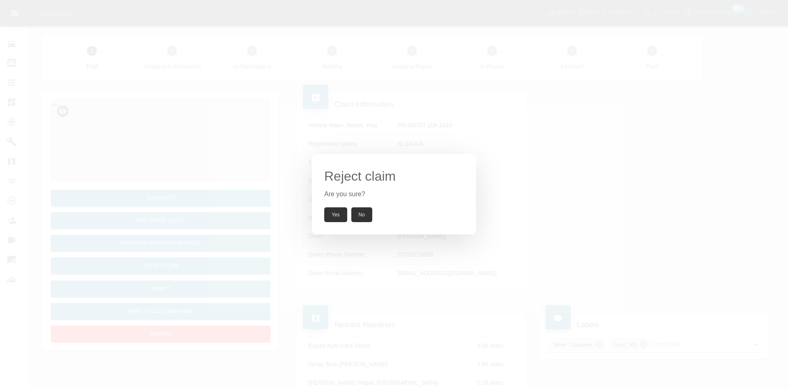
click at [331, 215] on button "Yes" at bounding box center [335, 214] width 23 height 15
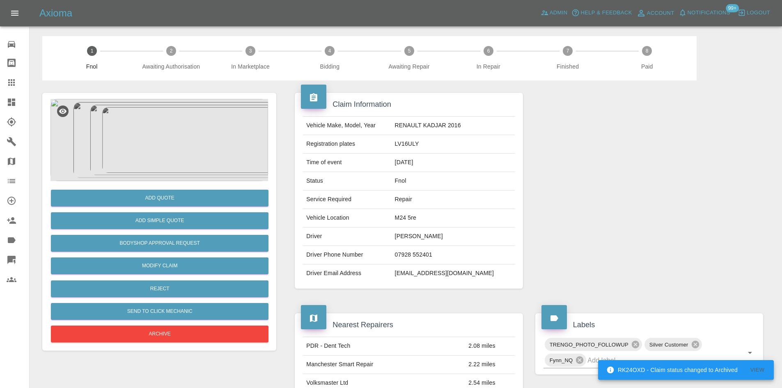
click at [147, 127] on img at bounding box center [160, 140] width 218 height 82
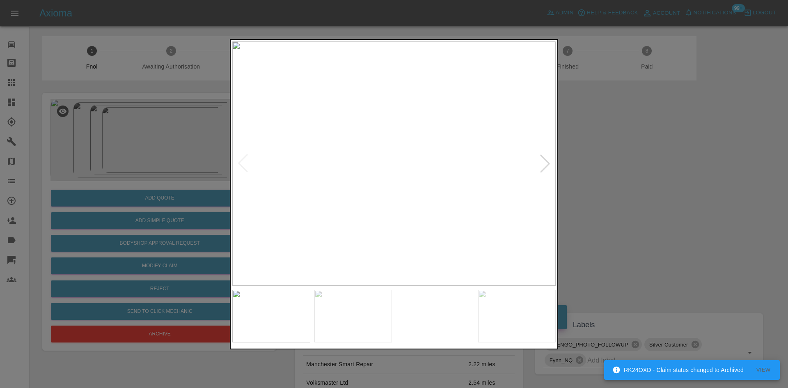
click at [372, 164] on img at bounding box center [394, 163] width 324 height 244
click at [298, 173] on img at bounding box center [394, 163] width 324 height 244
click at [330, 175] on img at bounding box center [386, 163] width 324 height 244
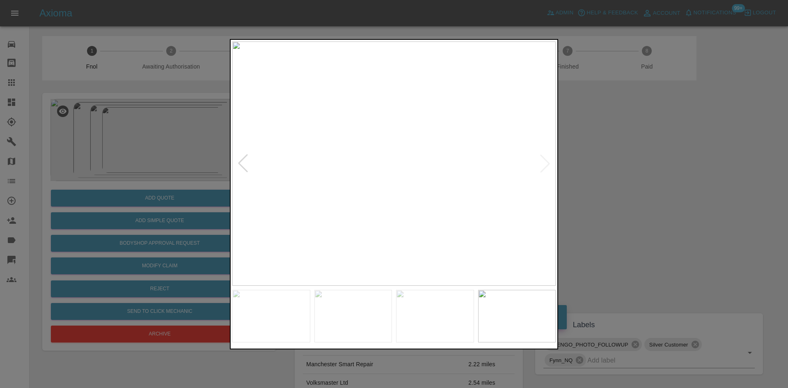
click at [360, 185] on img at bounding box center [394, 163] width 324 height 244
click at [339, 179] on img at bounding box center [394, 163] width 324 height 244
drag, startPoint x: 181, startPoint y: 172, endPoint x: 175, endPoint y: 188, distance: 16.2
click at [179, 172] on div at bounding box center [394, 194] width 788 height 388
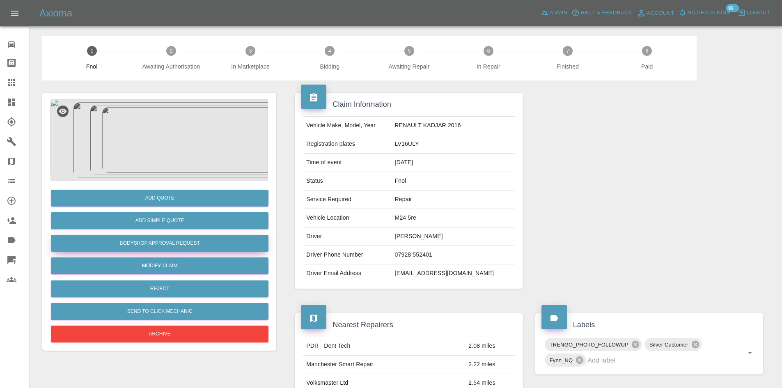
click at [175, 243] on button "Bodyshop Approval Request" at bounding box center [160, 243] width 218 height 17
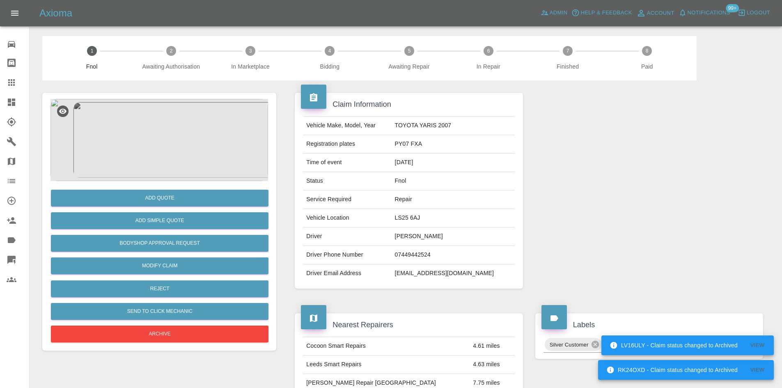
click at [168, 149] on img at bounding box center [160, 140] width 218 height 82
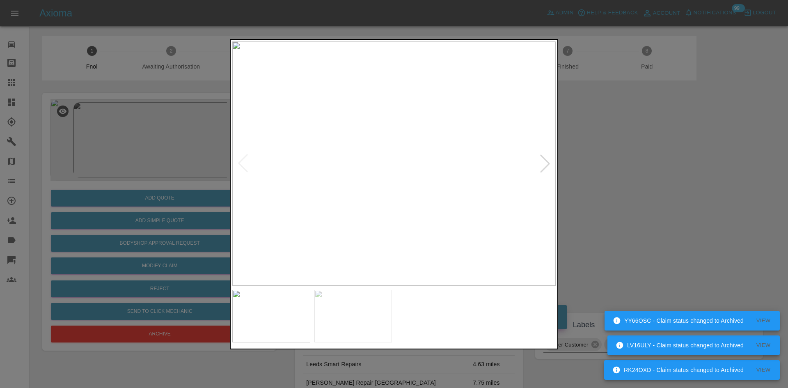
click at [388, 141] on img at bounding box center [394, 163] width 324 height 244
click at [330, 136] on img at bounding box center [336, 195] width 971 height 733
click at [372, 149] on img at bounding box center [241, 165] width 971 height 733
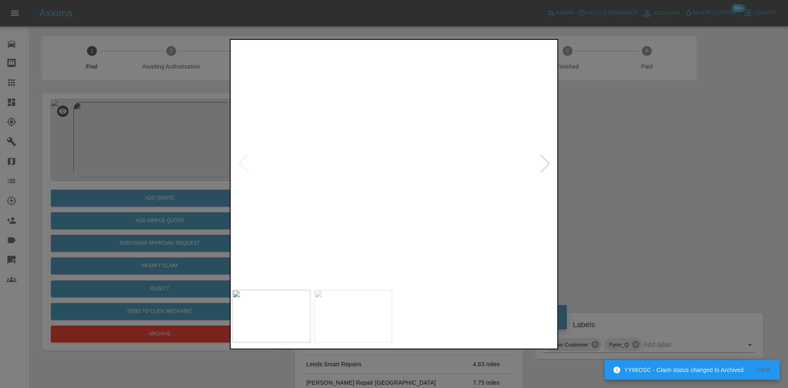
click at [393, 149] on img at bounding box center [250, 41] width 971 height 733
click at [366, 162] on img at bounding box center [250, 22] width 971 height 733
click at [333, 162] on img at bounding box center [394, 163] width 324 height 244
click at [347, 171] on img at bounding box center [394, 163] width 324 height 244
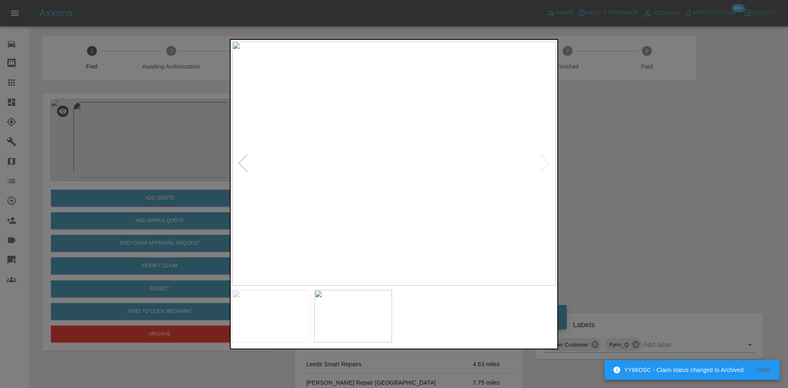
click at [377, 149] on img at bounding box center [394, 163] width 324 height 244
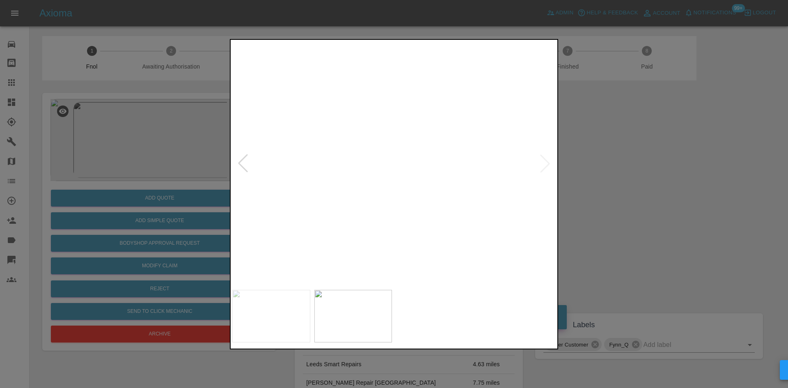
click at [330, 109] on img at bounding box center [405, 141] width 971 height 733
click at [363, 134] on img at bounding box center [322, 102] width 971 height 733
click at [429, 166] on img at bounding box center [315, 99] width 971 height 733
click at [425, 164] on img at bounding box center [342, 112] width 971 height 733
click at [76, 147] on div at bounding box center [394, 194] width 788 height 388
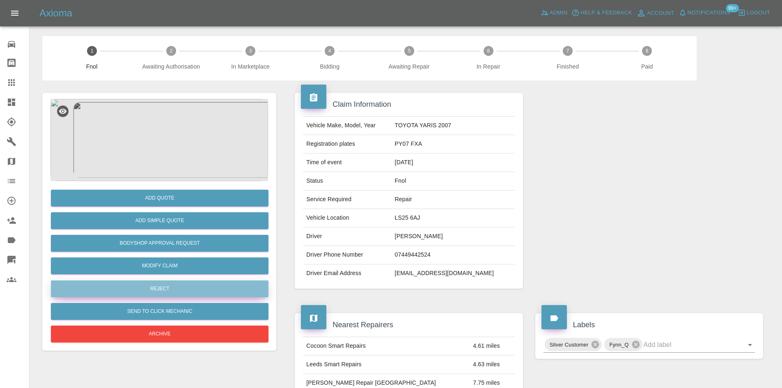
click at [168, 283] on button "Reject" at bounding box center [160, 288] width 218 height 17
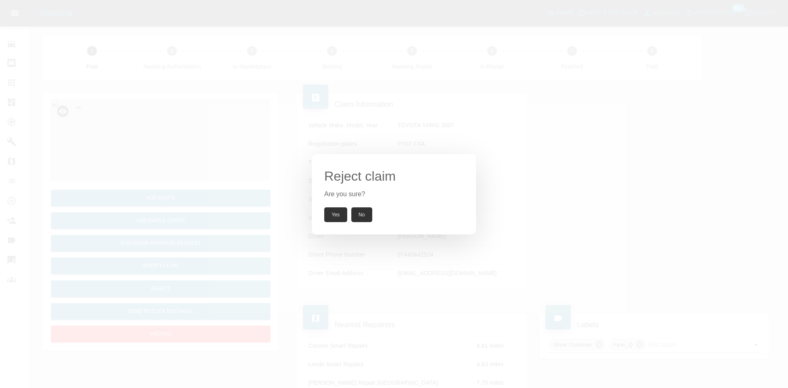
click at [333, 223] on div "Reject claim Are you sure? Yes No" at bounding box center [394, 194] width 164 height 80
click at [334, 216] on button "Yes" at bounding box center [335, 214] width 23 height 15
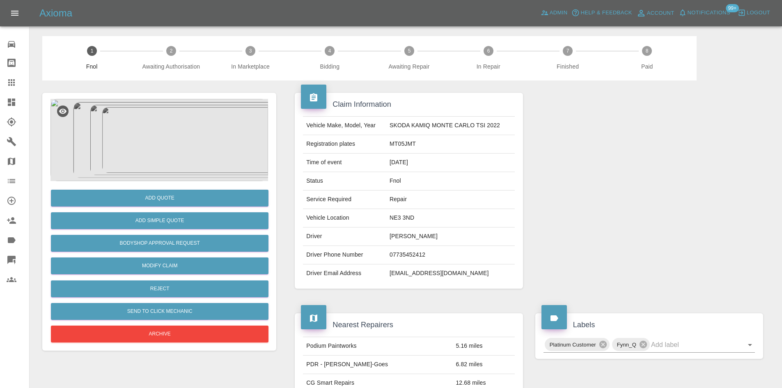
click at [156, 130] on img at bounding box center [160, 140] width 218 height 82
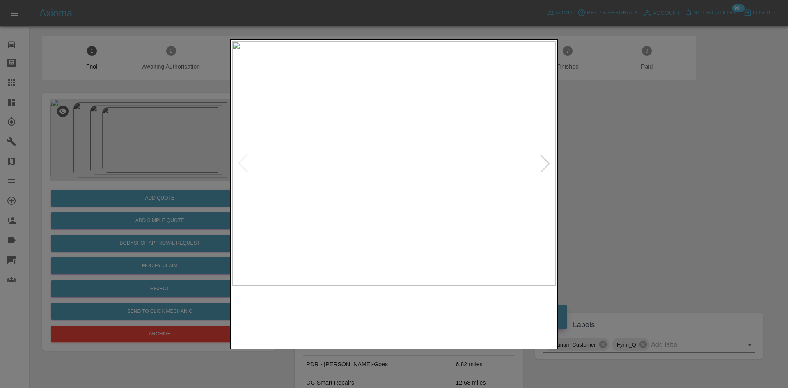
click at [386, 153] on img at bounding box center [394, 163] width 324 height 244
click at [389, 160] on img at bounding box center [417, 195] width 971 height 733
click at [400, 181] on img at bounding box center [394, 163] width 324 height 244
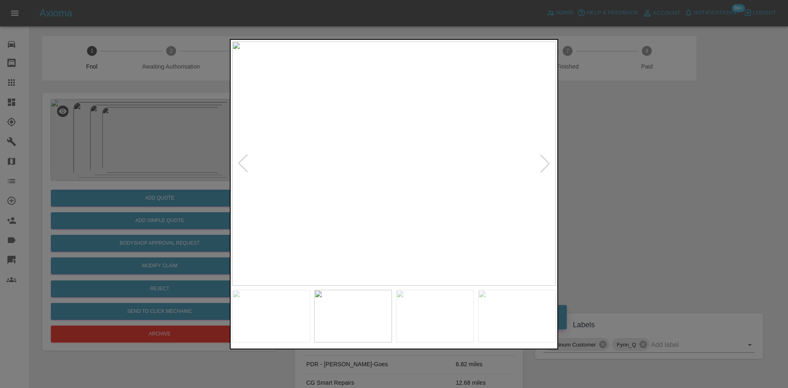
click at [363, 182] on img at bounding box center [394, 163] width 324 height 244
click at [424, 177] on img at bounding box center [394, 163] width 324 height 244
click at [478, 166] on img at bounding box center [305, 121] width 971 height 733
click at [453, 200] on img at bounding box center [414, 93] width 971 height 733
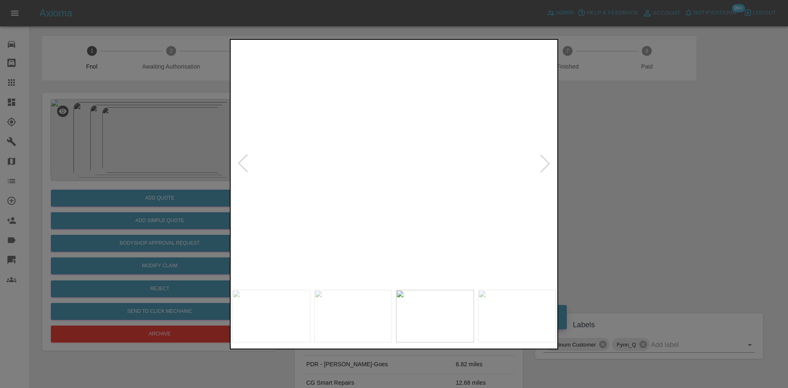
click at [408, 101] on img at bounding box center [511, 73] width 971 height 733
click at [304, 72] on img at bounding box center [506, 5] width 971 height 733
click at [491, 203] on img at bounding box center [538, 67] width 971 height 733
click at [443, 207] on img at bounding box center [561, 122] width 971 height 733
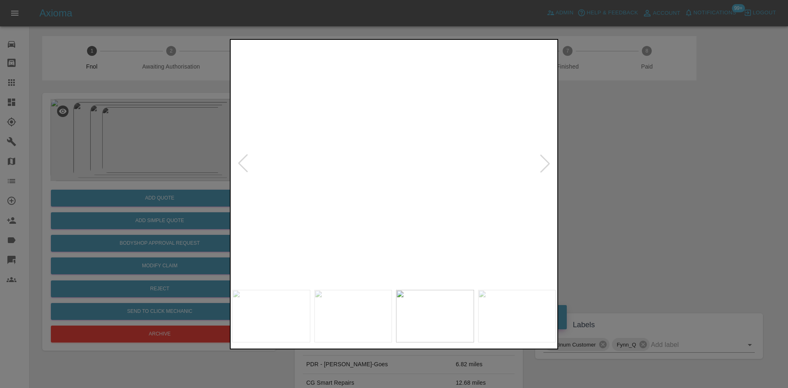
click at [408, 196] on img at bounding box center [622, 223] width 971 height 733
click at [257, 191] on img at bounding box center [648, 275] width 971 height 733
click at [228, 94] on div at bounding box center [394, 194] width 788 height 388
click at [311, 170] on img at bounding box center [70, 103] width 971 height 733
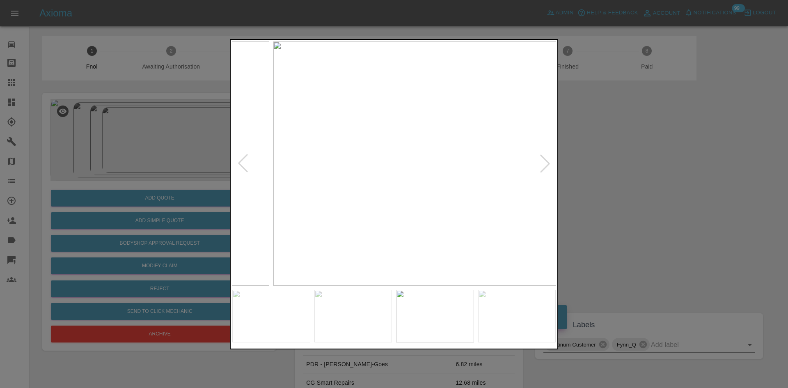
click at [449, 167] on img at bounding box center [436, 163] width 324 height 244
click at [430, 173] on img at bounding box center [394, 163] width 324 height 244
click at [437, 177] on img at bounding box center [394, 163] width 324 height 244
click at [374, 177] on img at bounding box center [390, 163] width 324 height 244
click at [397, 179] on img at bounding box center [394, 163] width 324 height 244
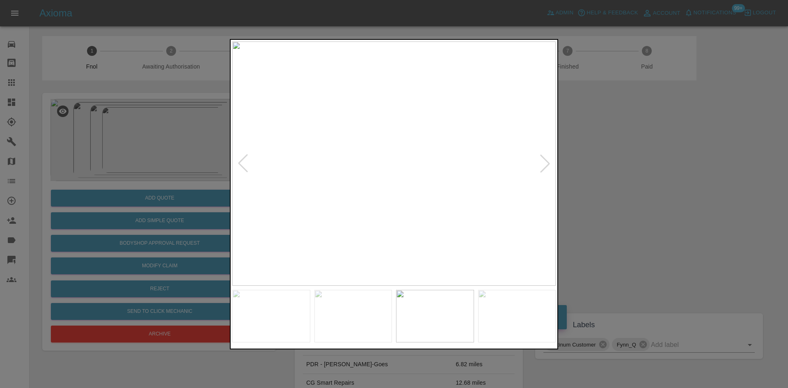
click at [379, 173] on img at bounding box center [394, 163] width 324 height 244
click at [352, 179] on img at bounding box center [394, 163] width 324 height 244
drag, startPoint x: 228, startPoint y: 168, endPoint x: 224, endPoint y: 172, distance: 5.3
click at [227, 168] on div at bounding box center [394, 194] width 788 height 388
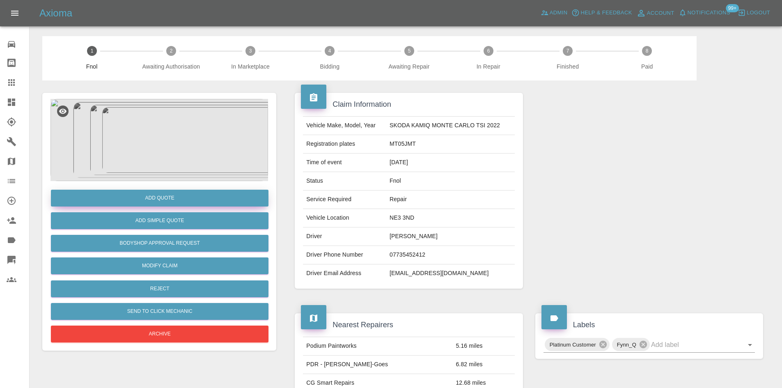
click at [189, 194] on button "Add Quote" at bounding box center [160, 198] width 218 height 17
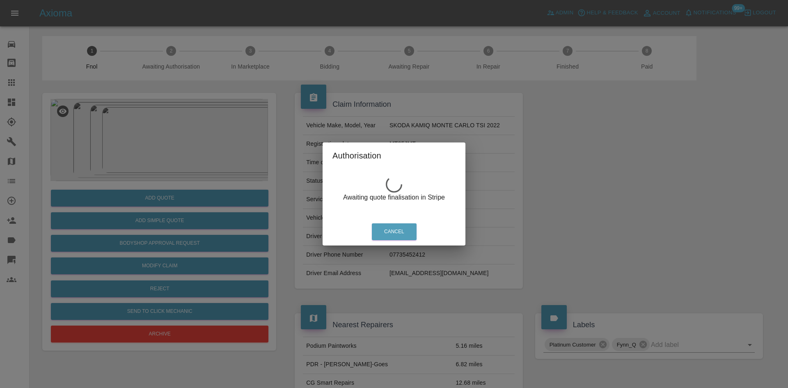
click at [178, 132] on div "Authorisation Awaiting quote finalisation in Stripe Cancel" at bounding box center [394, 194] width 788 height 388
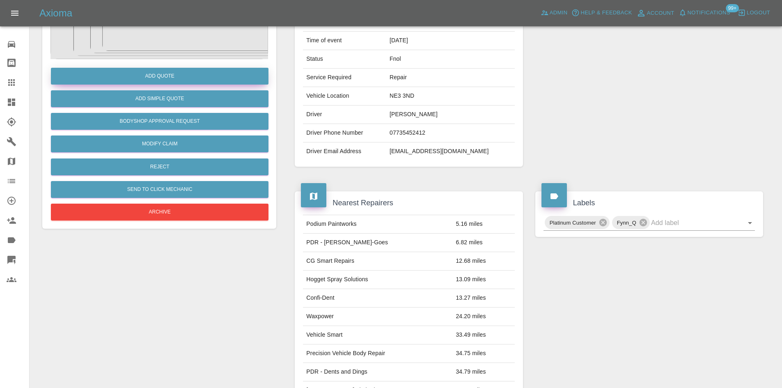
scroll to position [123, 0]
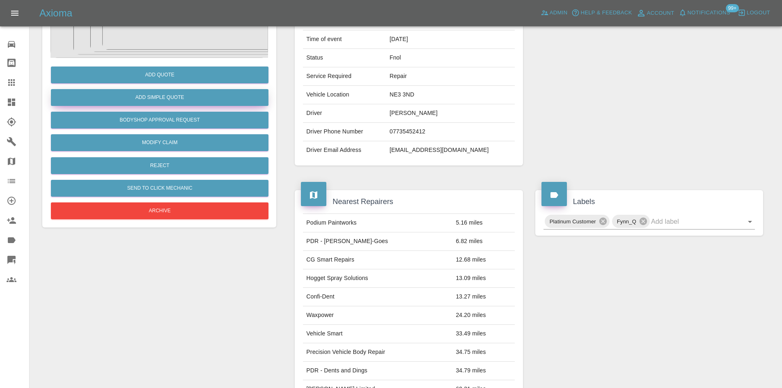
click at [168, 100] on button "Add Simple Quote" at bounding box center [160, 97] width 218 height 17
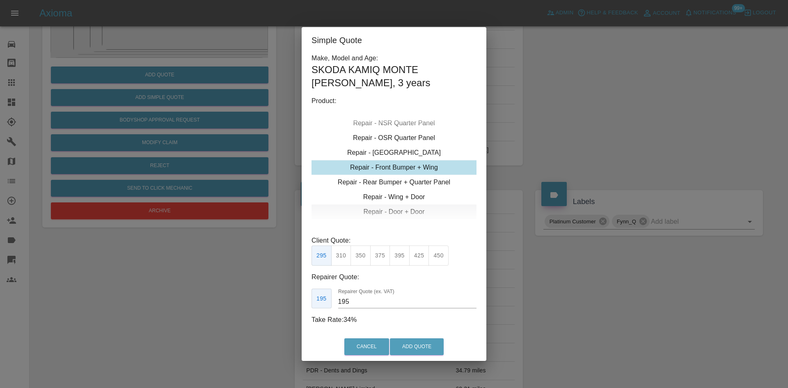
click at [394, 210] on div "Repair - Door + Door" at bounding box center [394, 212] width 165 height 15
click at [344, 260] on button "350" at bounding box center [341, 256] width 20 height 20
click at [364, 259] on button "375" at bounding box center [361, 256] width 20 height 20
click at [342, 257] on button "350" at bounding box center [341, 256] width 20 height 20
drag, startPoint x: 357, startPoint y: 303, endPoint x: 268, endPoint y: 304, distance: 89.1
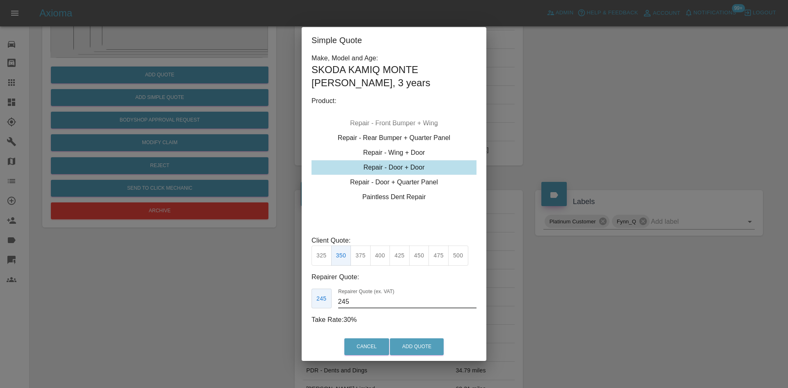
click at [271, 304] on div "Simple Quote Make, Model and Age: SKODA KAMIQ MONTE CARLO TSI , 3 years Product…" at bounding box center [394, 194] width 788 height 388
drag, startPoint x: 357, startPoint y: 300, endPoint x: 281, endPoint y: 302, distance: 75.6
click at [281, 302] on div "Simple Quote Make, Model and Age: SKODA KAMIQ MONTE CARLO TSI , 3 years Product…" at bounding box center [394, 194] width 788 height 388
type input "225"
click at [411, 344] on button "Add Quote" at bounding box center [417, 346] width 54 height 17
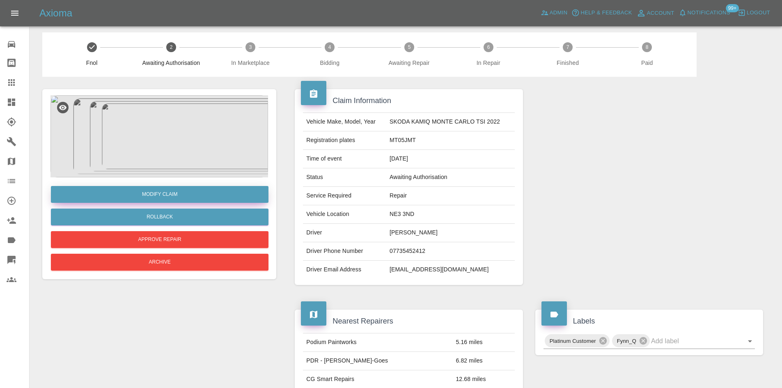
scroll to position [0, 0]
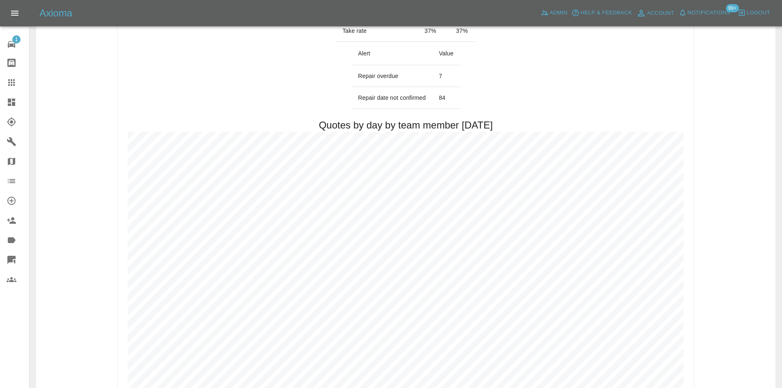
scroll to position [411, 0]
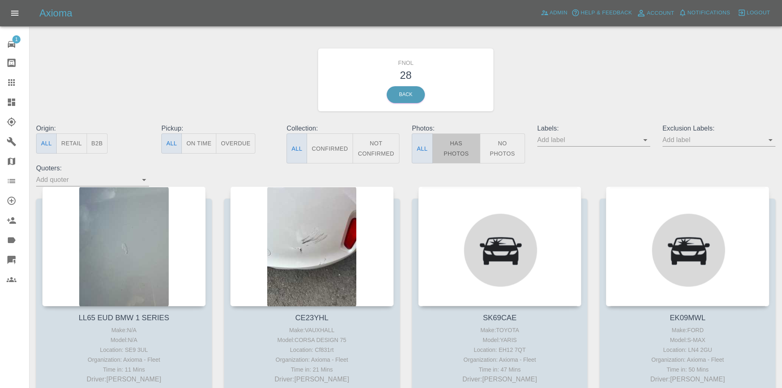
drag, startPoint x: 458, startPoint y: 140, endPoint x: 453, endPoint y: 142, distance: 4.7
click at [457, 140] on button "Has Photos" at bounding box center [456, 148] width 48 height 30
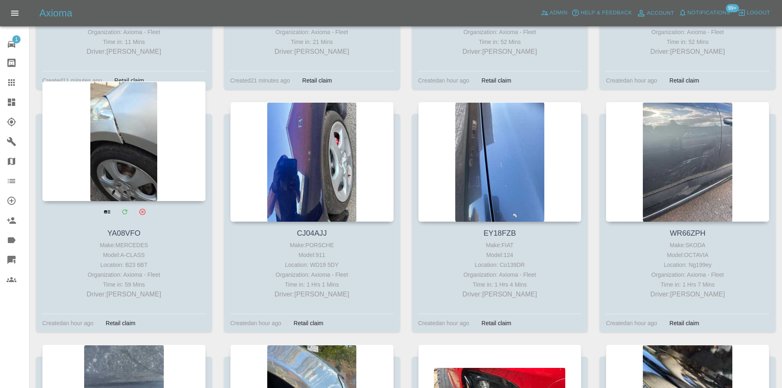
scroll to position [329, 0]
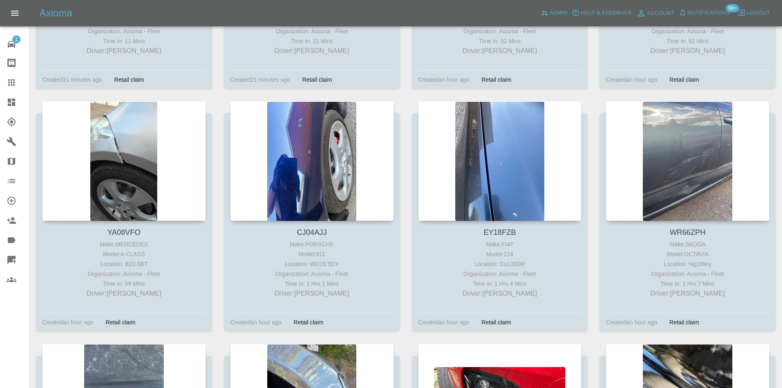
click at [14, 103] on icon at bounding box center [11, 102] width 7 height 7
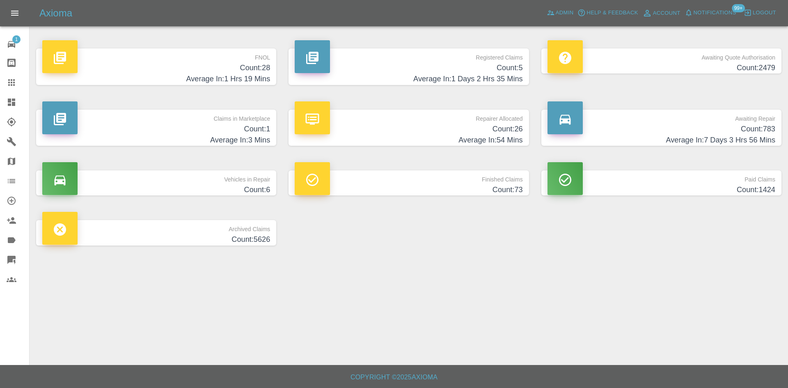
click at [252, 67] on h4 "Count: 28" at bounding box center [156, 67] width 228 height 11
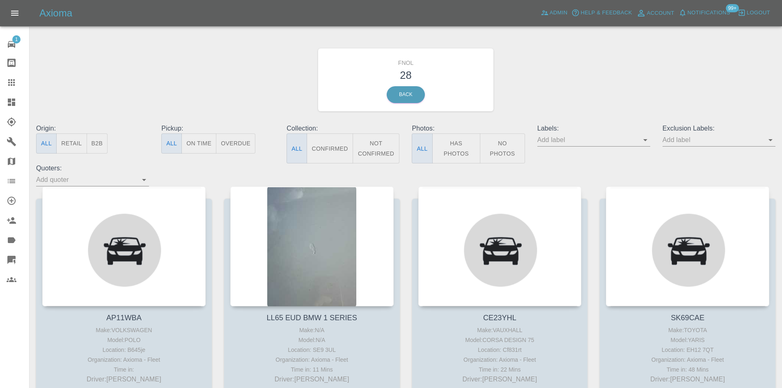
click at [14, 100] on icon at bounding box center [11, 102] width 7 height 7
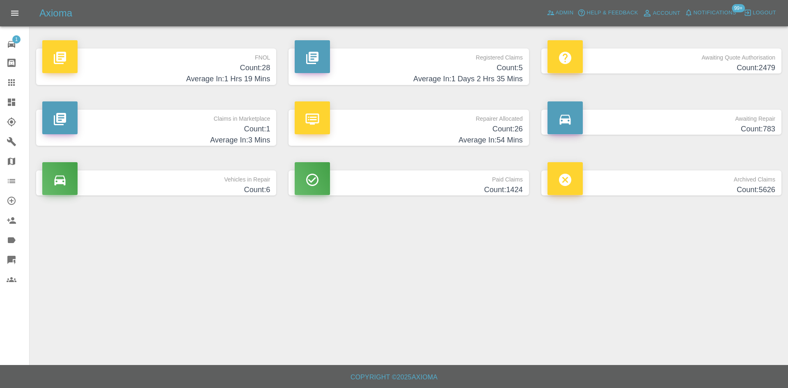
click at [482, 65] on h4 "Count: 5" at bounding box center [409, 67] width 228 height 11
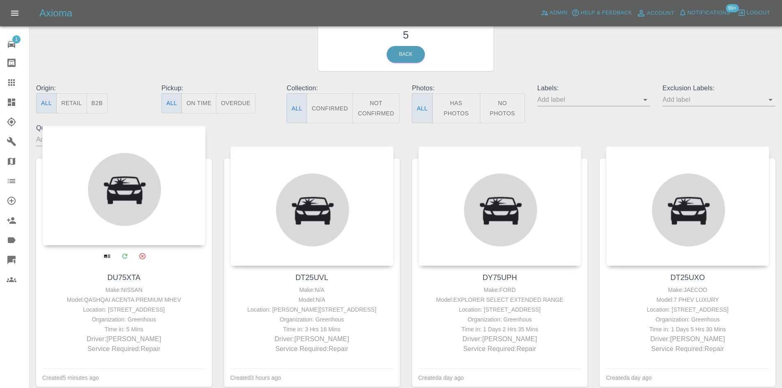
scroll to position [41, 0]
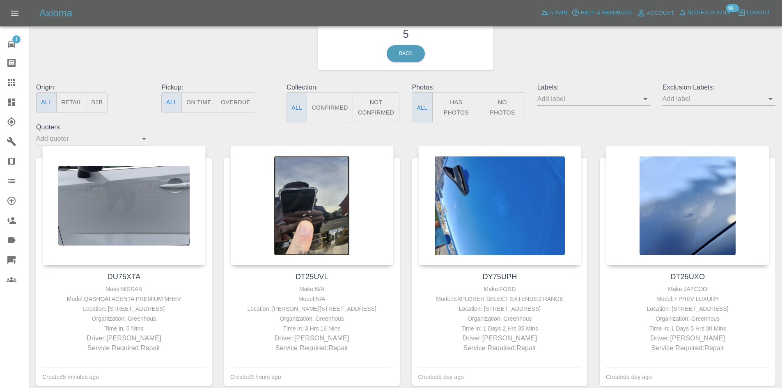
drag, startPoint x: 114, startPoint y: 194, endPoint x: 223, endPoint y: 14, distance: 210.8
click at [114, 194] on div at bounding box center [123, 205] width 163 height 120
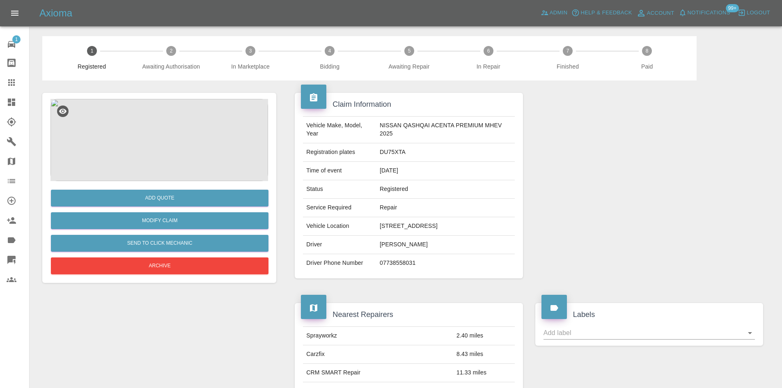
click at [166, 136] on img at bounding box center [160, 140] width 218 height 82
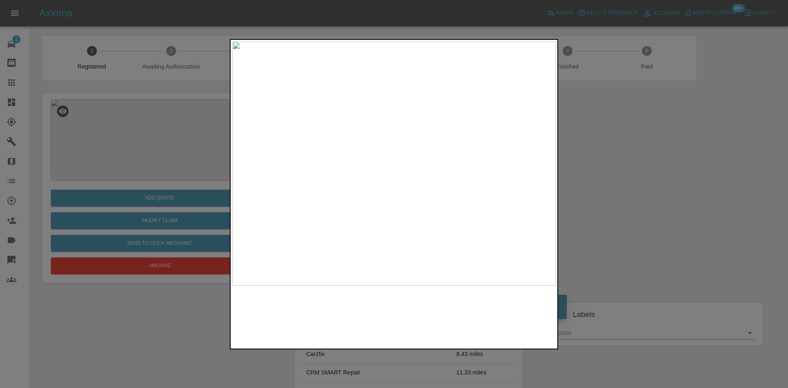
click at [398, 153] on img at bounding box center [394, 163] width 324 height 244
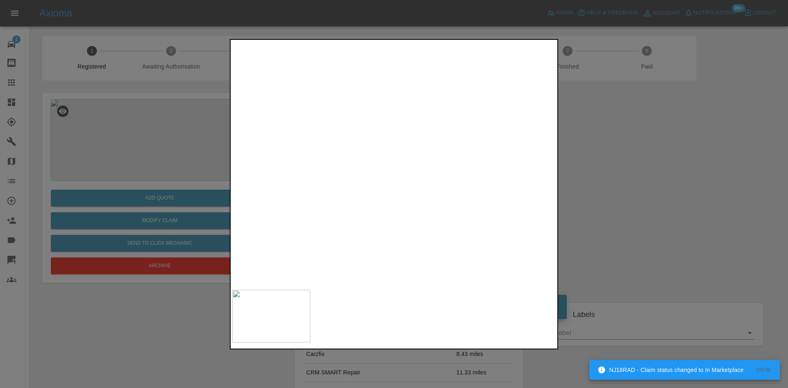
click at [490, 197] on img at bounding box center [458, 226] width 971 height 733
click at [403, 198] on img at bounding box center [531, 231] width 971 height 733
click at [402, 196] on img at bounding box center [531, 231] width 971 height 733
click at [360, 121] on img at bounding box center [394, 163] width 324 height 244
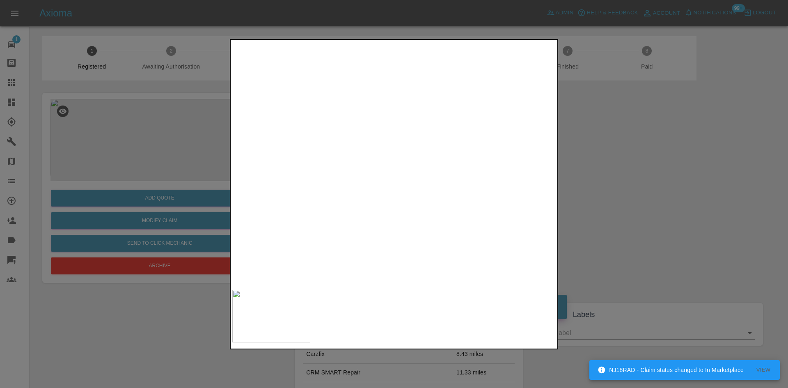
click at [436, 151] on img at bounding box center [585, 286] width 971 height 733
click at [315, 136] on img at bounding box center [469, 268] width 971 height 733
click at [358, 157] on img at bounding box center [407, 263] width 971 height 733
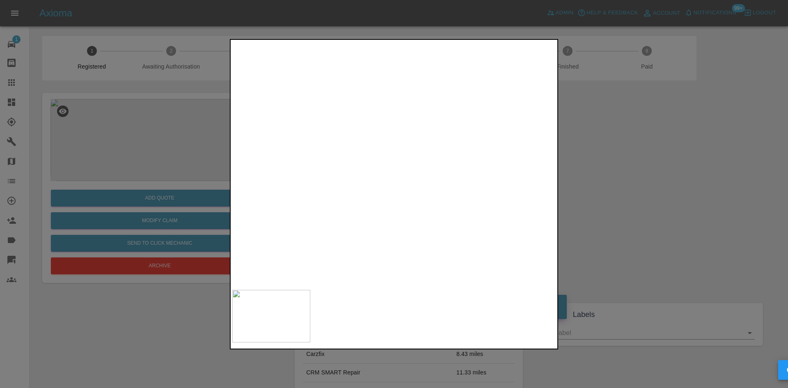
click at [308, 156] on img at bounding box center [295, 255] width 971 height 733
click at [374, 189] on img at bounding box center [331, 287] width 971 height 733
click at [398, 179] on img at bounding box center [370, 287] width 971 height 733
click at [447, 178] on img at bounding box center [443, 288] width 971 height 733
click at [385, 179] on img at bounding box center [590, 288] width 971 height 733
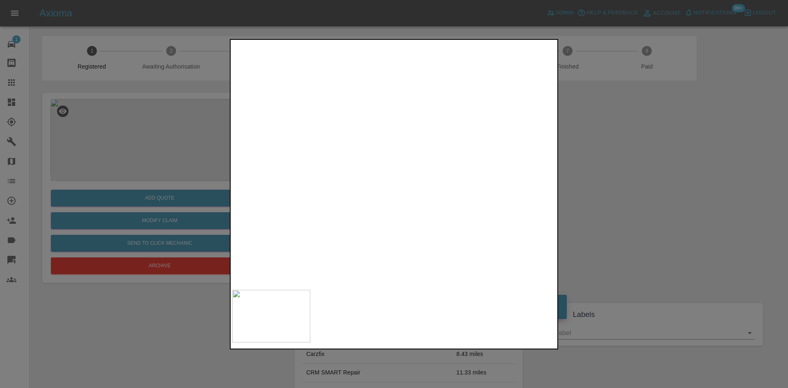
click at [377, 181] on img at bounding box center [677, 278] width 971 height 733
click at [145, 89] on div at bounding box center [394, 194] width 788 height 388
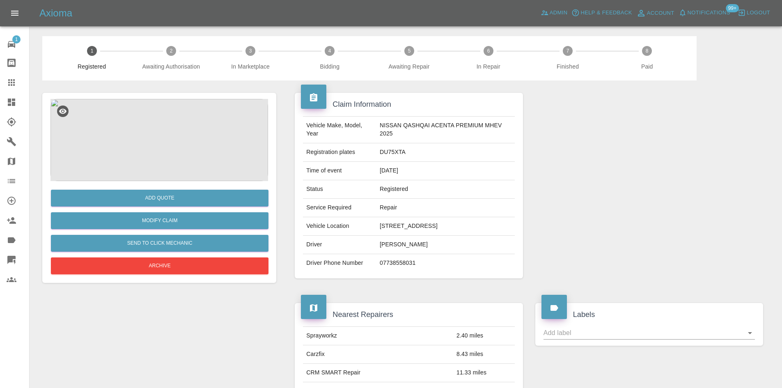
click at [163, 145] on img at bounding box center [160, 140] width 218 height 82
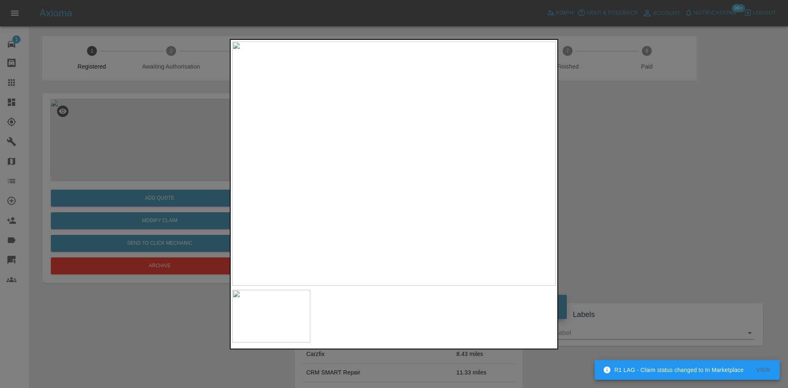
click at [149, 114] on div at bounding box center [394, 194] width 788 height 388
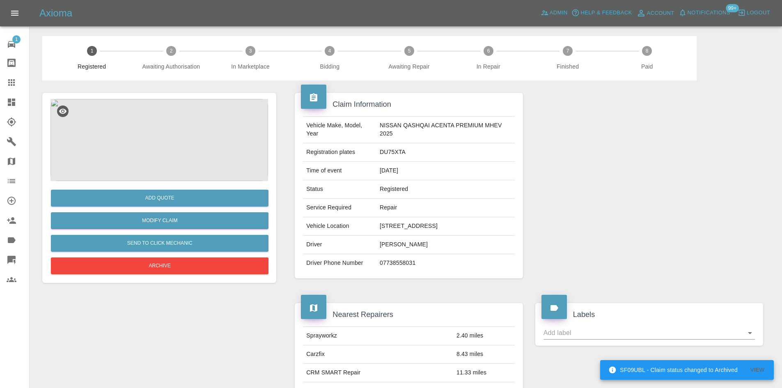
drag, startPoint x: 388, startPoint y: 141, endPoint x: 388, endPoint y: 151, distance: 9.9
click at [388, 144] on tbody "Vehicle Make, Model, Year NISSAN QASHQAI ACENTA PREMIUM MHEV 2025 Registration …" at bounding box center [408, 195] width 211 height 156
click at [390, 154] on td "DU75XTA" at bounding box center [446, 152] width 138 height 18
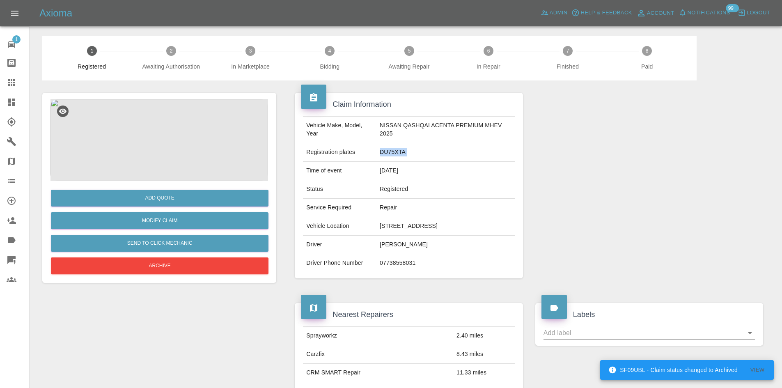
click at [390, 154] on td "DU75XTA" at bounding box center [446, 152] width 138 height 18
copy td "DU75XTA"
drag, startPoint x: 413, startPoint y: 118, endPoint x: 403, endPoint y: 120, distance: 9.5
click at [403, 120] on td "NISSAN QASHQAI ACENTA PREMIUM MHEV 2025" at bounding box center [446, 130] width 138 height 27
click at [391, 124] on td "NISSAN QASHQAI ACENTA PREMIUM MHEV 2025" at bounding box center [446, 130] width 138 height 27
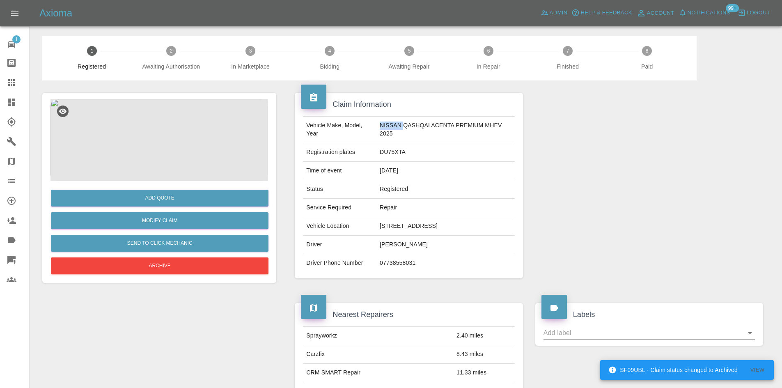
click at [391, 124] on td "NISSAN QASHQAI ACENTA PREMIUM MHEV 2025" at bounding box center [446, 130] width 138 height 27
copy td "NISSAN"
click at [430, 127] on td "NISSAN QASHQAI ACENTA PREMIUM MHEV 2025" at bounding box center [446, 130] width 138 height 27
drag, startPoint x: 405, startPoint y: 126, endPoint x: 310, endPoint y: 136, distance: 95.0
click at [403, 141] on td "NISSAN QASHQAI ACENTA PREMIUM MHEV 2025" at bounding box center [446, 130] width 138 height 27
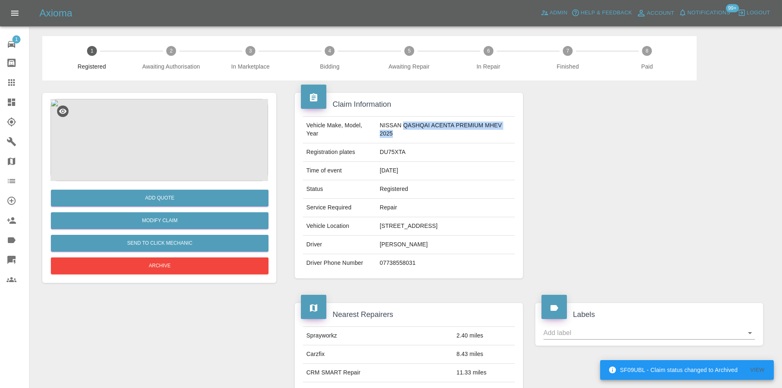
copy td "QASHQAI ACENTA PREMIUM MHEV 2025"
click at [394, 146] on td "DU75XTA" at bounding box center [446, 152] width 138 height 18
click at [393, 148] on td "DU75XTA" at bounding box center [446, 152] width 138 height 18
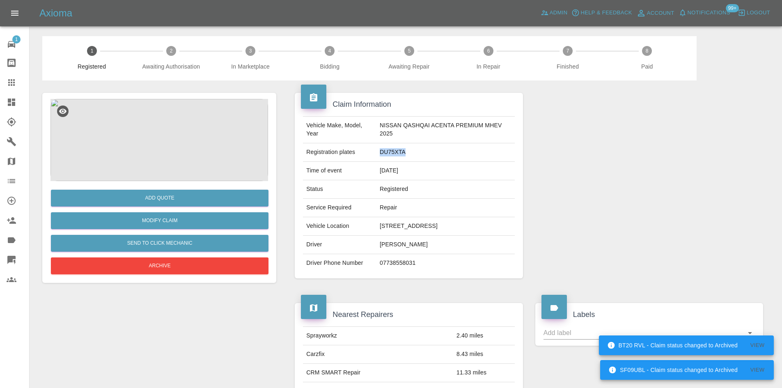
copy td "DU75XTA"
click at [145, 193] on button "Add Quote" at bounding box center [160, 198] width 218 height 17
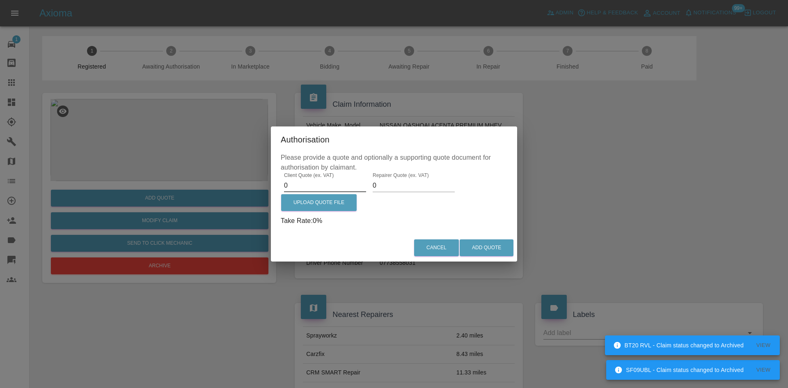
drag, startPoint x: 317, startPoint y: 184, endPoint x: 215, endPoint y: 177, distance: 102.1
click at [225, 177] on div "Authorisation Please provide a quote and optionally a supporting quote document…" at bounding box center [394, 194] width 788 height 388
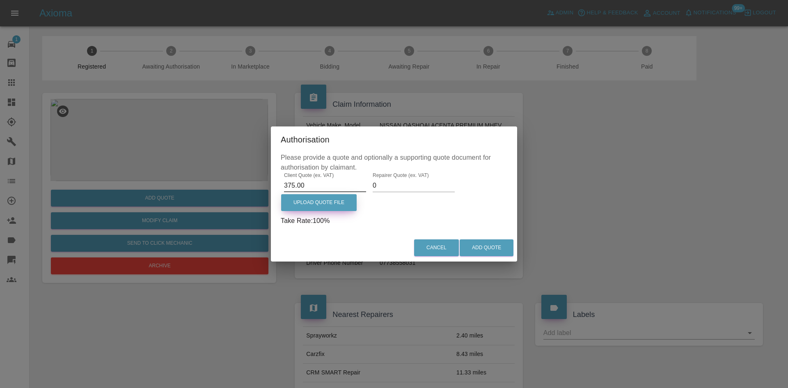
type input "375.00"
click at [328, 207] on label "Upload Quote File" at bounding box center [319, 202] width 76 height 17
click at [0, 0] on input "Upload Quote File" at bounding box center [0, 0] width 0 height 0
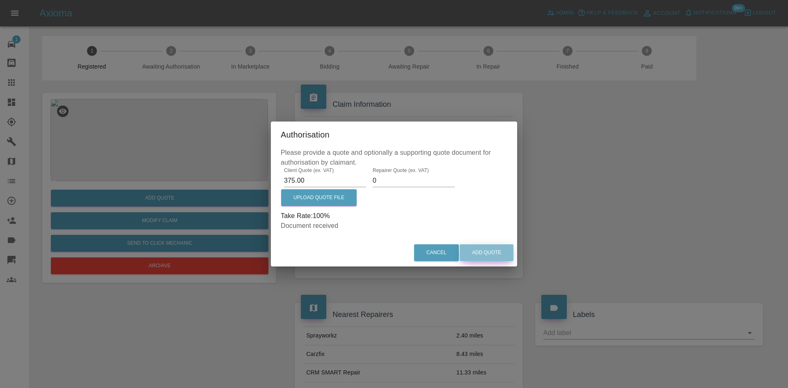
click at [493, 248] on button "Add Quote" at bounding box center [487, 252] width 54 height 17
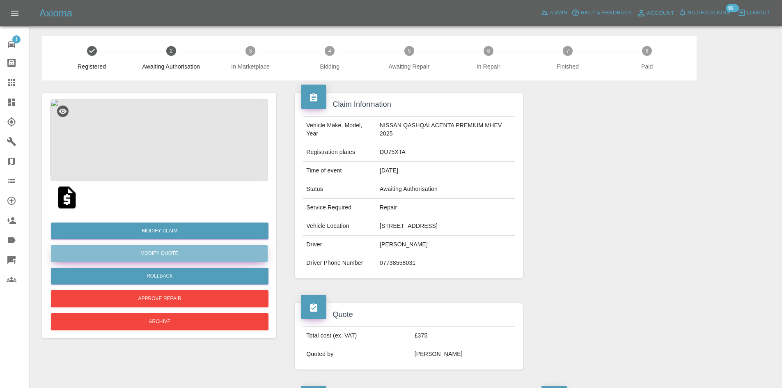
click at [161, 252] on button "Modify Quote" at bounding box center [159, 253] width 217 height 17
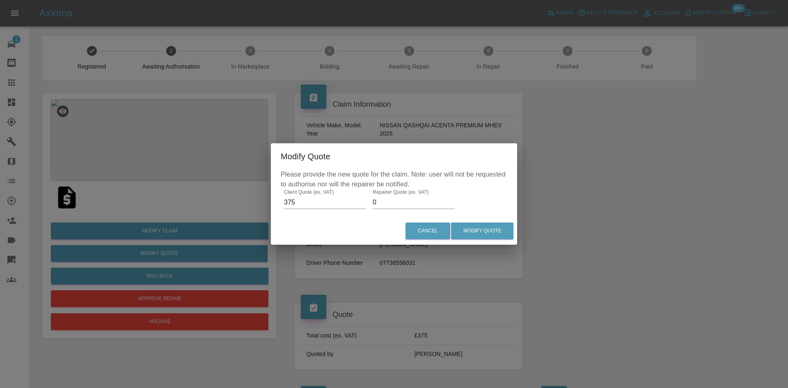
drag, startPoint x: 327, startPoint y: 203, endPoint x: 294, endPoint y: 207, distance: 33.9
click at [310, 203] on div "Please provide the new quote for the claim. Note: user will not be requested to…" at bounding box center [394, 194] width 246 height 48
type input "170"
click at [476, 236] on button "Modify Quote" at bounding box center [482, 231] width 62 height 17
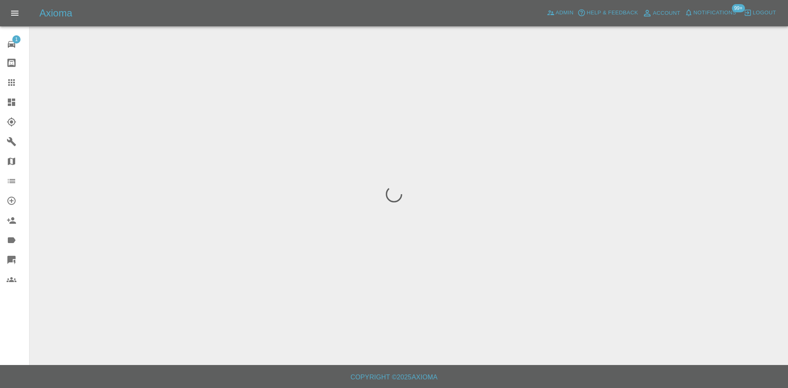
click at [14, 103] on icon at bounding box center [11, 102] width 7 height 7
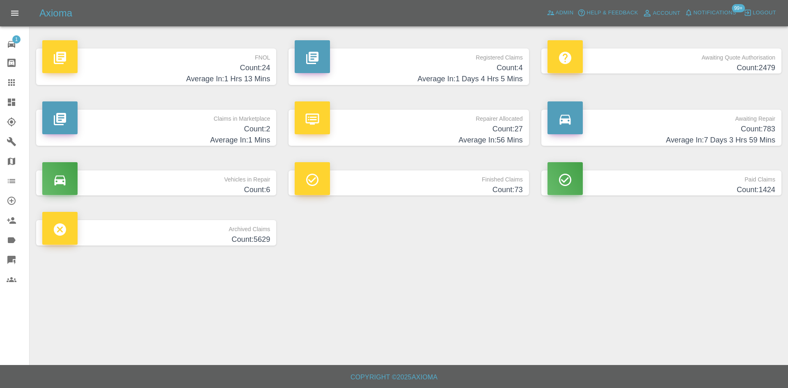
click at [258, 67] on h4 "Count: 24" at bounding box center [156, 67] width 228 height 11
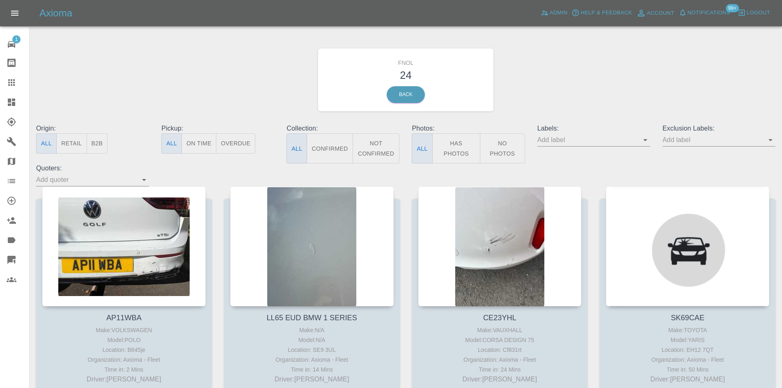
click at [454, 152] on button "Has Photos" at bounding box center [456, 148] width 48 height 30
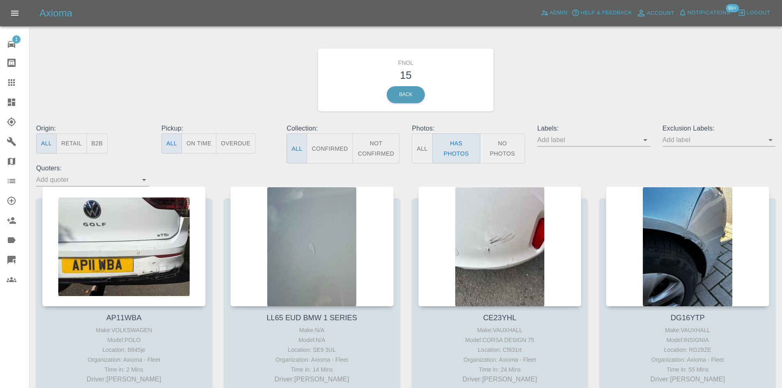
click at [508, 146] on button "No Photos" at bounding box center [502, 148] width 45 height 30
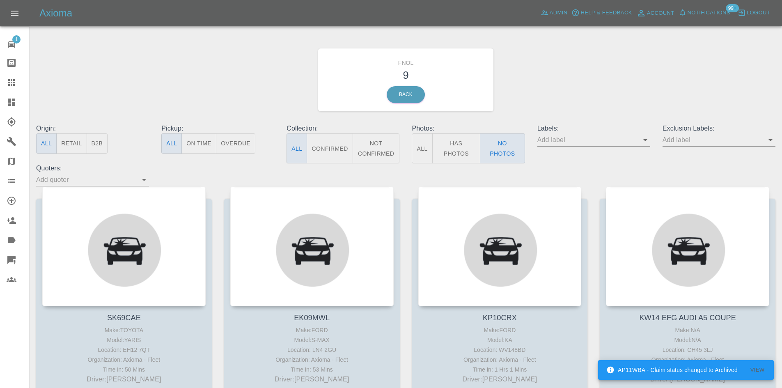
drag, startPoint x: 12, startPoint y: 102, endPoint x: 115, endPoint y: 106, distance: 103.2
click at [12, 102] on icon at bounding box center [11, 102] width 7 height 7
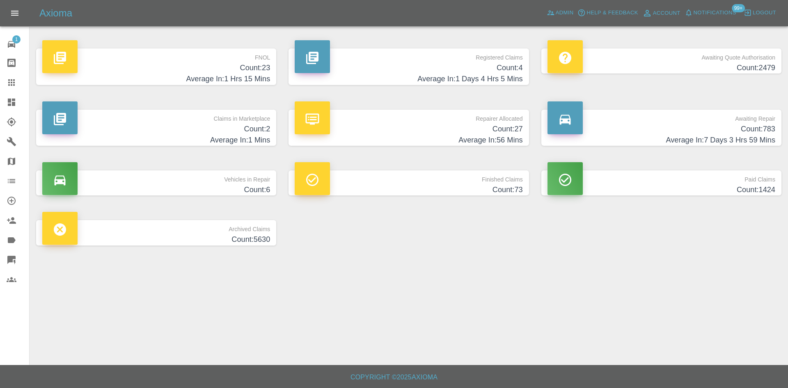
click at [262, 75] on h4 "Average In: 1 Hrs 15 Mins" at bounding box center [156, 79] width 228 height 11
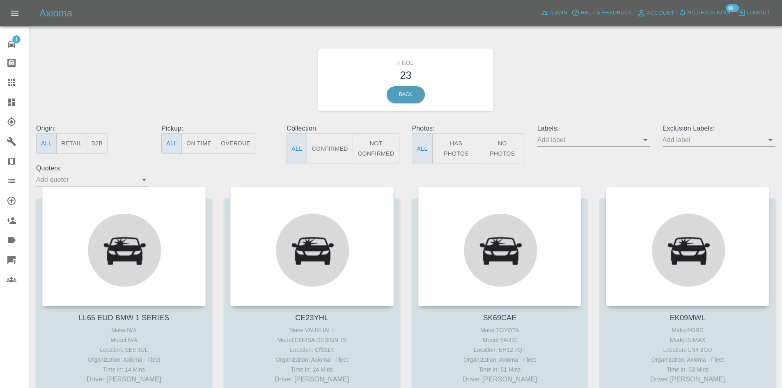
click at [512, 156] on button "No Photos" at bounding box center [502, 148] width 45 height 30
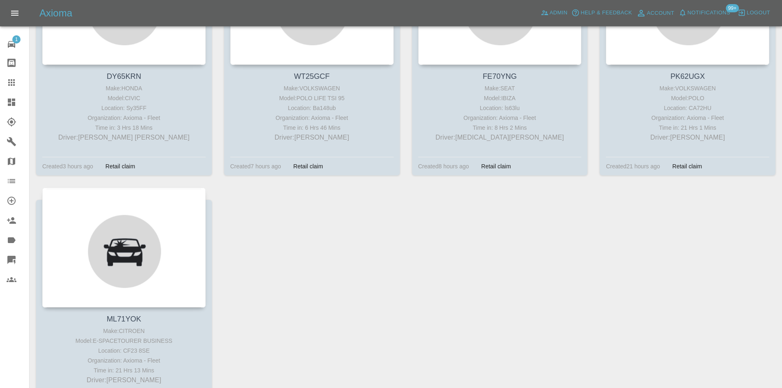
scroll to position [560, 0]
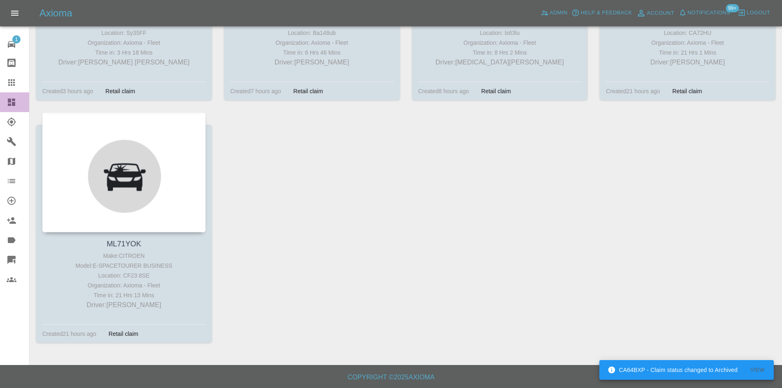
click at [9, 108] on link "Dashboard" at bounding box center [14, 102] width 29 height 20
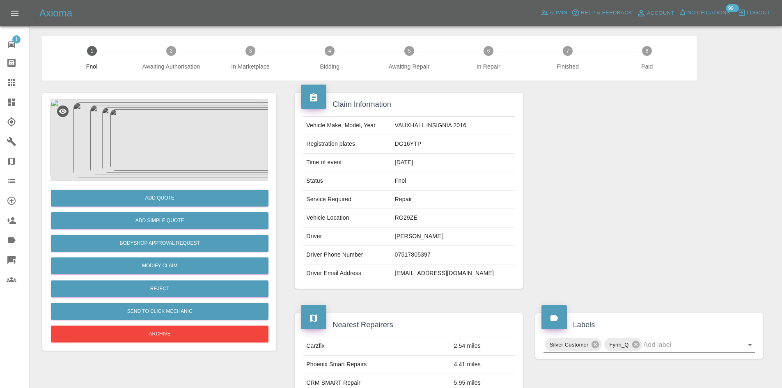
click at [147, 120] on img at bounding box center [160, 140] width 218 height 82
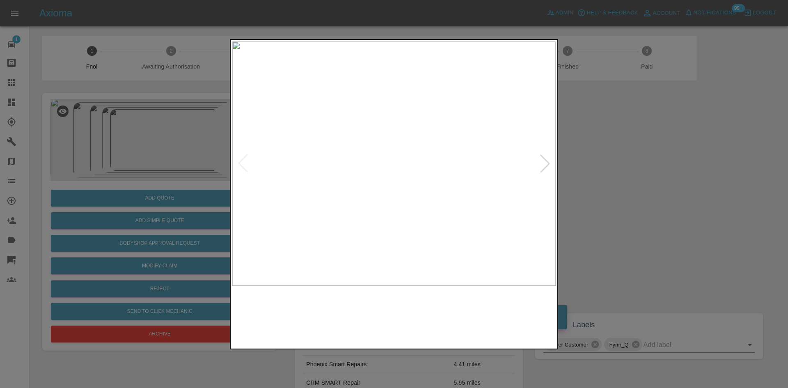
click at [345, 189] on img at bounding box center [394, 163] width 324 height 244
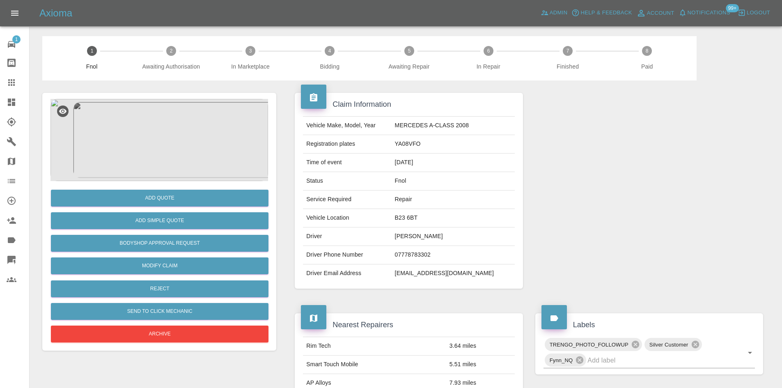
click at [166, 137] on img at bounding box center [160, 140] width 218 height 82
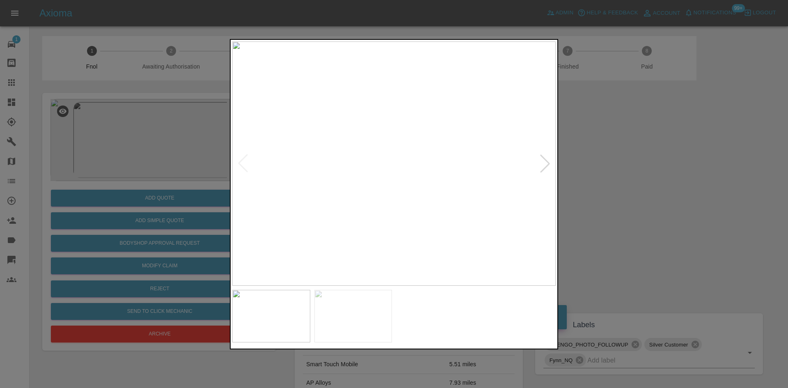
click at [351, 176] on img at bounding box center [394, 163] width 324 height 244
click at [307, 169] on img at bounding box center [394, 163] width 324 height 244
click at [378, 156] on img at bounding box center [394, 163] width 324 height 244
click at [378, 156] on img at bounding box center [442, 185] width 971 height 733
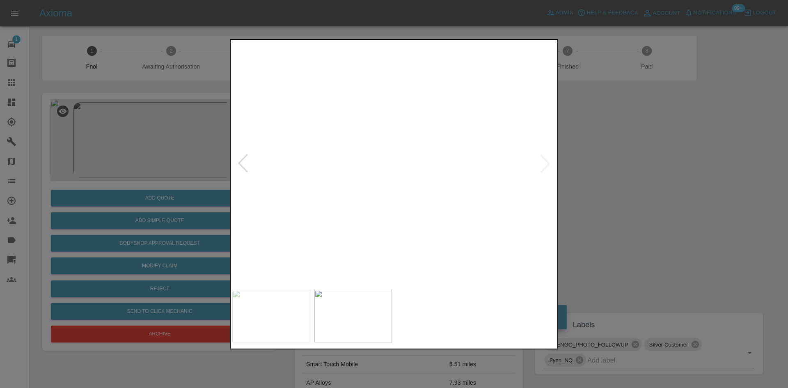
click at [378, 156] on img at bounding box center [442, 185] width 971 height 733
click at [353, 172] on img at bounding box center [394, 163] width 324 height 244
drag, startPoint x: 148, startPoint y: 164, endPoint x: 135, endPoint y: 182, distance: 21.8
click at [147, 164] on div at bounding box center [394, 194] width 788 height 388
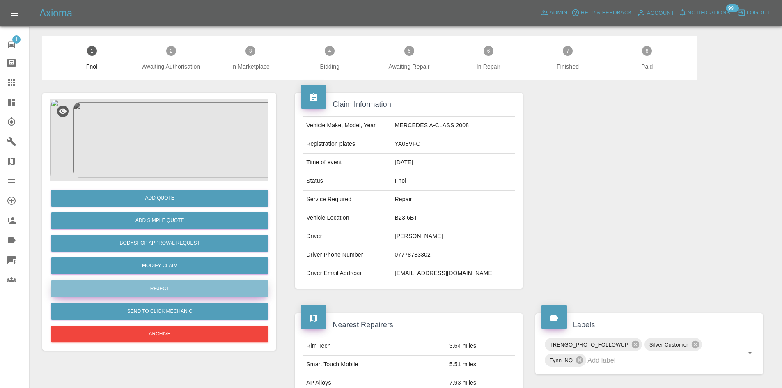
click at [162, 292] on button "Reject" at bounding box center [160, 288] width 218 height 17
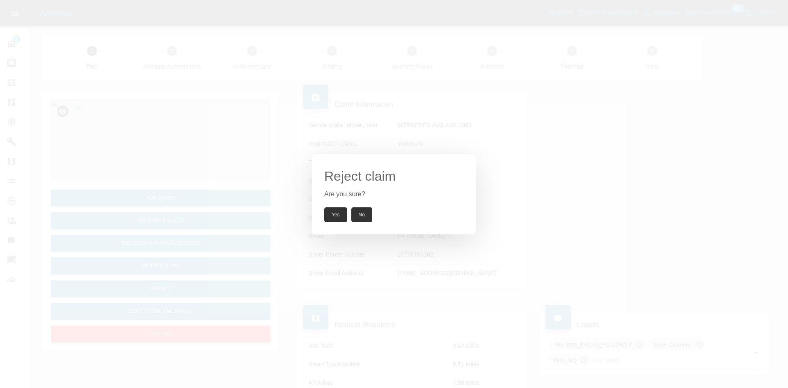
click at [336, 214] on button "Yes" at bounding box center [335, 214] width 23 height 15
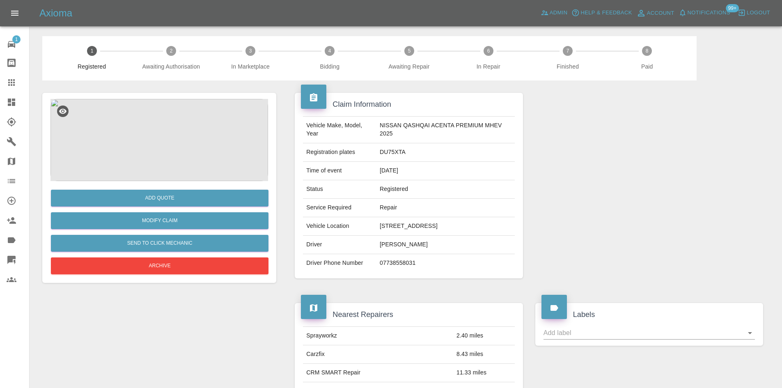
click at [177, 157] on img at bounding box center [160, 140] width 218 height 82
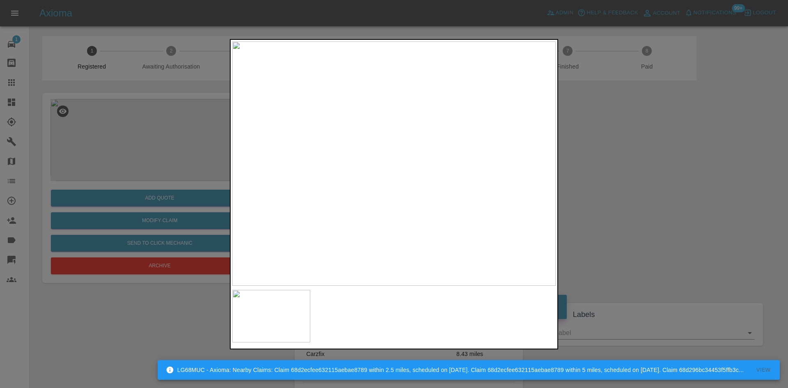
click at [341, 138] on img at bounding box center [394, 163] width 324 height 244
click at [298, 185] on img at bounding box center [535, 242] width 971 height 733
click at [372, 187] on img at bounding box center [419, 233] width 971 height 733
drag, startPoint x: 159, startPoint y: 141, endPoint x: 162, endPoint y: 151, distance: 10.3
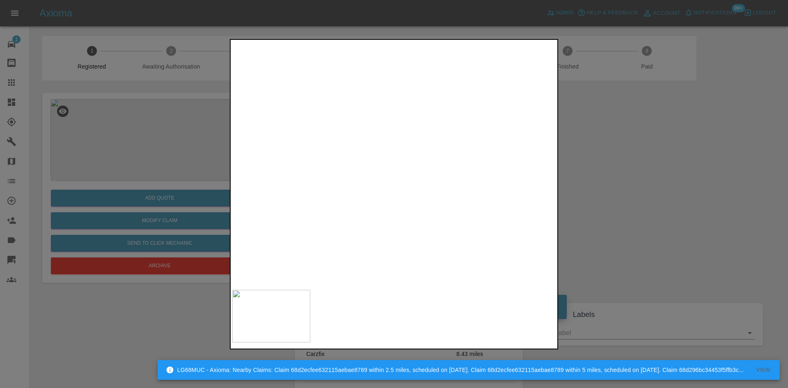
click at [159, 143] on div at bounding box center [394, 194] width 788 height 388
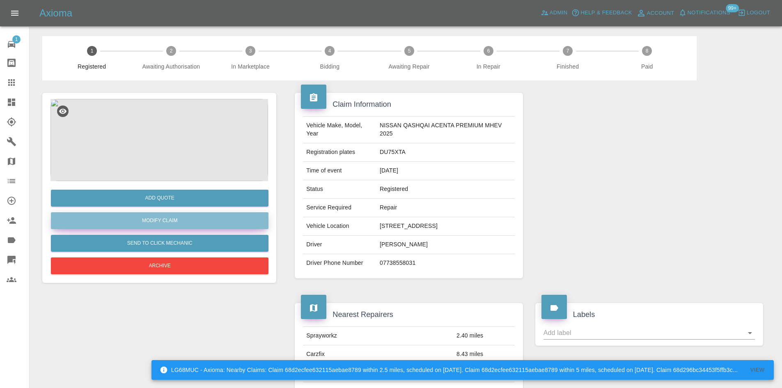
click at [164, 225] on link "Modify Claim" at bounding box center [160, 220] width 218 height 17
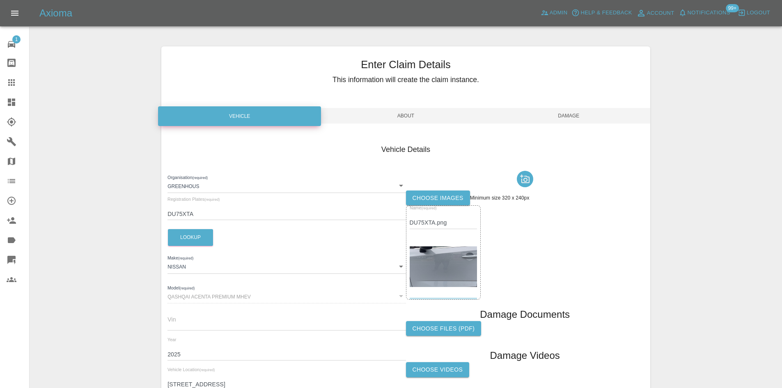
click at [572, 115] on span "Damage" at bounding box center [568, 116] width 163 height 16
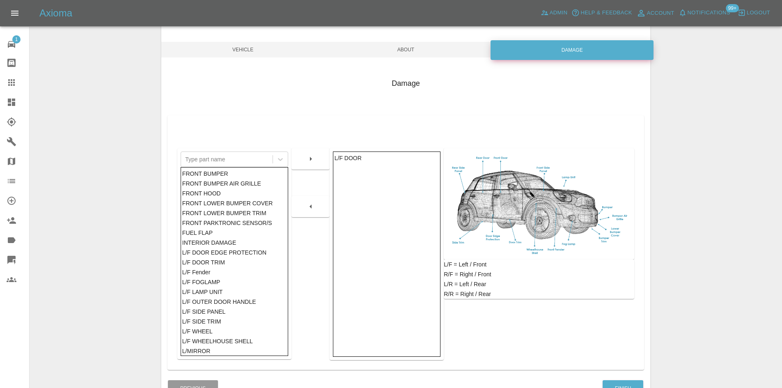
scroll to position [120, 0]
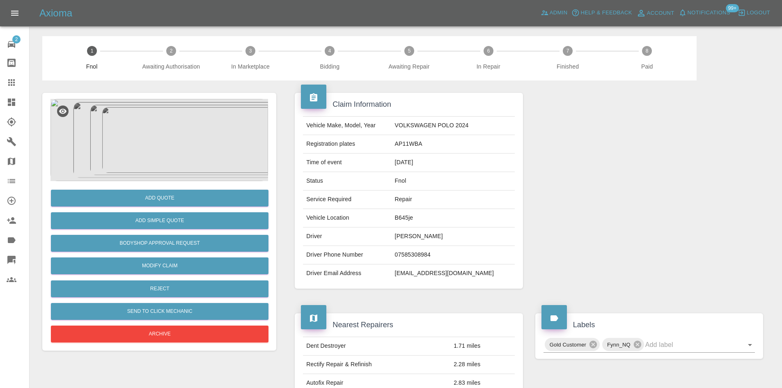
click at [178, 150] on img at bounding box center [160, 140] width 218 height 82
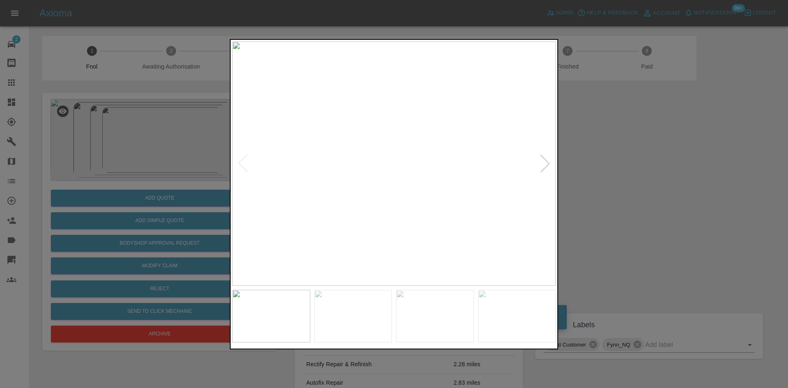
click at [92, 192] on div at bounding box center [394, 194] width 788 height 388
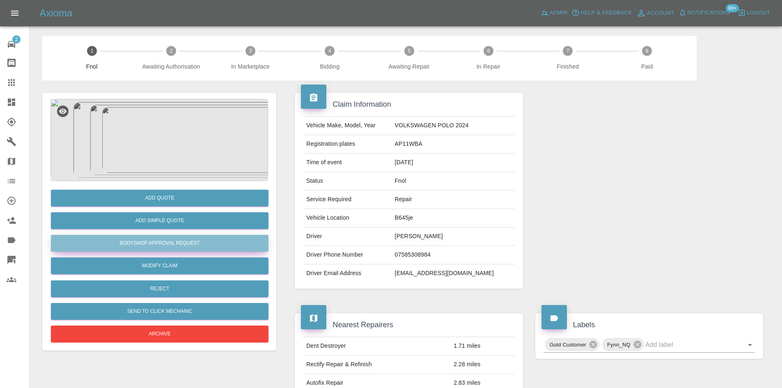
click at [173, 239] on button "Bodyshop Approval Request" at bounding box center [160, 243] width 218 height 17
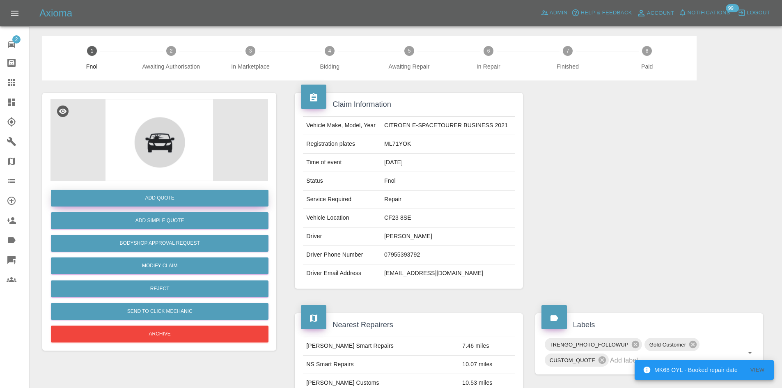
click at [172, 197] on button "Add Quote" at bounding box center [160, 198] width 218 height 17
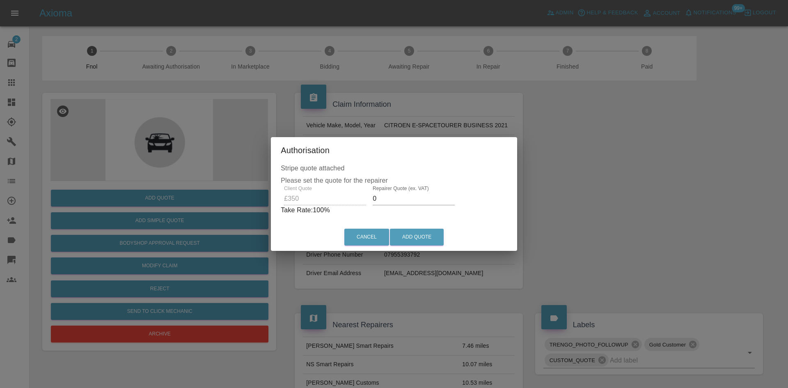
drag, startPoint x: 382, startPoint y: 197, endPoint x: 375, endPoint y: 197, distance: 6.6
click at [375, 197] on input "0" at bounding box center [414, 198] width 82 height 13
type input "0200"
click at [408, 237] on button "Add Quote" at bounding box center [417, 237] width 54 height 17
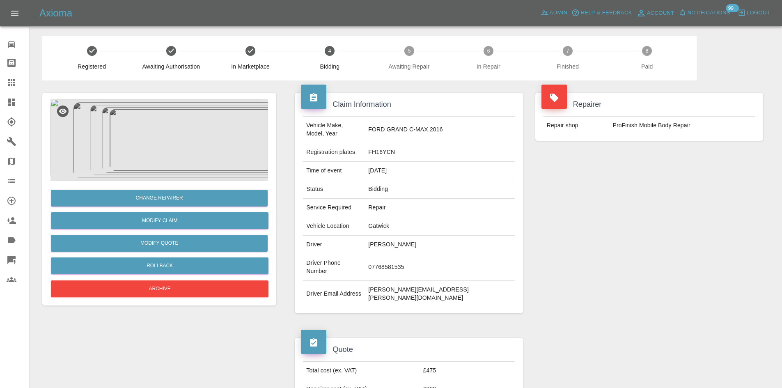
click at [163, 159] on img at bounding box center [160, 140] width 218 height 82
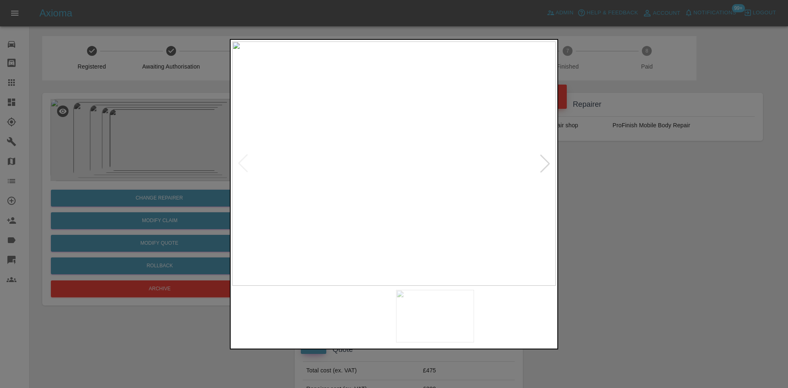
click at [384, 166] on img at bounding box center [394, 163] width 324 height 244
click at [345, 170] on img at bounding box center [385, 163] width 324 height 244
click at [413, 180] on img at bounding box center [394, 163] width 324 height 244
click at [413, 180] on img at bounding box center [337, 112] width 971 height 733
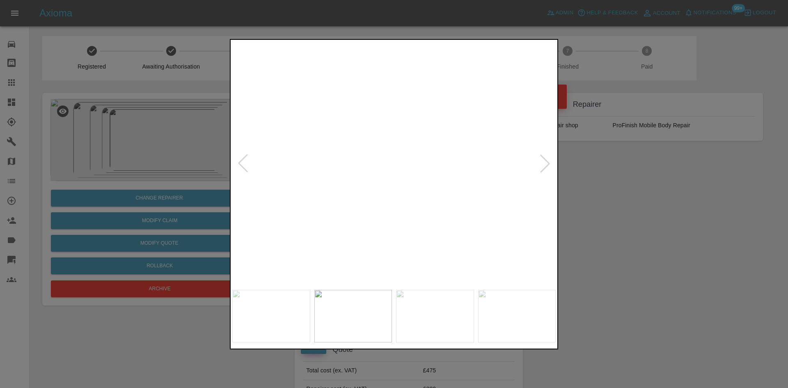
click at [413, 180] on img at bounding box center [337, 112] width 971 height 733
click at [411, 182] on img at bounding box center [394, 163] width 324 height 244
click at [394, 172] on img at bounding box center [394, 163] width 324 height 244
click at [466, 191] on img at bounding box center [476, 166] width 971 height 733
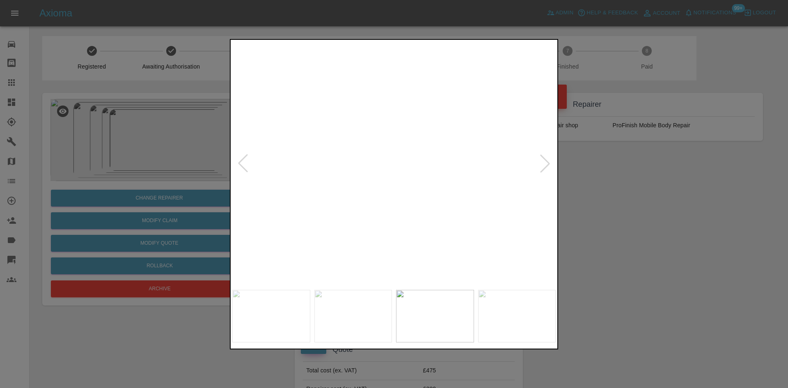
click at [305, 188] on img at bounding box center [577, 198] width 971 height 733
click at [282, 179] on img at bounding box center [465, 179] width 971 height 733
click at [315, 175] on img at bounding box center [359, 175] width 971 height 733
click at [331, 168] on img at bounding box center [394, 163] width 324 height 244
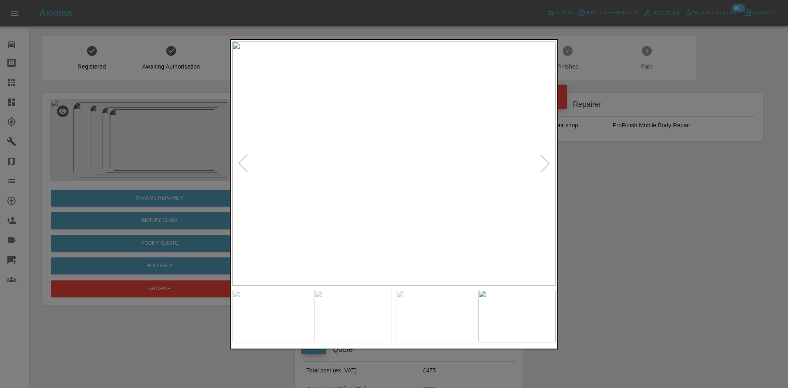
click at [346, 159] on img at bounding box center [394, 163] width 324 height 244
click at [301, 152] on img at bounding box center [394, 163] width 324 height 244
click at [327, 156] on img at bounding box center [394, 163] width 324 height 244
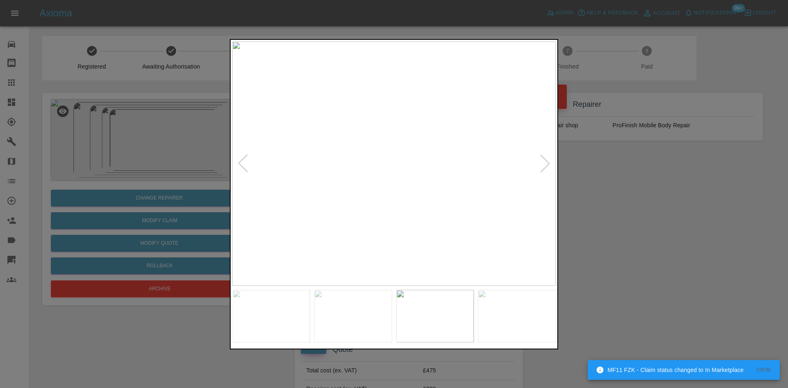
click at [386, 125] on img at bounding box center [394, 163] width 324 height 244
click at [386, 124] on img at bounding box center [394, 163] width 324 height 244
click at [387, 124] on img at bounding box center [417, 279] width 971 height 733
click at [387, 124] on img at bounding box center [421, 276] width 971 height 733
click at [113, 154] on div at bounding box center [394, 194] width 788 height 388
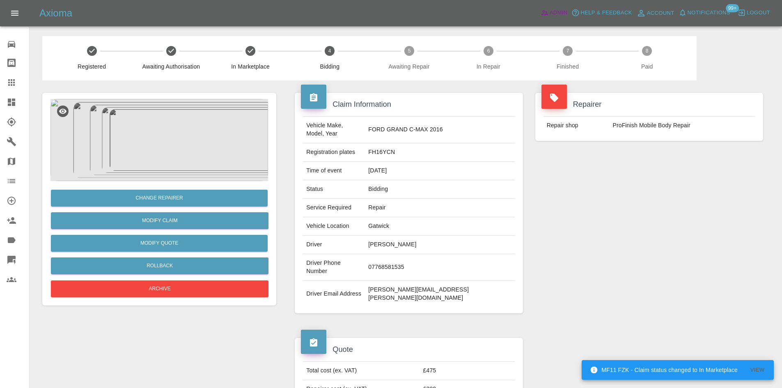
click at [549, 16] on link "Admin" at bounding box center [554, 13] width 31 height 13
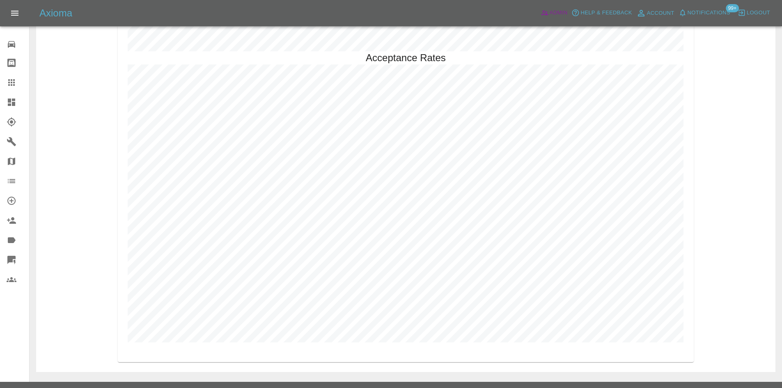
scroll to position [1874, 0]
